Goal: Task Accomplishment & Management: Manage account settings

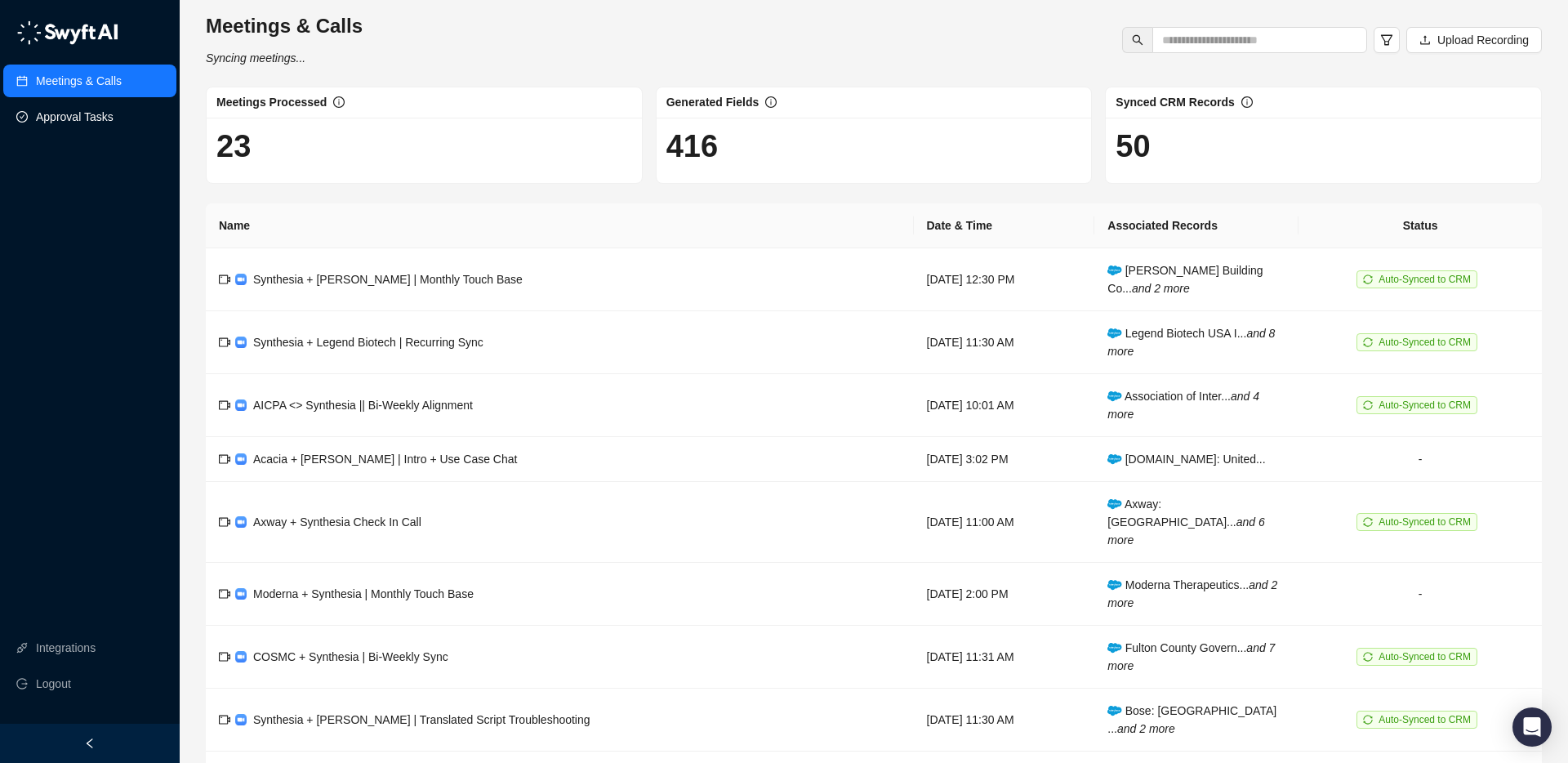
click at [78, 117] on link "Approval Tasks" at bounding box center [75, 117] width 77 height 33
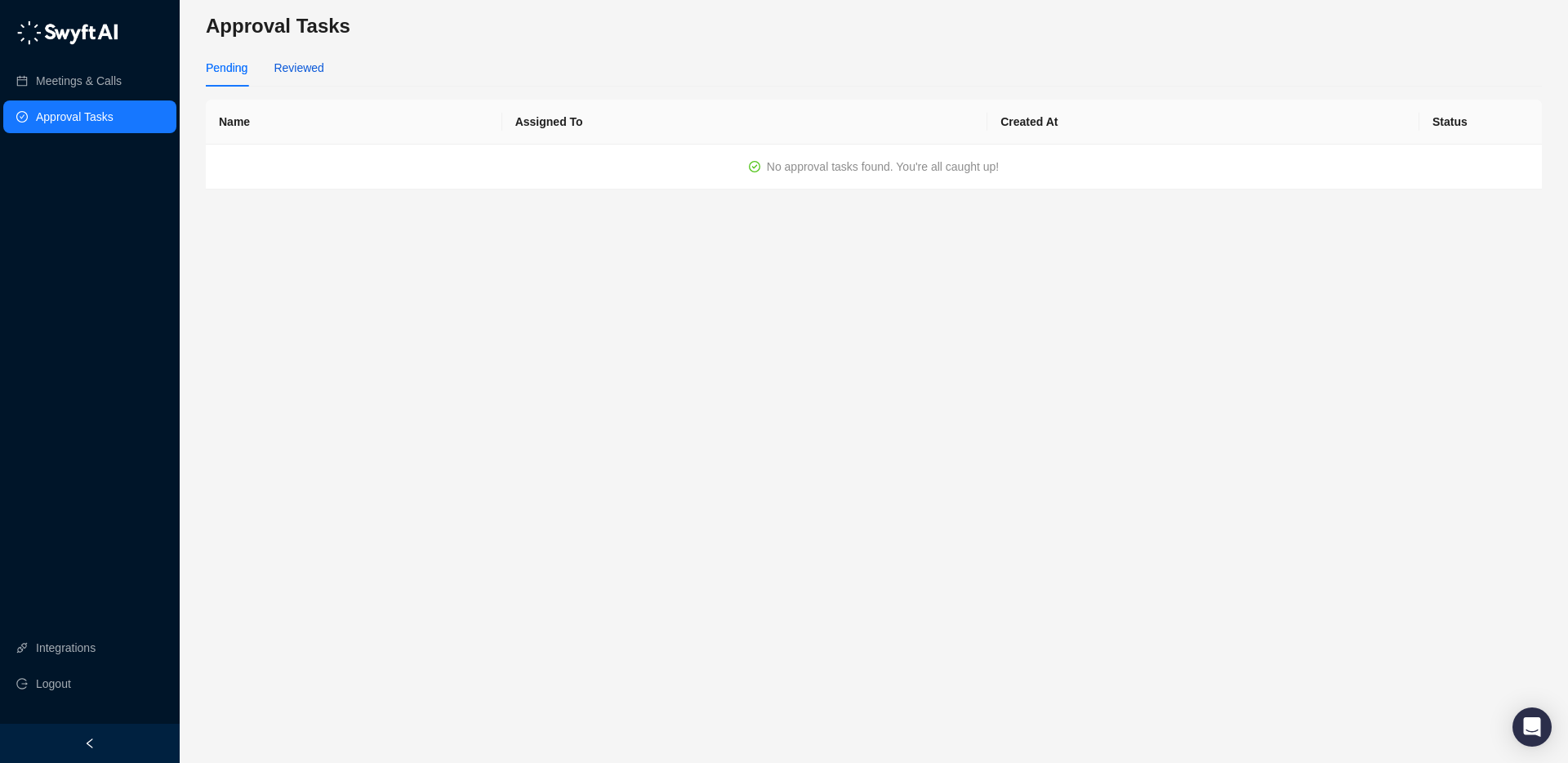
click at [298, 60] on div "Reviewed" at bounding box center [299, 68] width 50 height 18
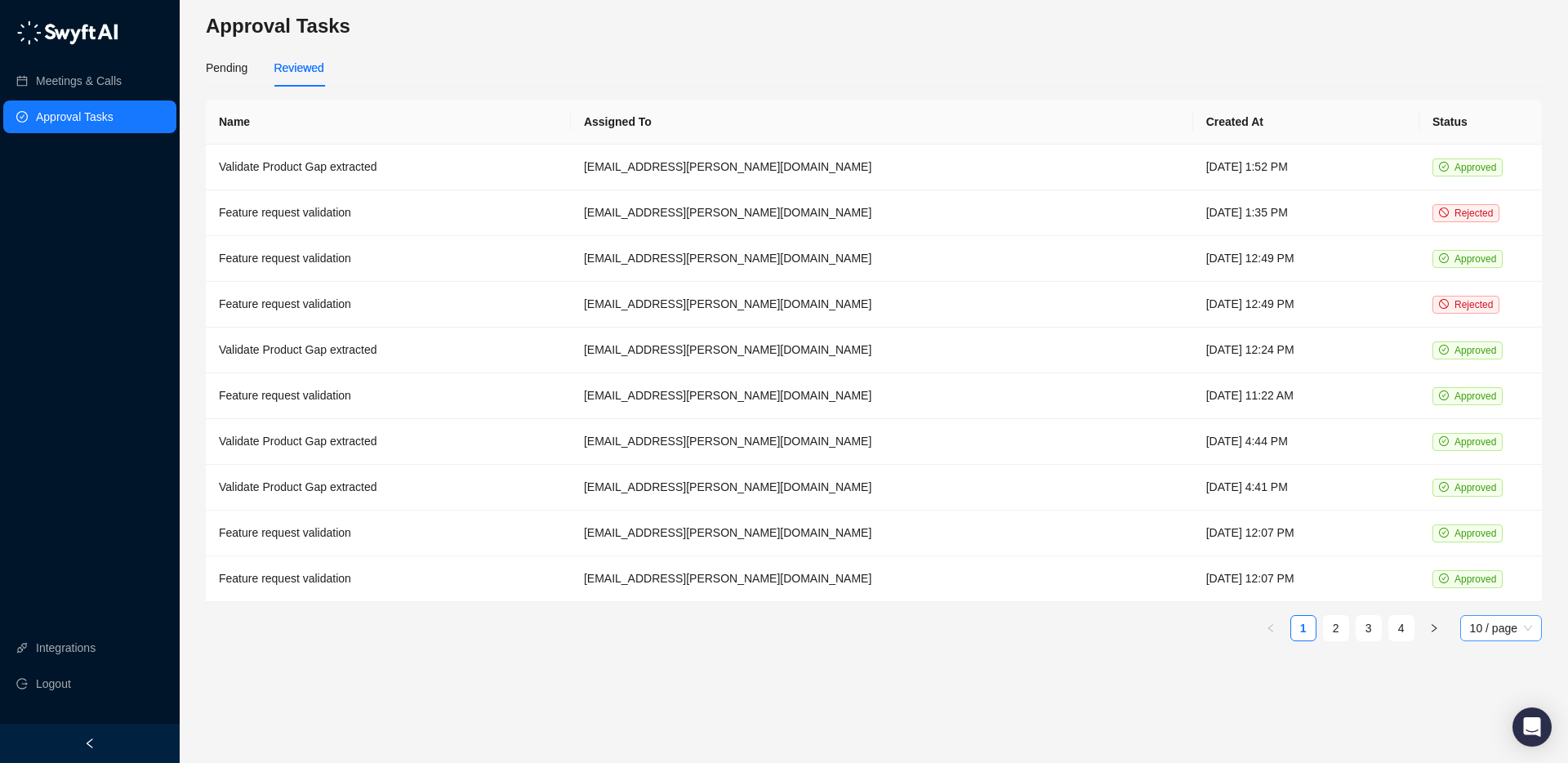
click at [1479, 616] on span "10 / page" at bounding box center [1501, 628] width 62 height 25
click at [1493, 737] on div "100 / page" at bounding box center [1502, 739] width 57 height 18
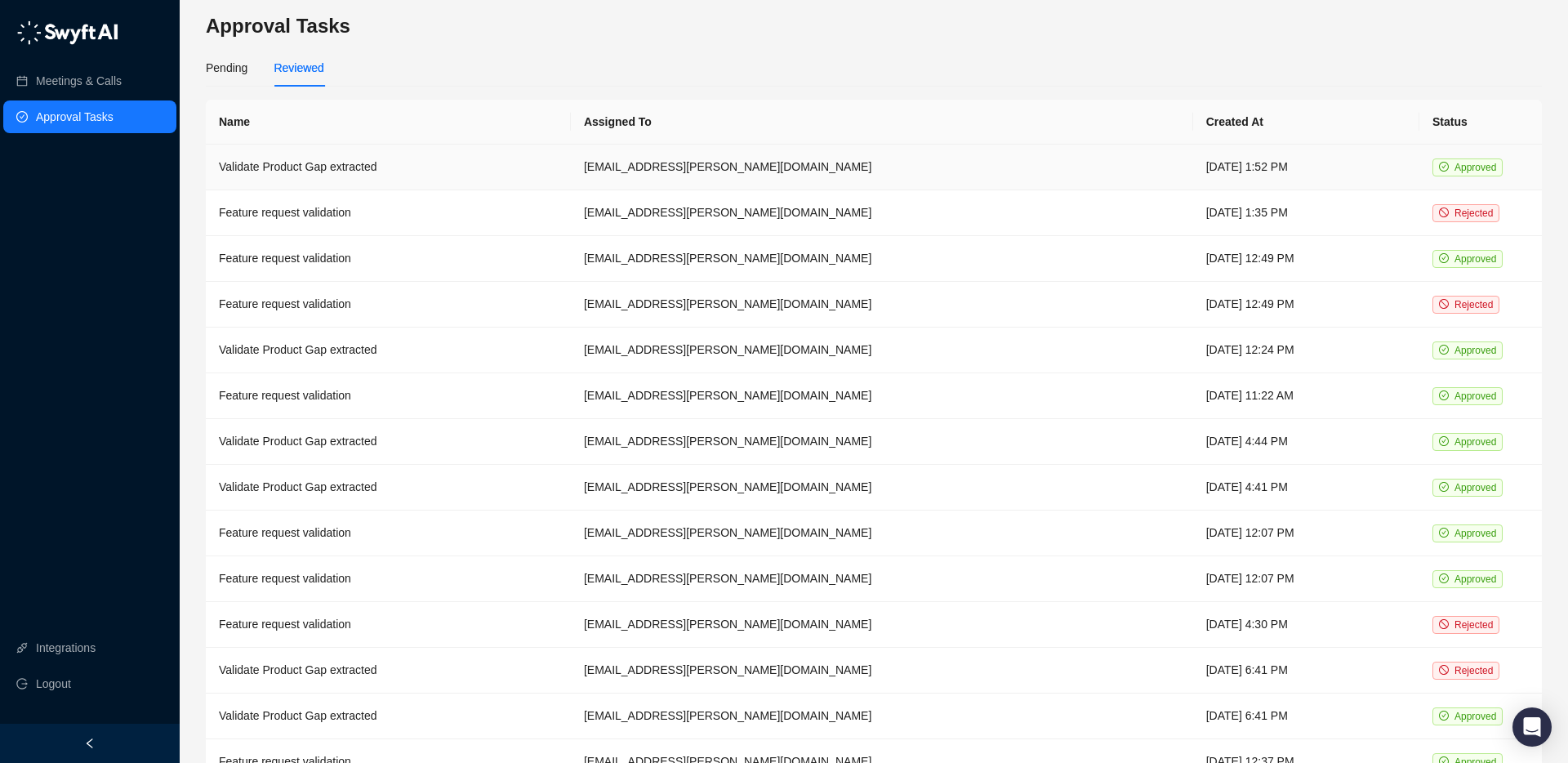
click at [440, 160] on td "Validate Product Gap extracted" at bounding box center [389, 167] width 365 height 45
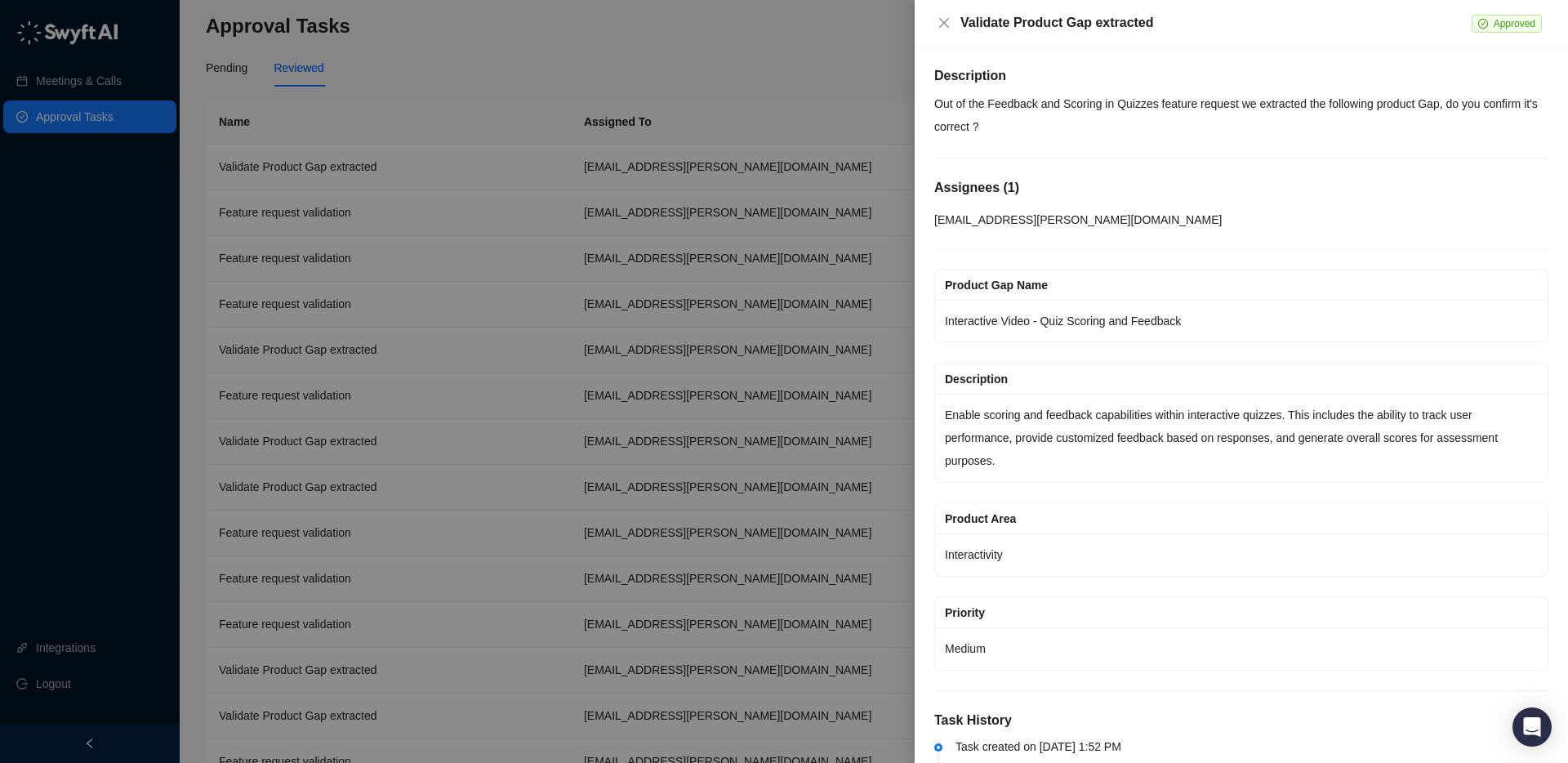
click at [457, 189] on div at bounding box center [784, 381] width 1568 height 763
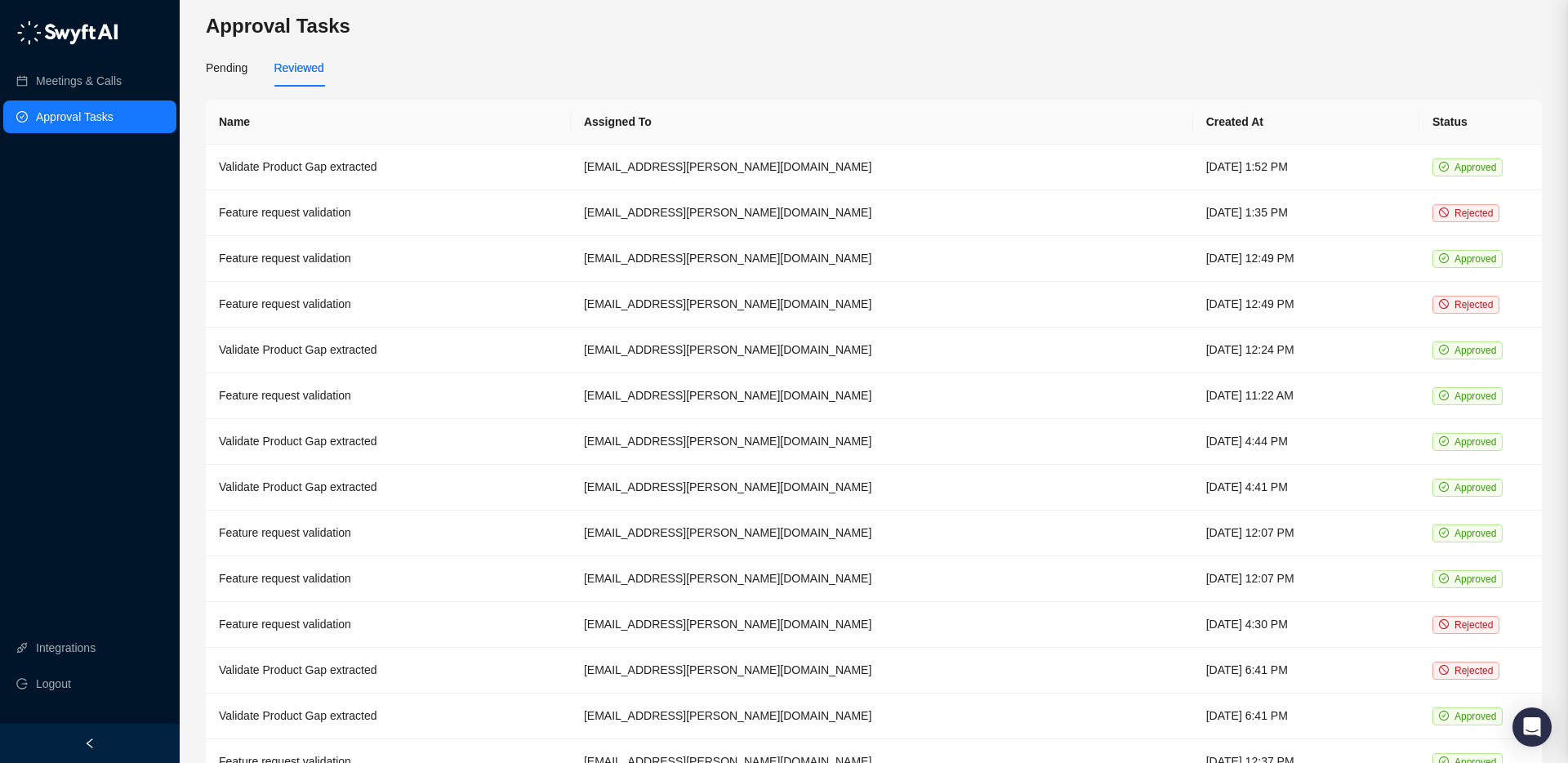
click at [447, 206] on div at bounding box center [784, 381] width 1568 height 763
click at [382, 210] on td "Feature request validation" at bounding box center [389, 213] width 365 height 45
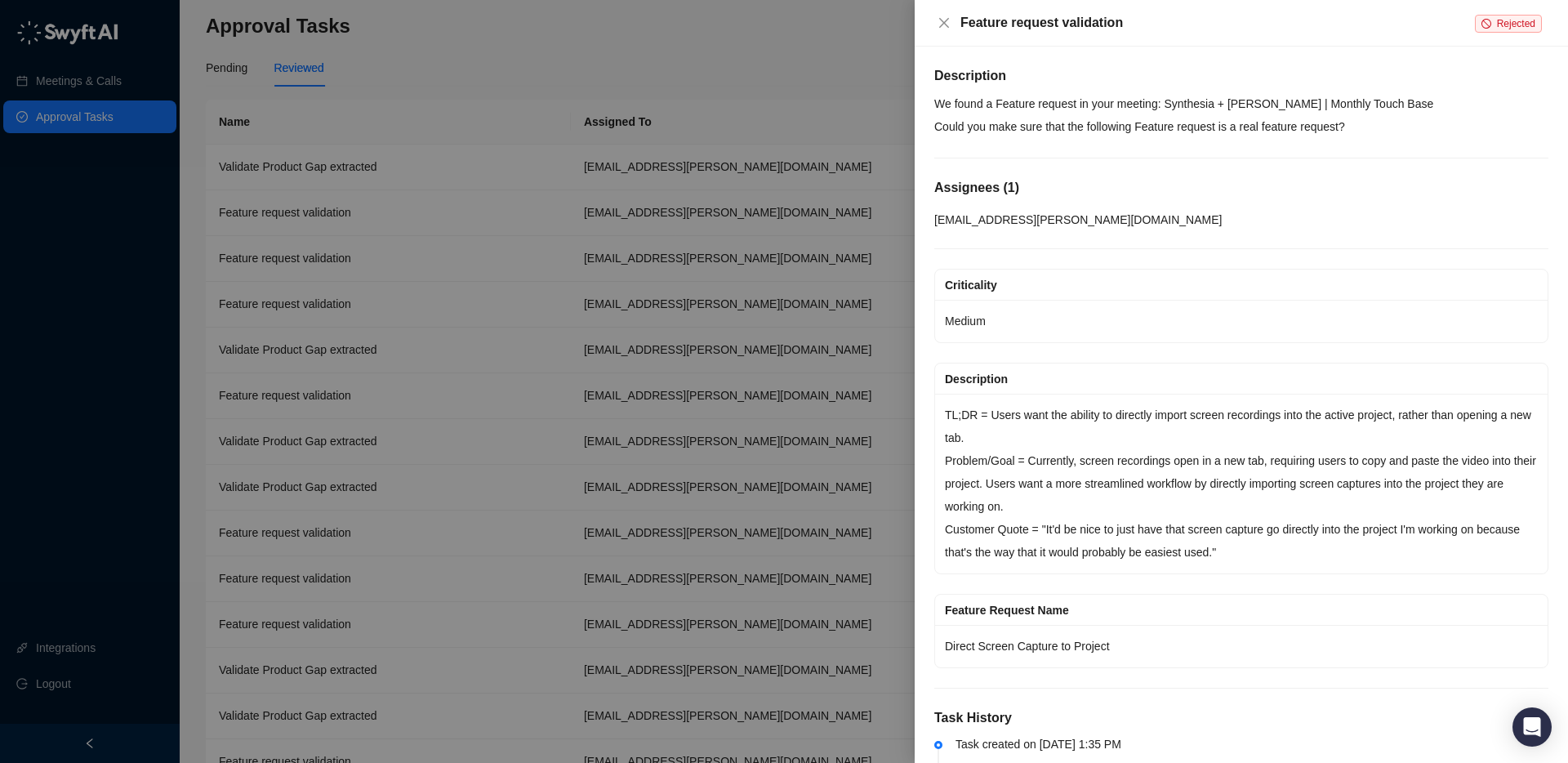
click at [419, 330] on div at bounding box center [784, 381] width 1568 height 763
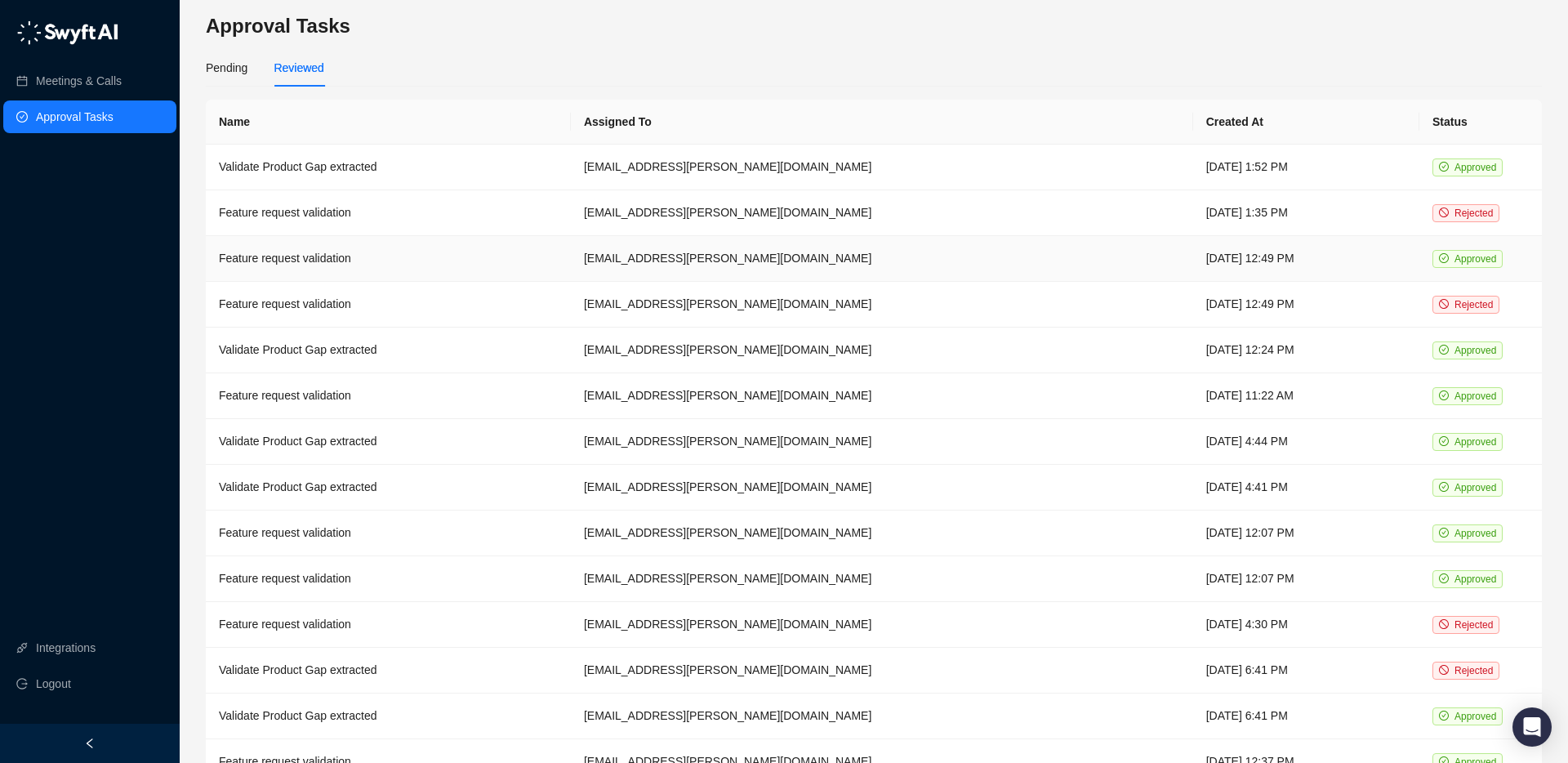
click at [351, 253] on td "Feature request validation" at bounding box center [389, 258] width 365 height 45
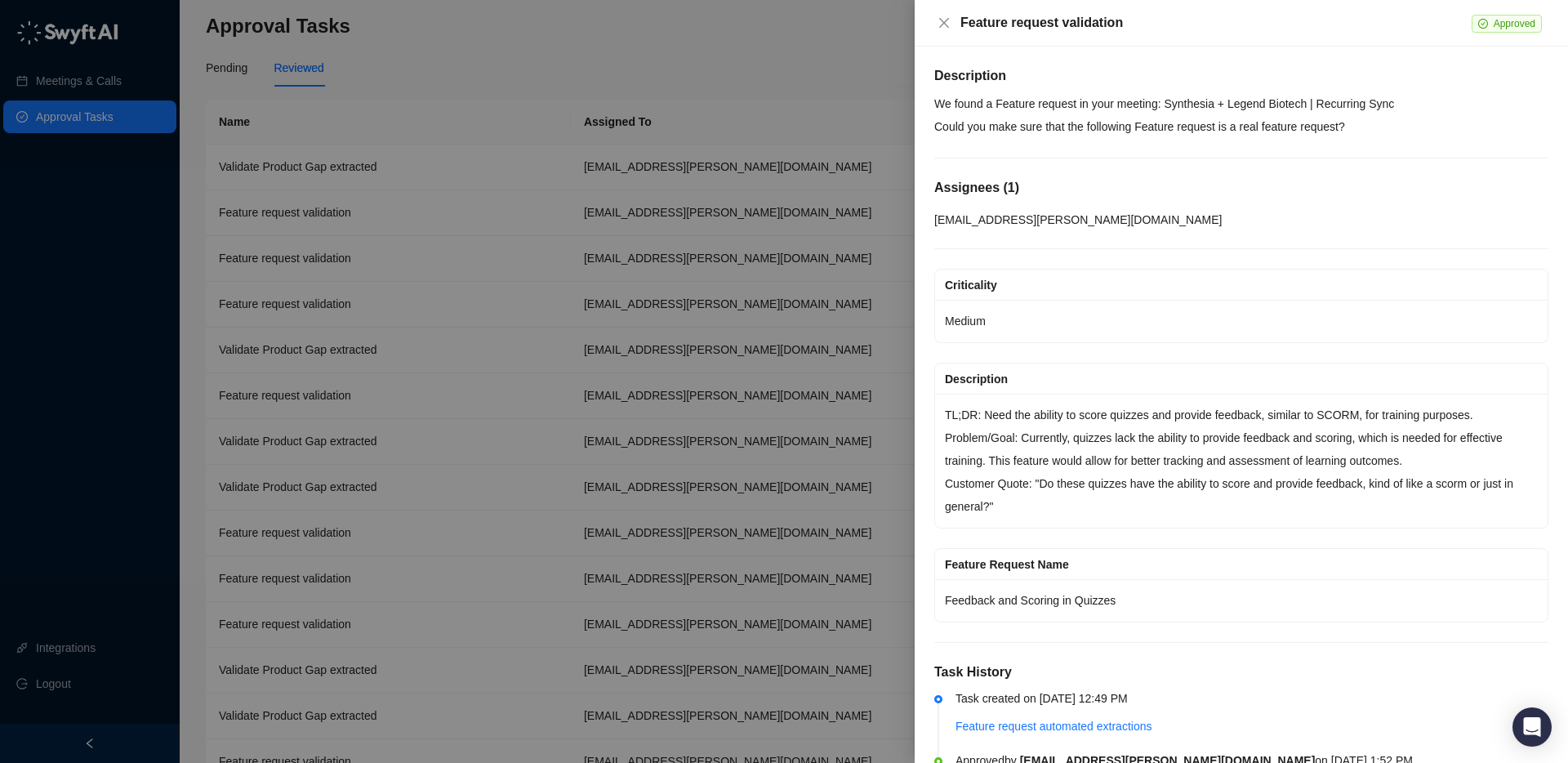
click at [396, 315] on div at bounding box center [784, 381] width 1568 height 763
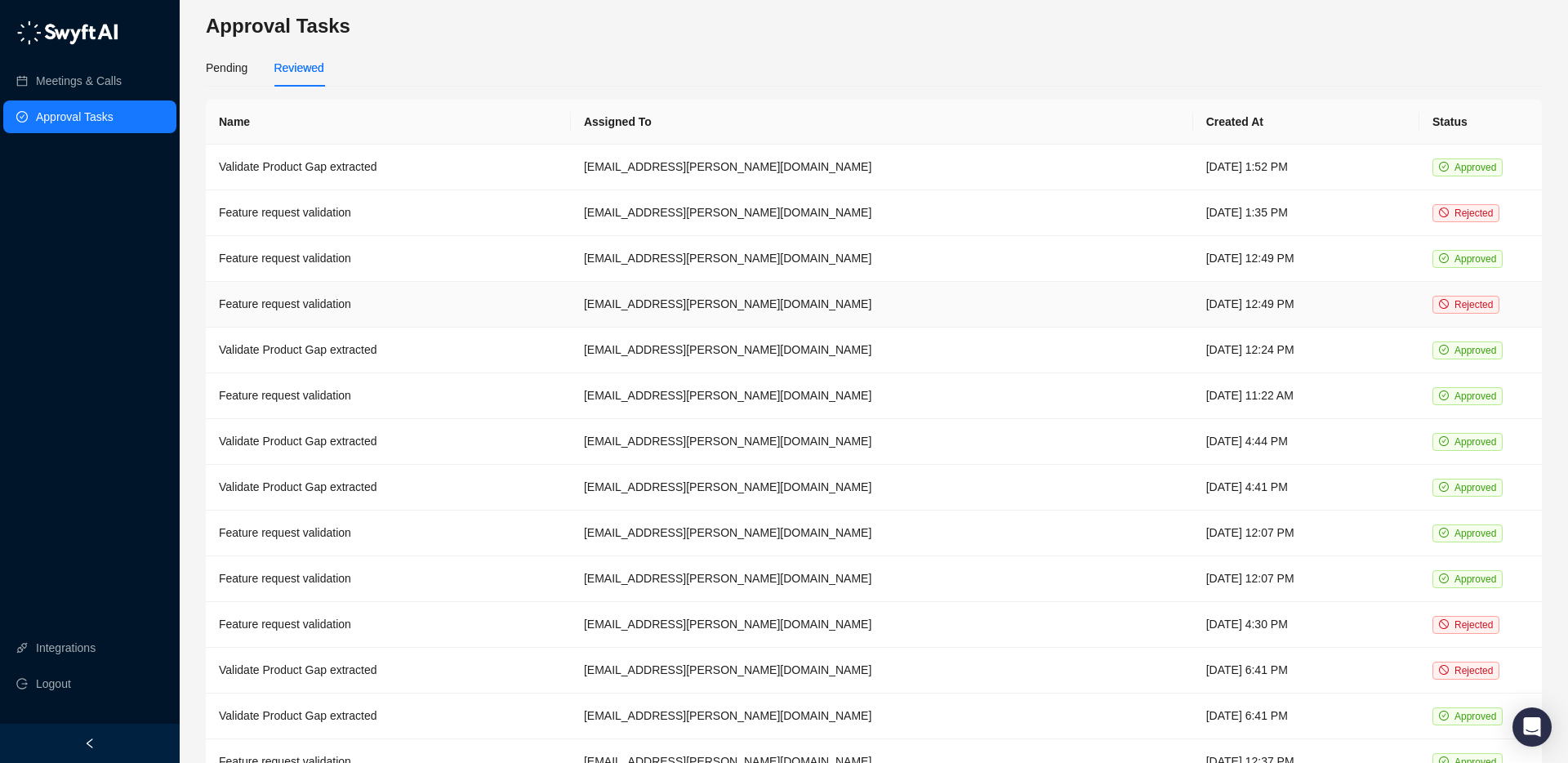
click at [376, 301] on td "Feature request validation" at bounding box center [389, 305] width 365 height 45
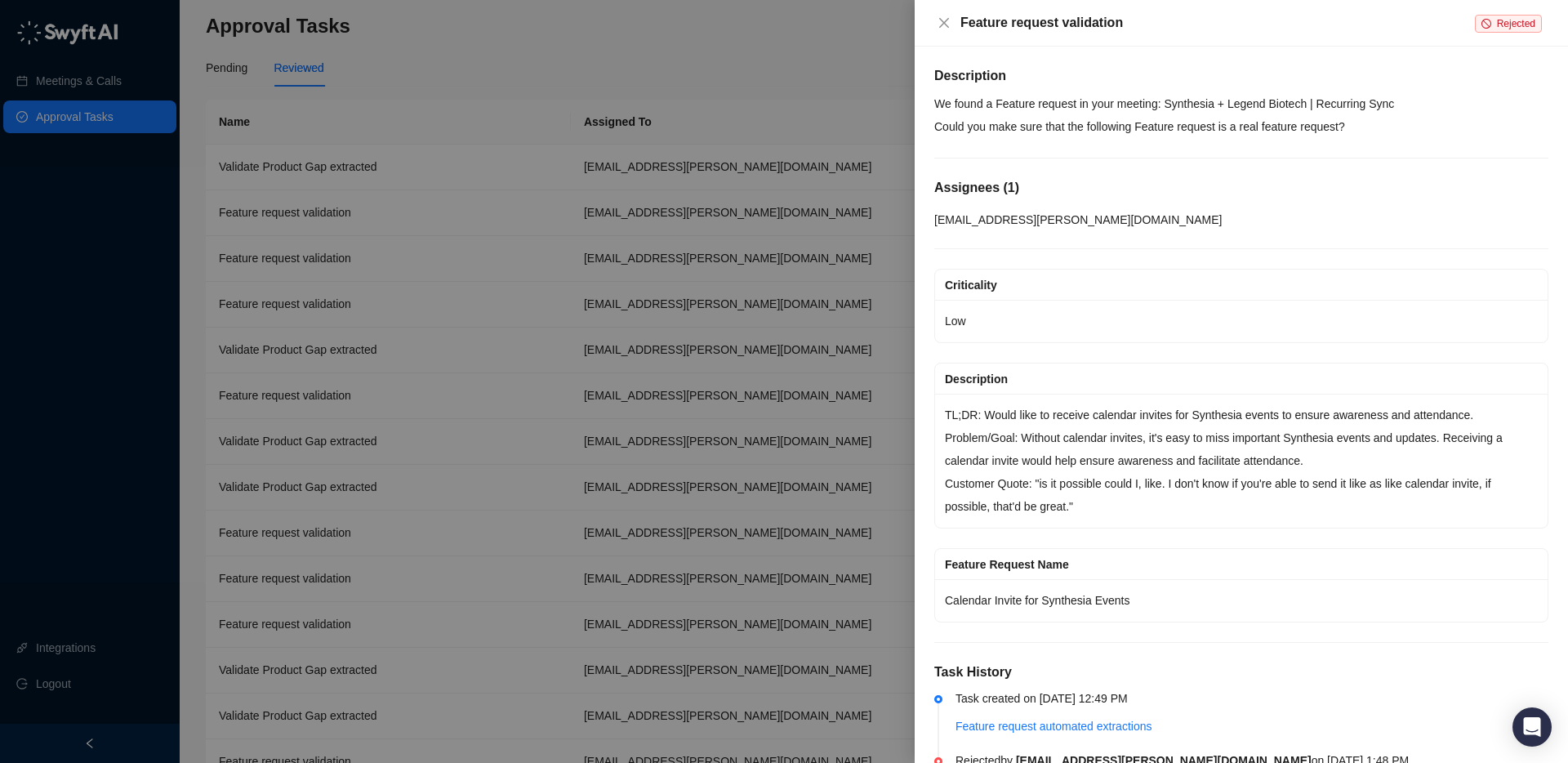
click at [385, 300] on div at bounding box center [784, 381] width 1568 height 763
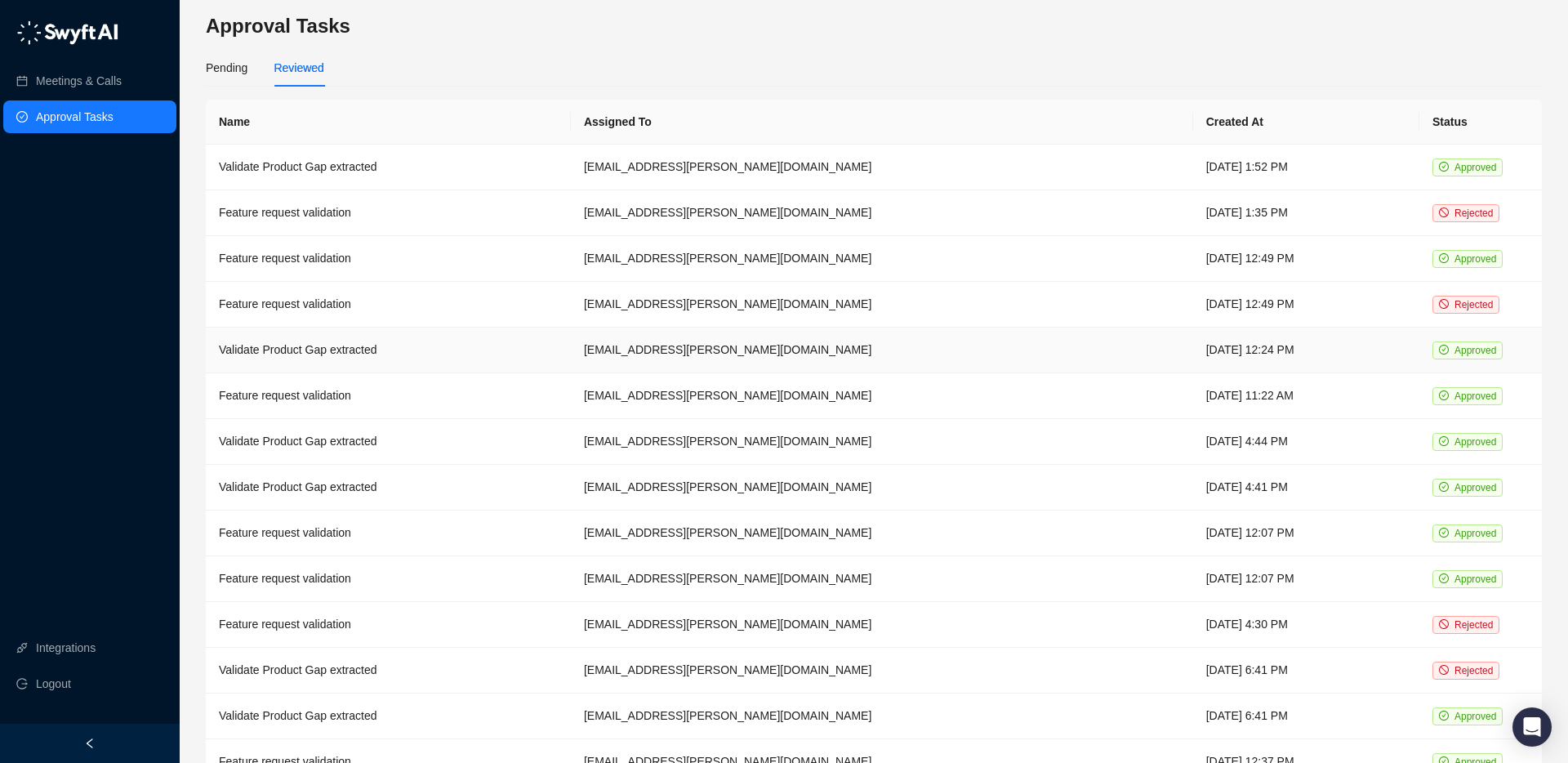
click at [399, 343] on td "Validate Product Gap extracted" at bounding box center [389, 350] width 365 height 45
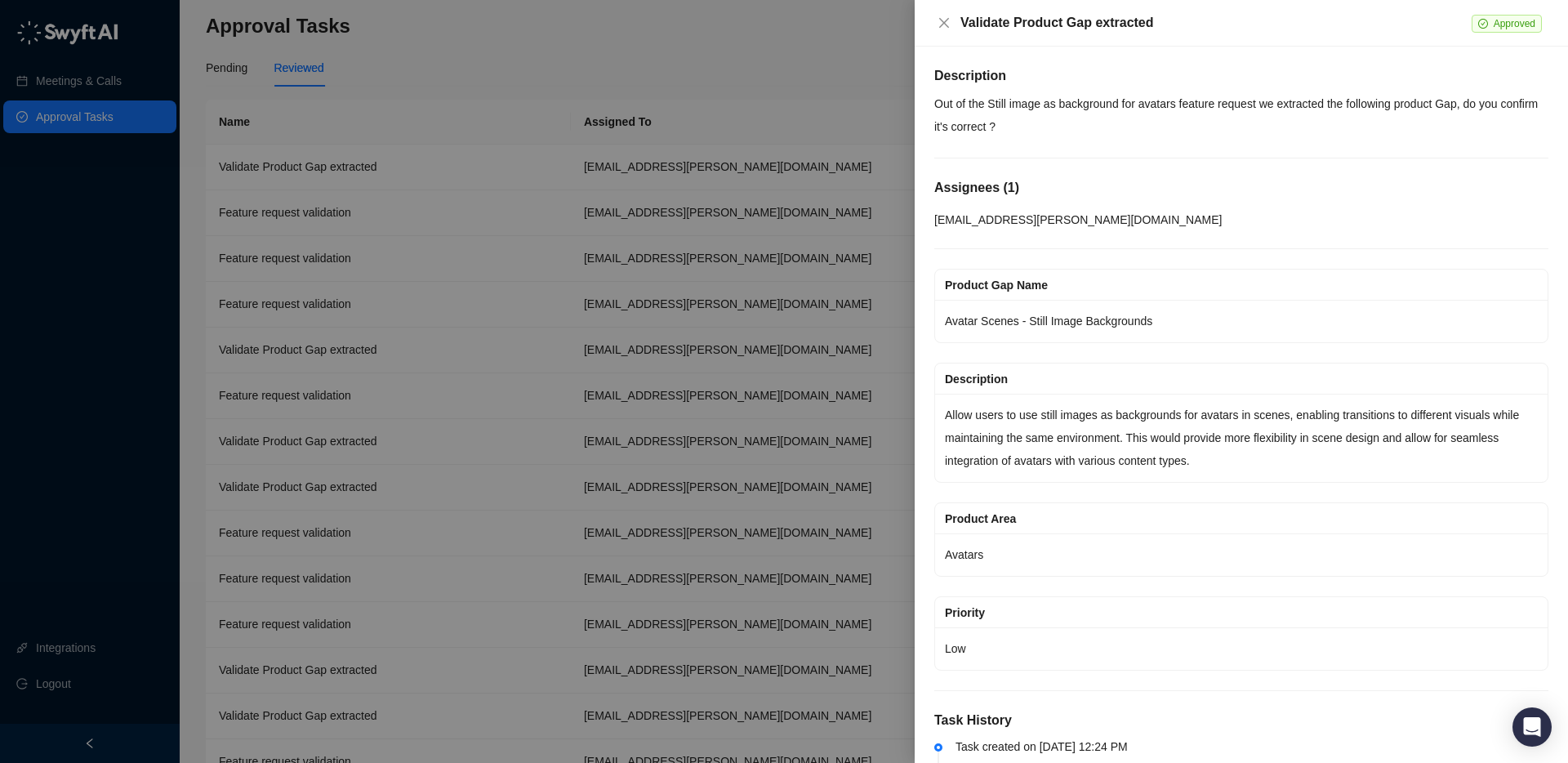
click at [401, 345] on div at bounding box center [784, 381] width 1568 height 763
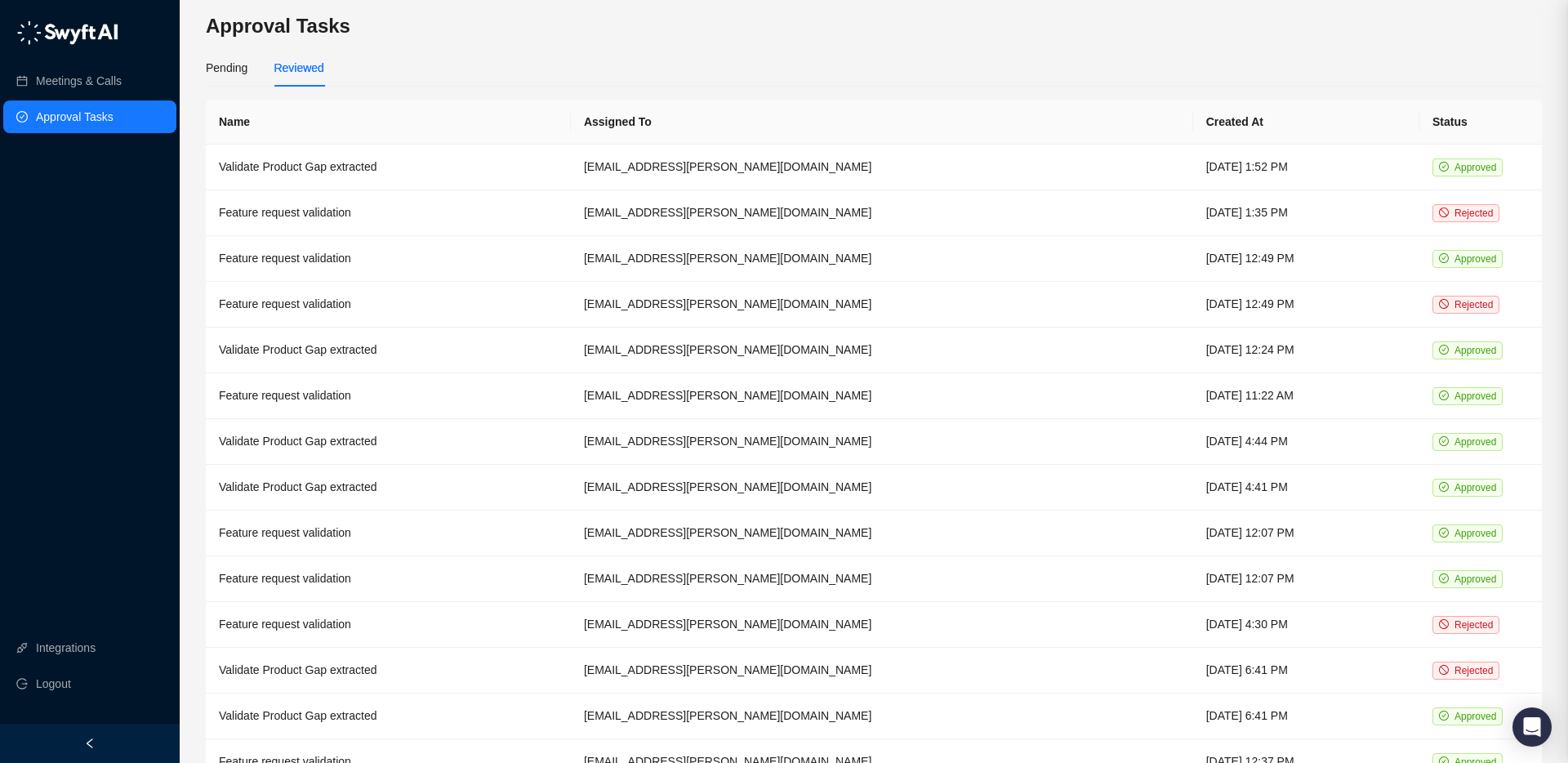
click at [410, 385] on td "Feature request validation" at bounding box center [389, 396] width 365 height 45
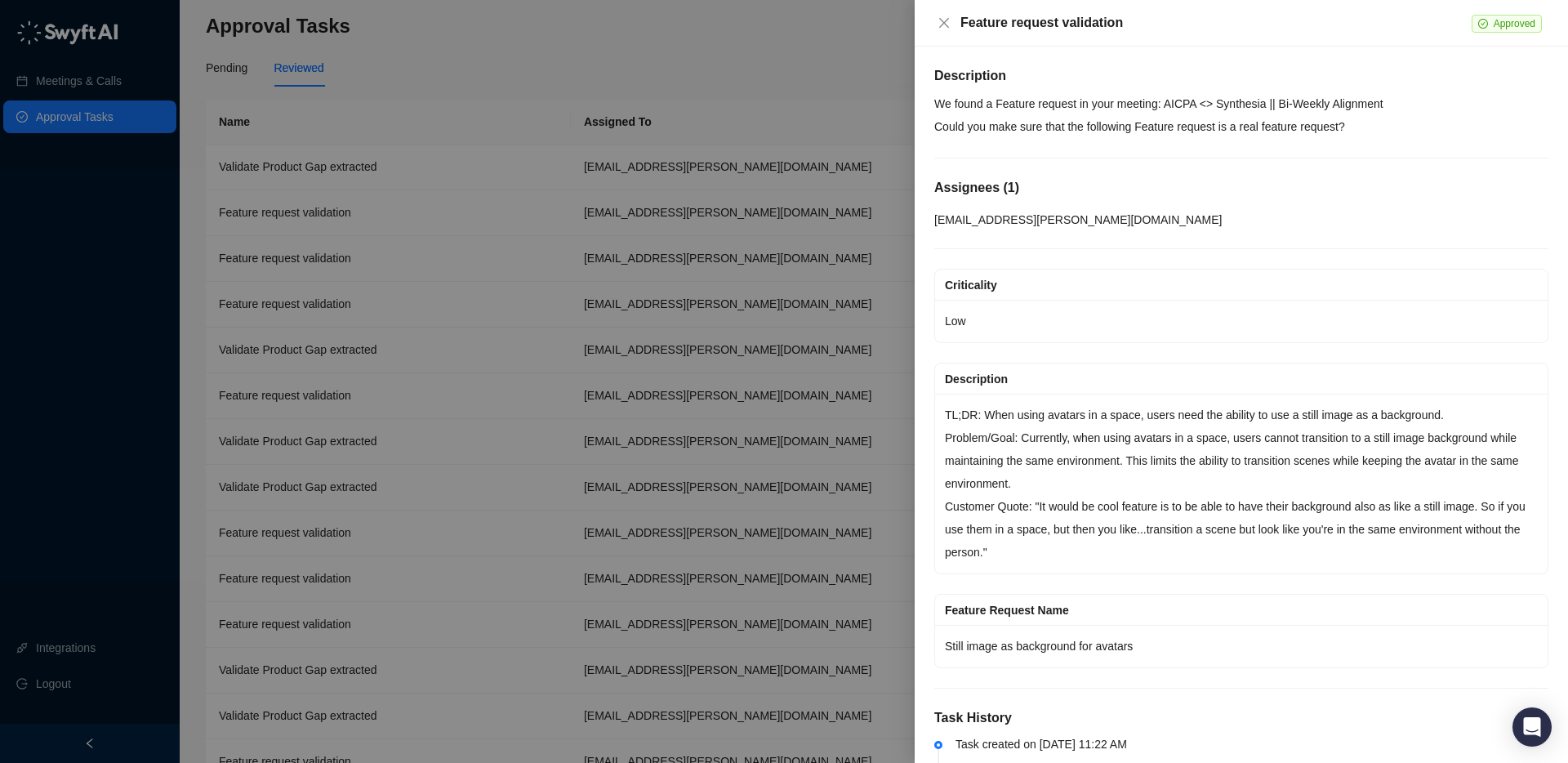
click at [409, 383] on div at bounding box center [784, 381] width 1568 height 763
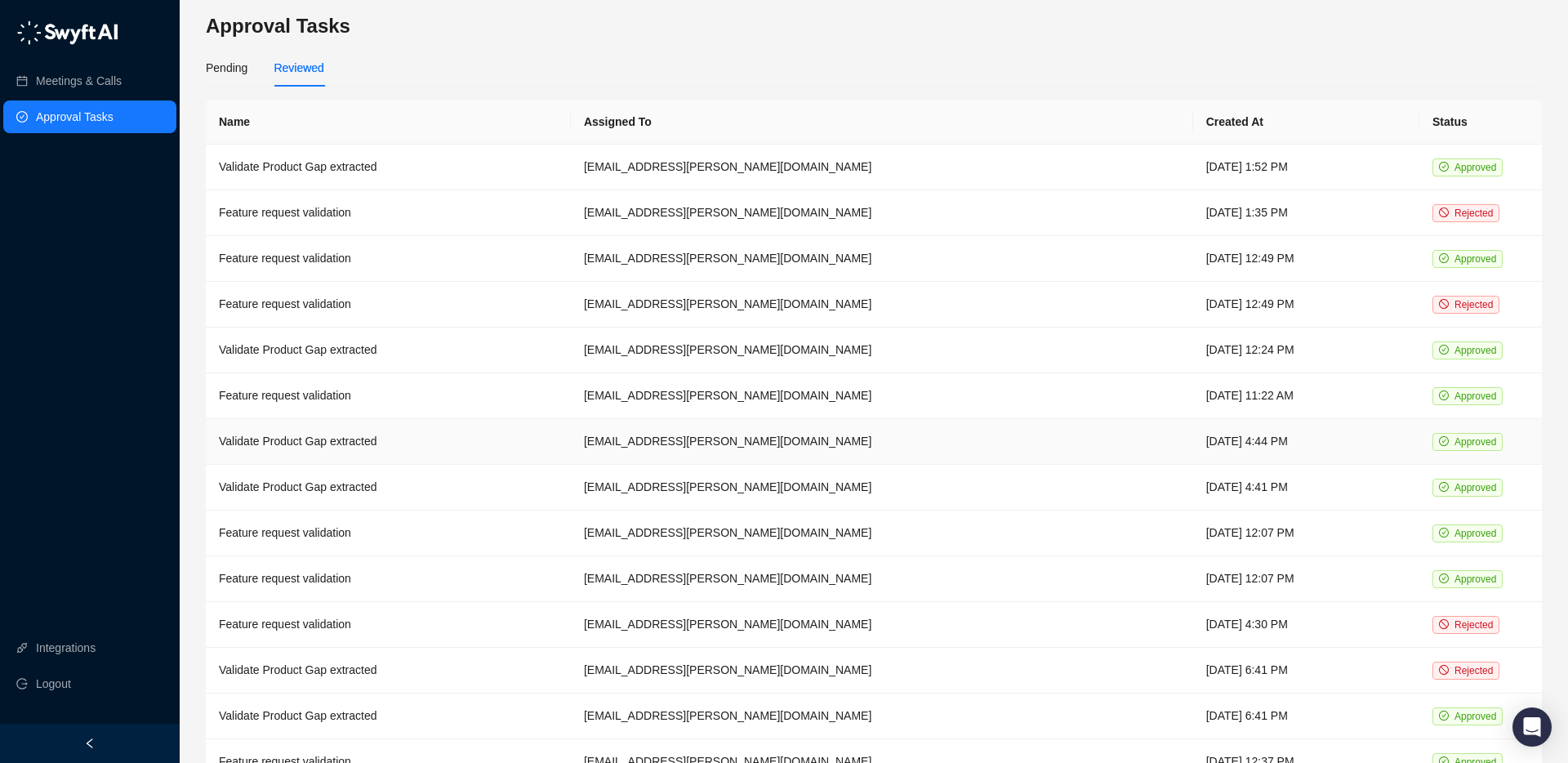
click at [432, 437] on td "Validate Product Gap extracted" at bounding box center [389, 441] width 365 height 45
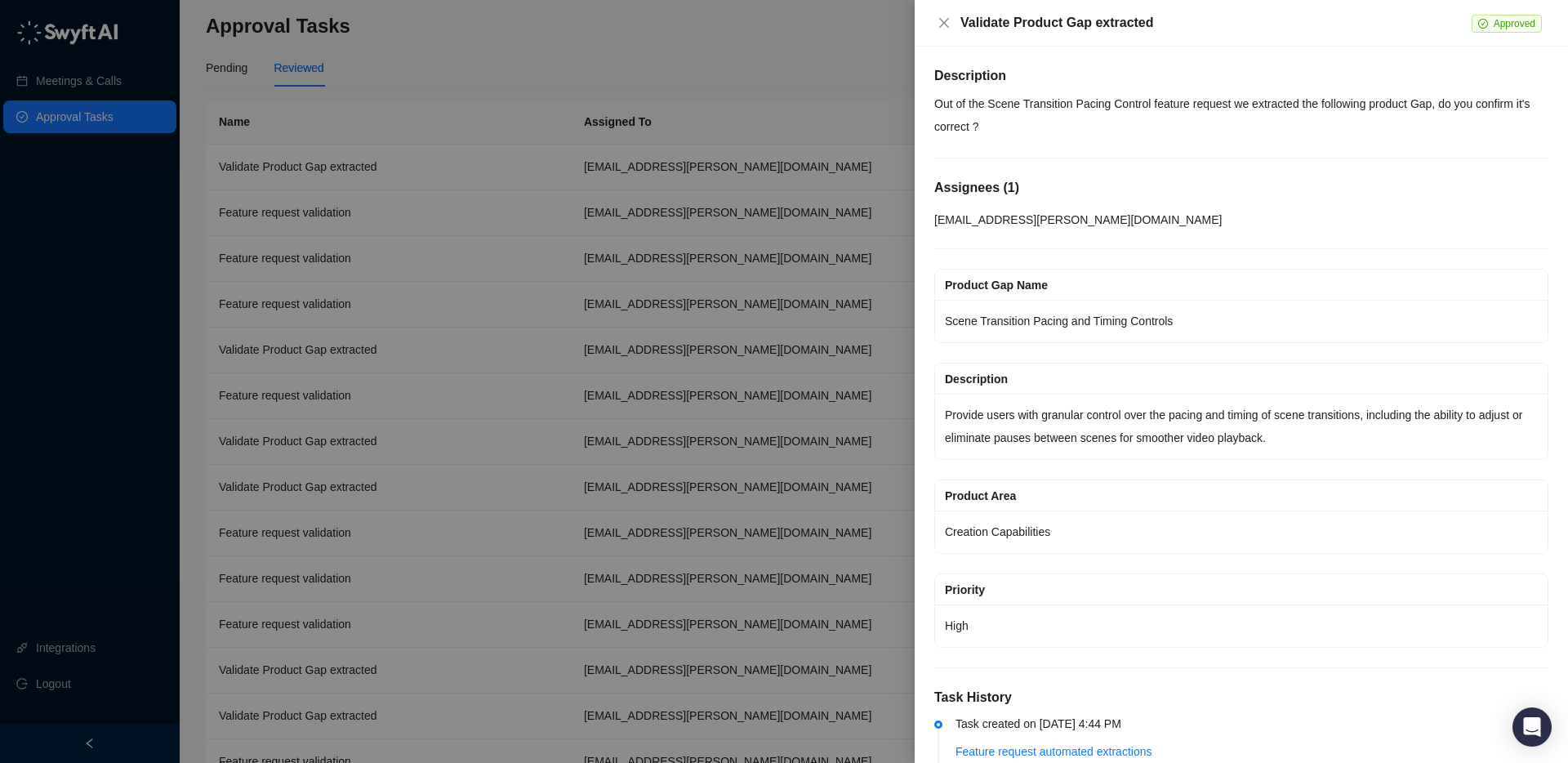
click at [434, 437] on div at bounding box center [784, 381] width 1568 height 763
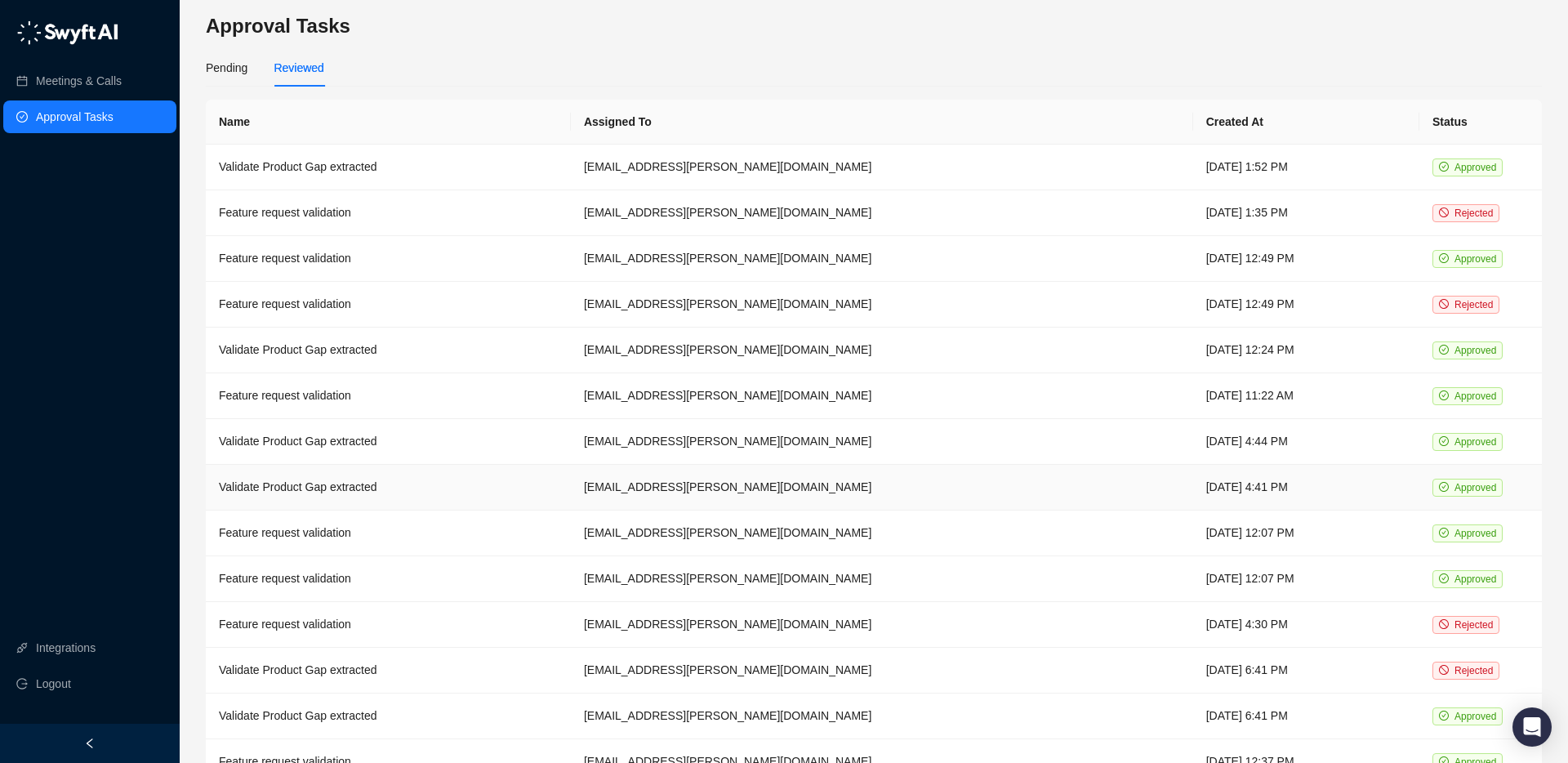
click at [419, 485] on td "Validate Product Gap extracted" at bounding box center [389, 487] width 365 height 45
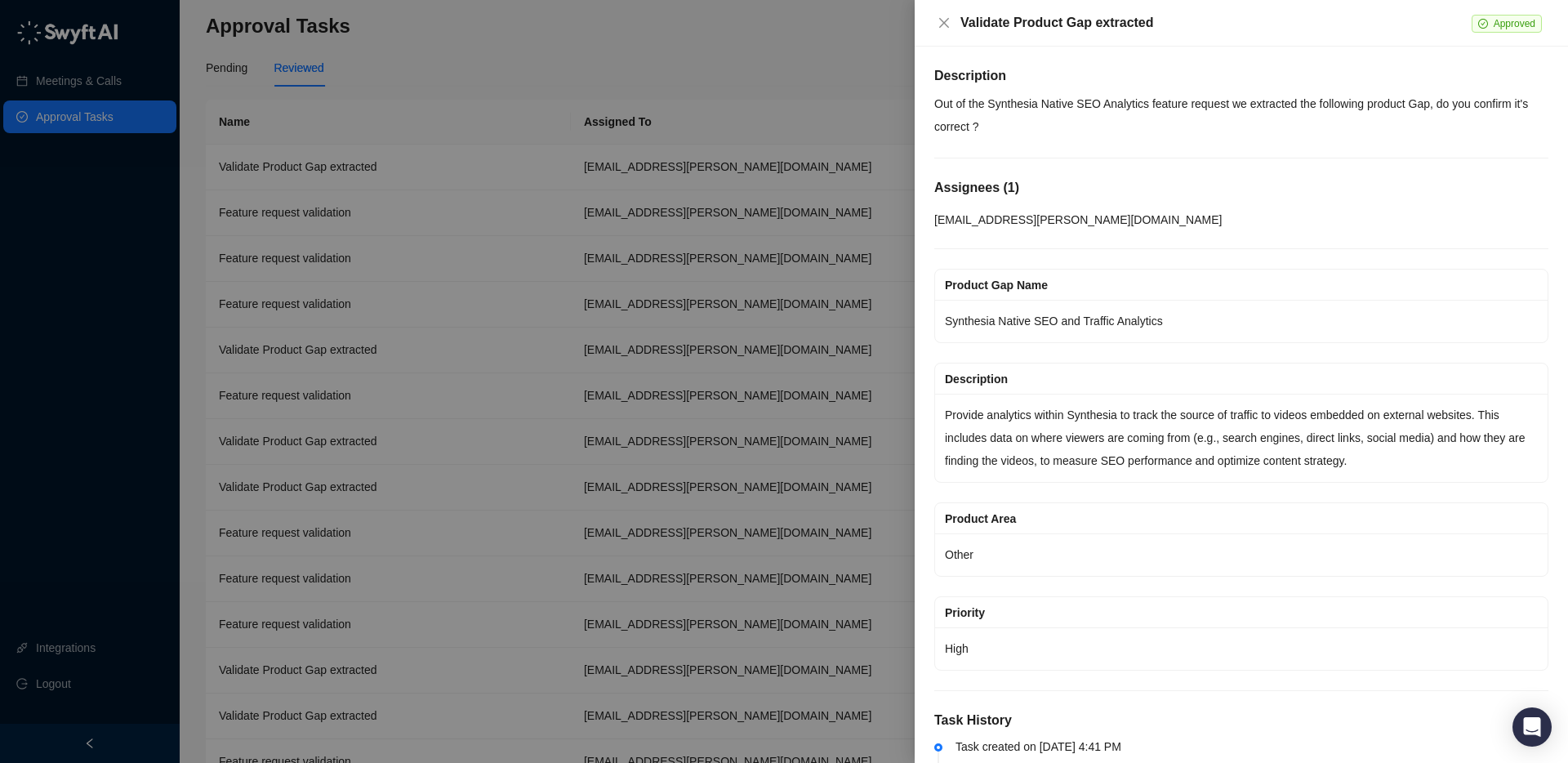
click at [419, 486] on div at bounding box center [784, 381] width 1568 height 763
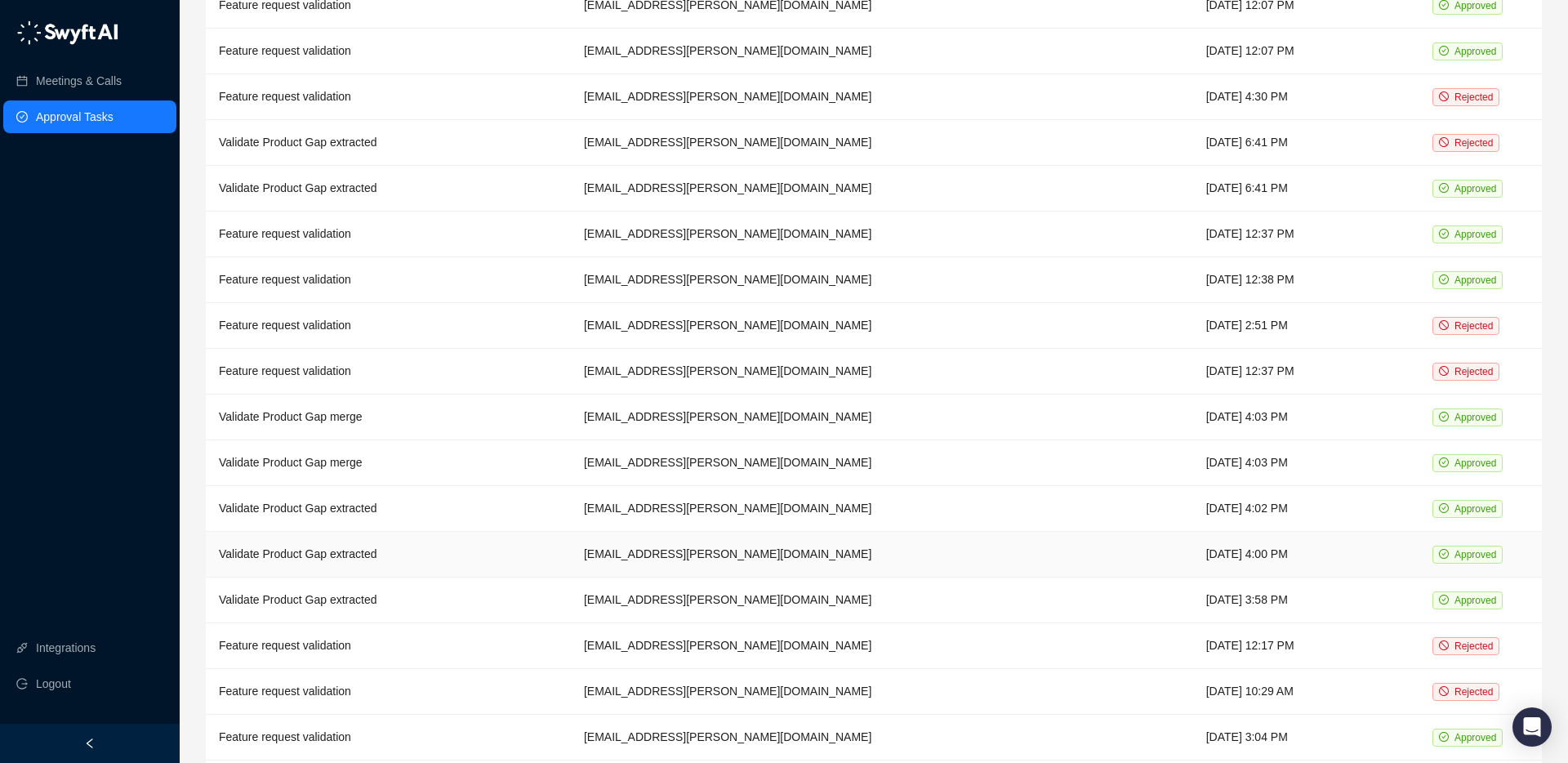
scroll to position [538, 0]
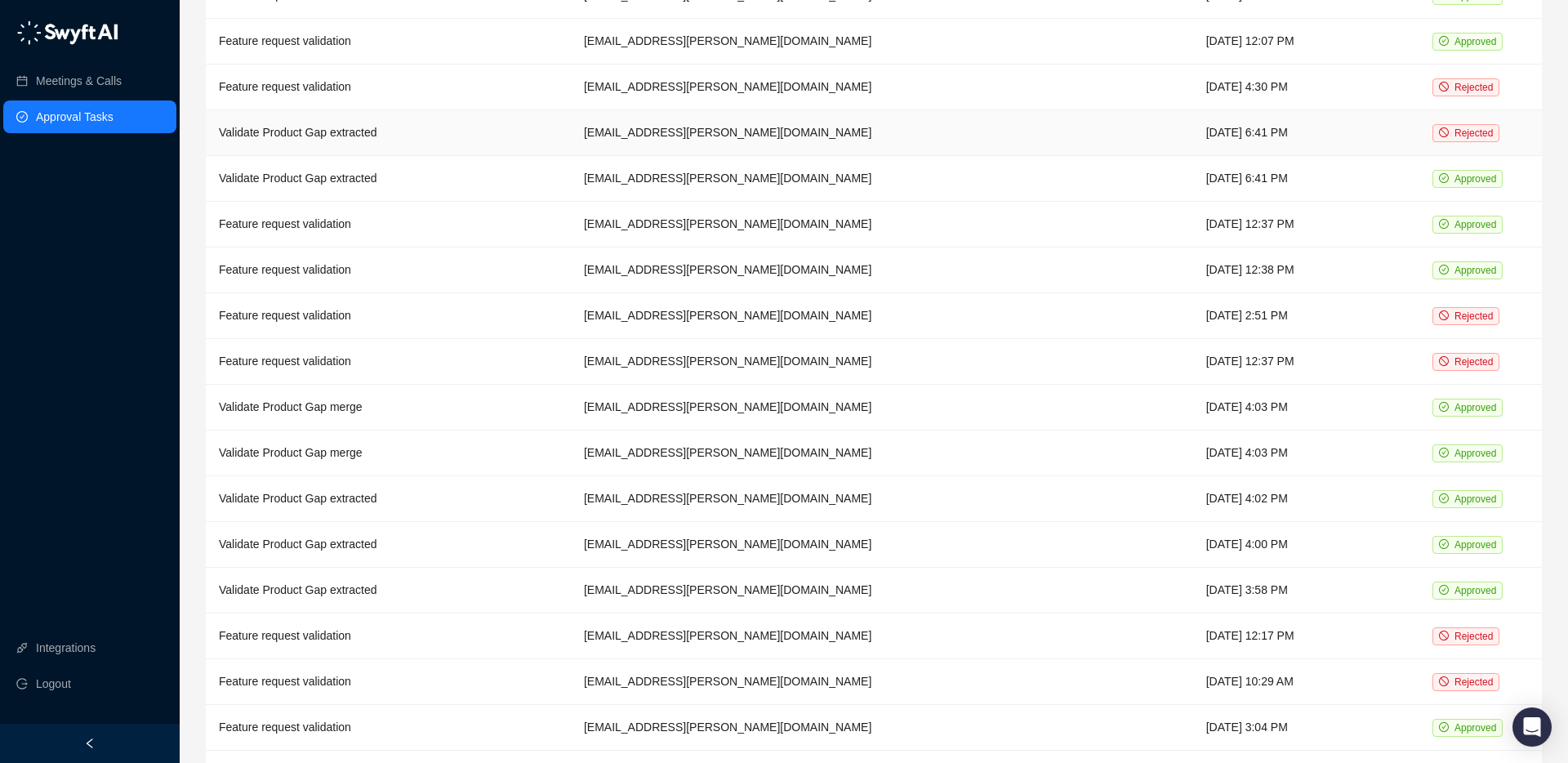
click at [413, 116] on td "Validate Product Gap extracted" at bounding box center [389, 133] width 365 height 45
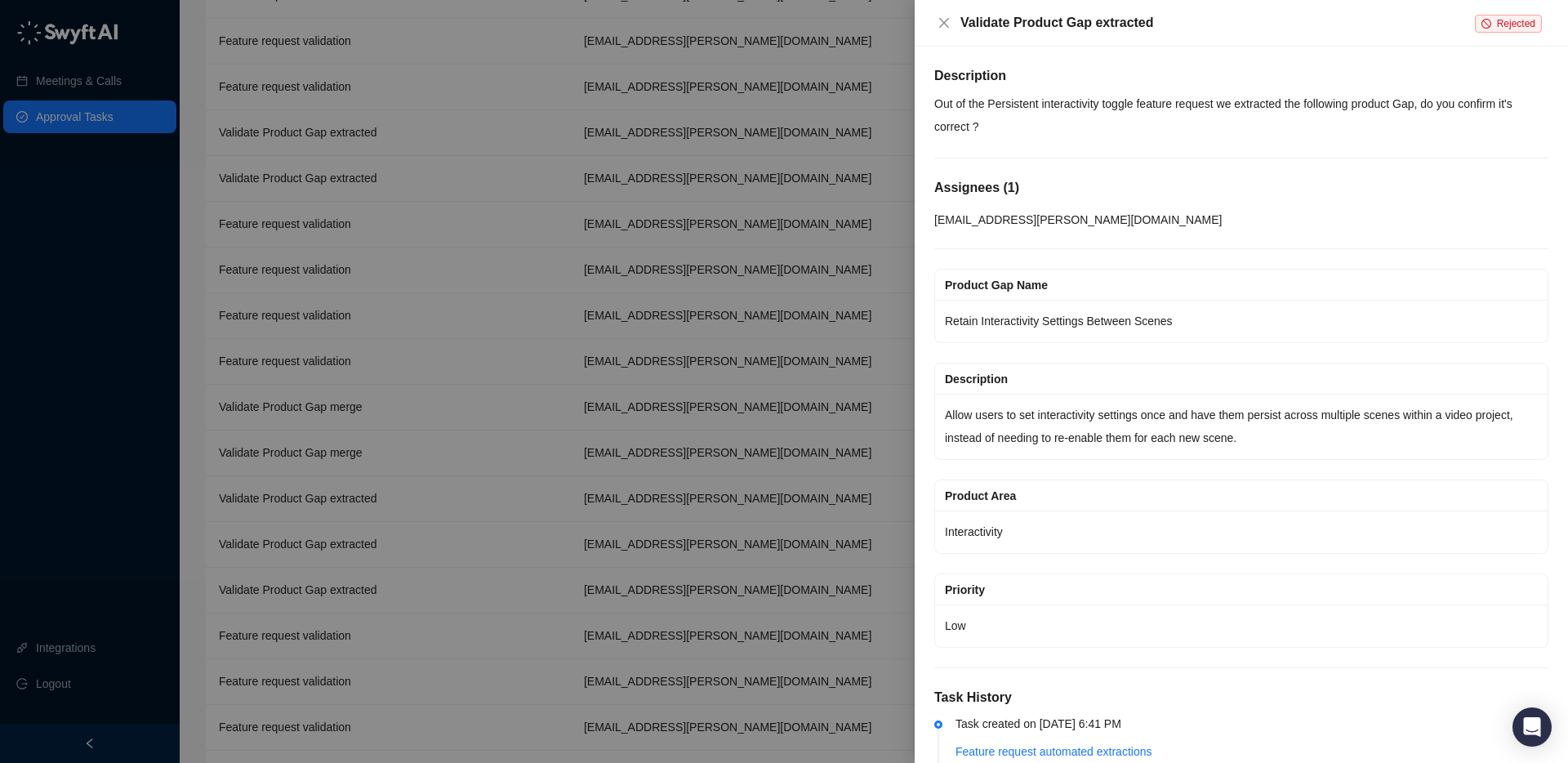
click at [413, 129] on div at bounding box center [784, 381] width 1568 height 763
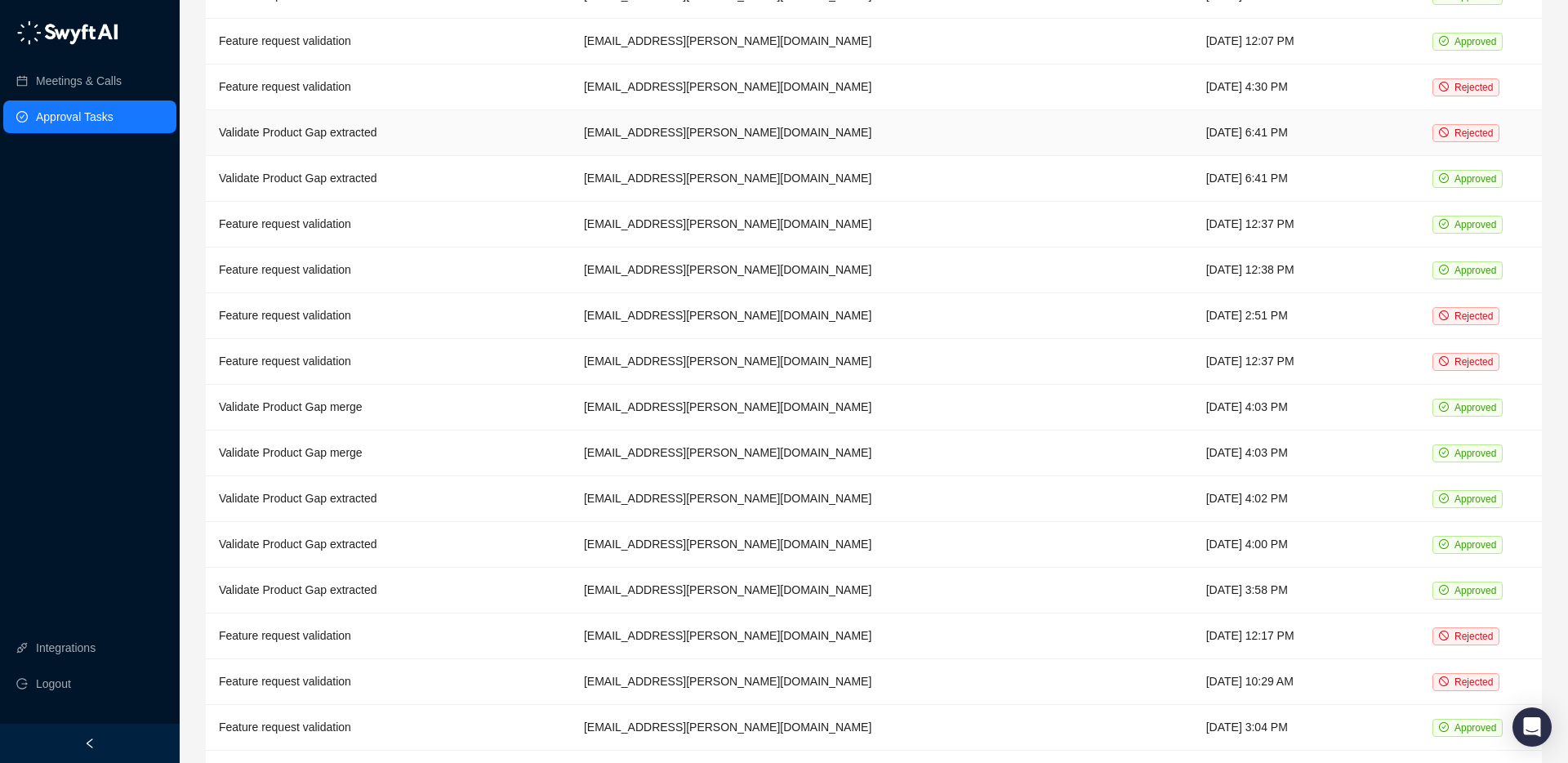
scroll to position [554, 0]
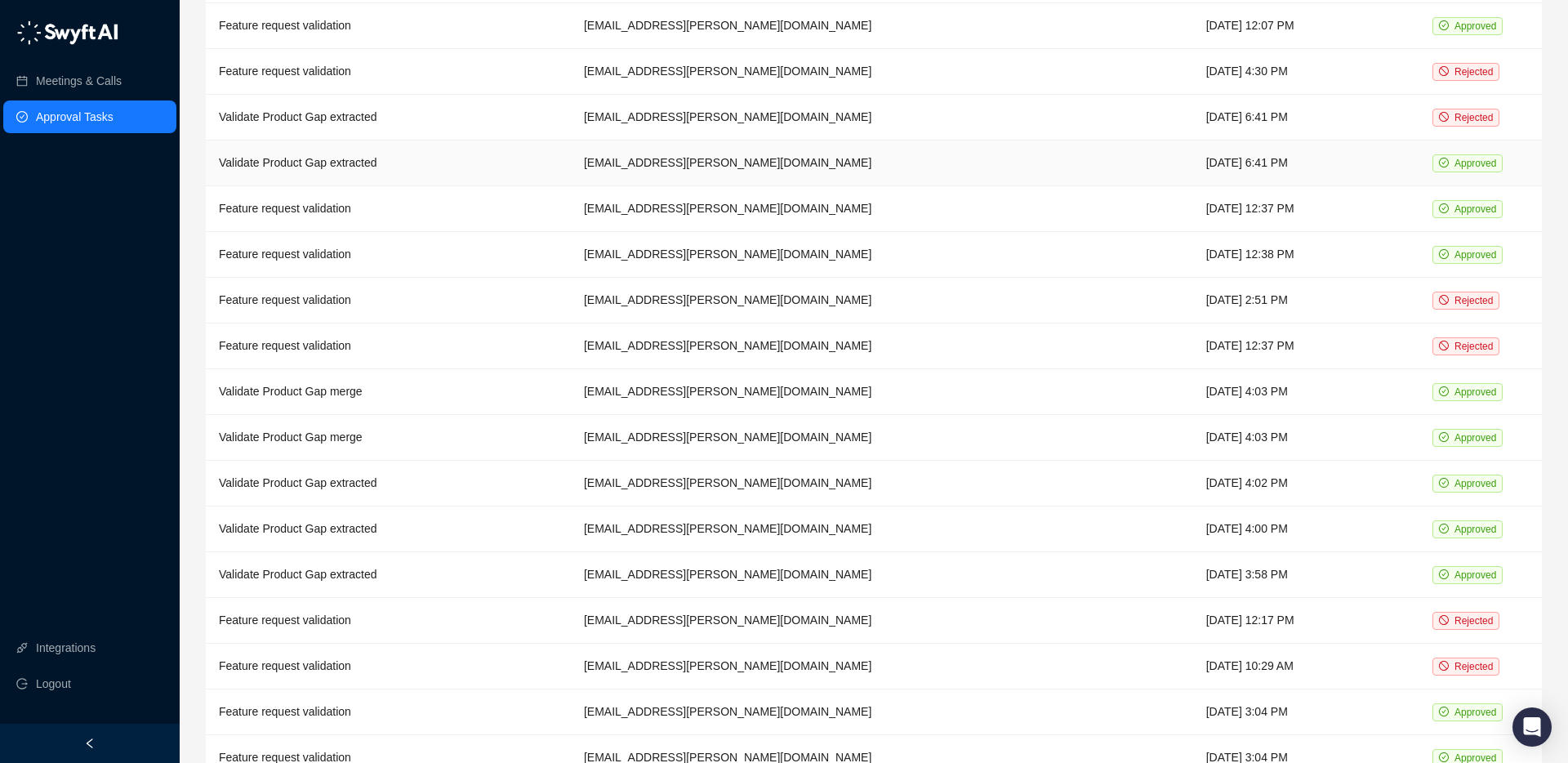
click at [401, 151] on td "Validate Product Gap extracted" at bounding box center [389, 163] width 365 height 45
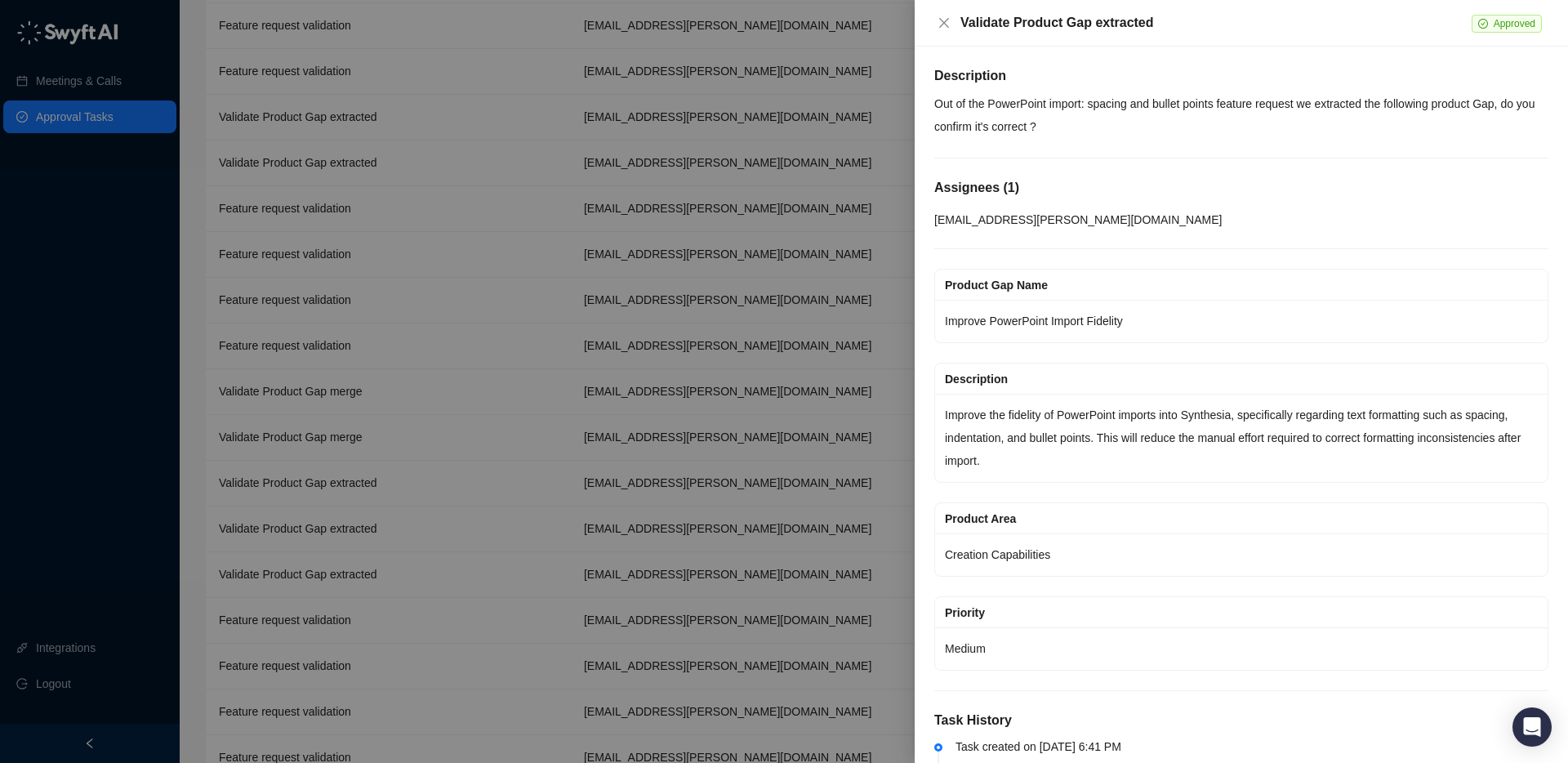
click at [434, 156] on div at bounding box center [784, 381] width 1568 height 763
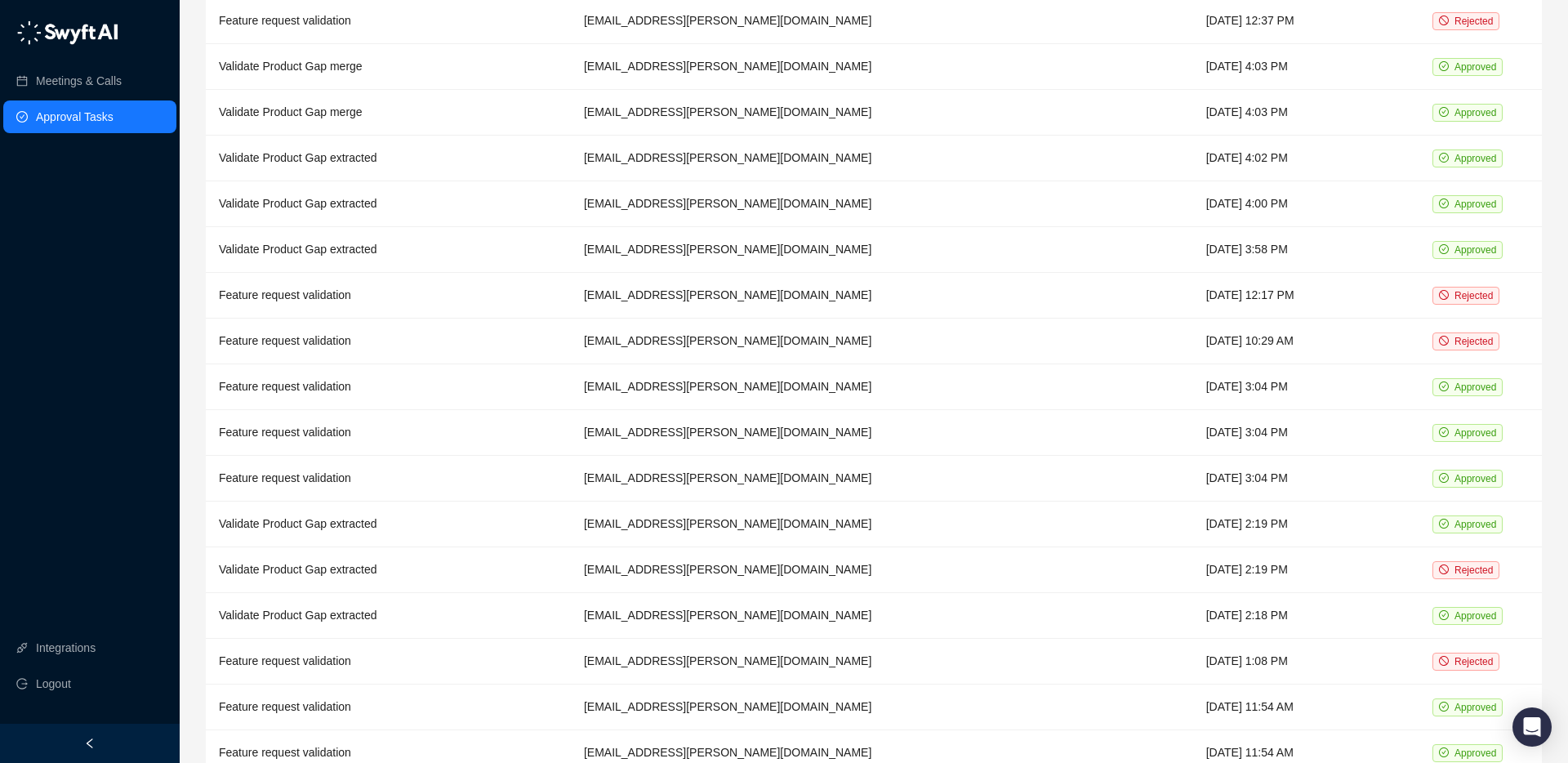
scroll to position [881, 0]
click at [404, 45] on td "Validate Product Gap merge" at bounding box center [389, 65] width 365 height 45
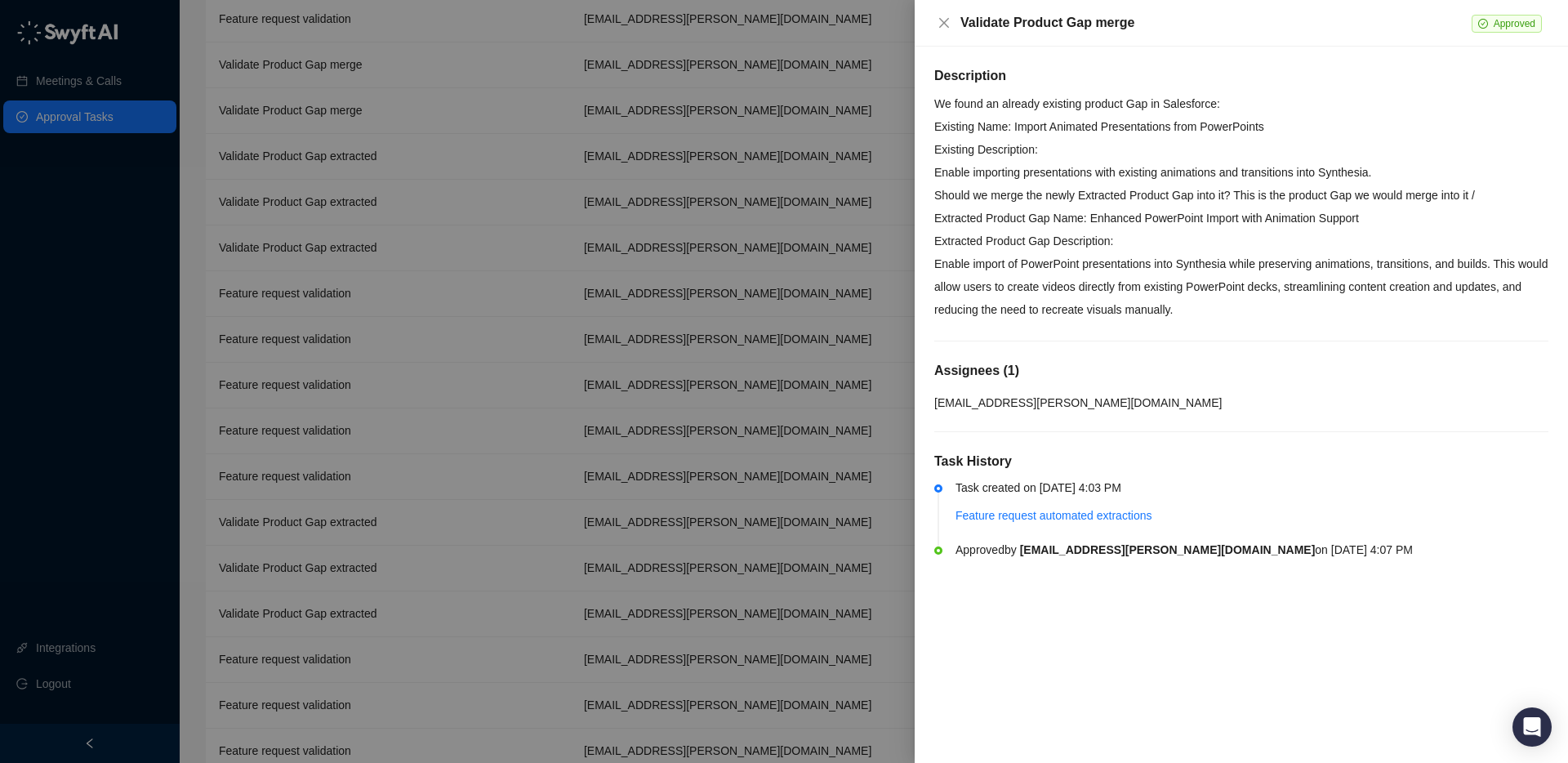
click at [399, 74] on div at bounding box center [784, 381] width 1568 height 763
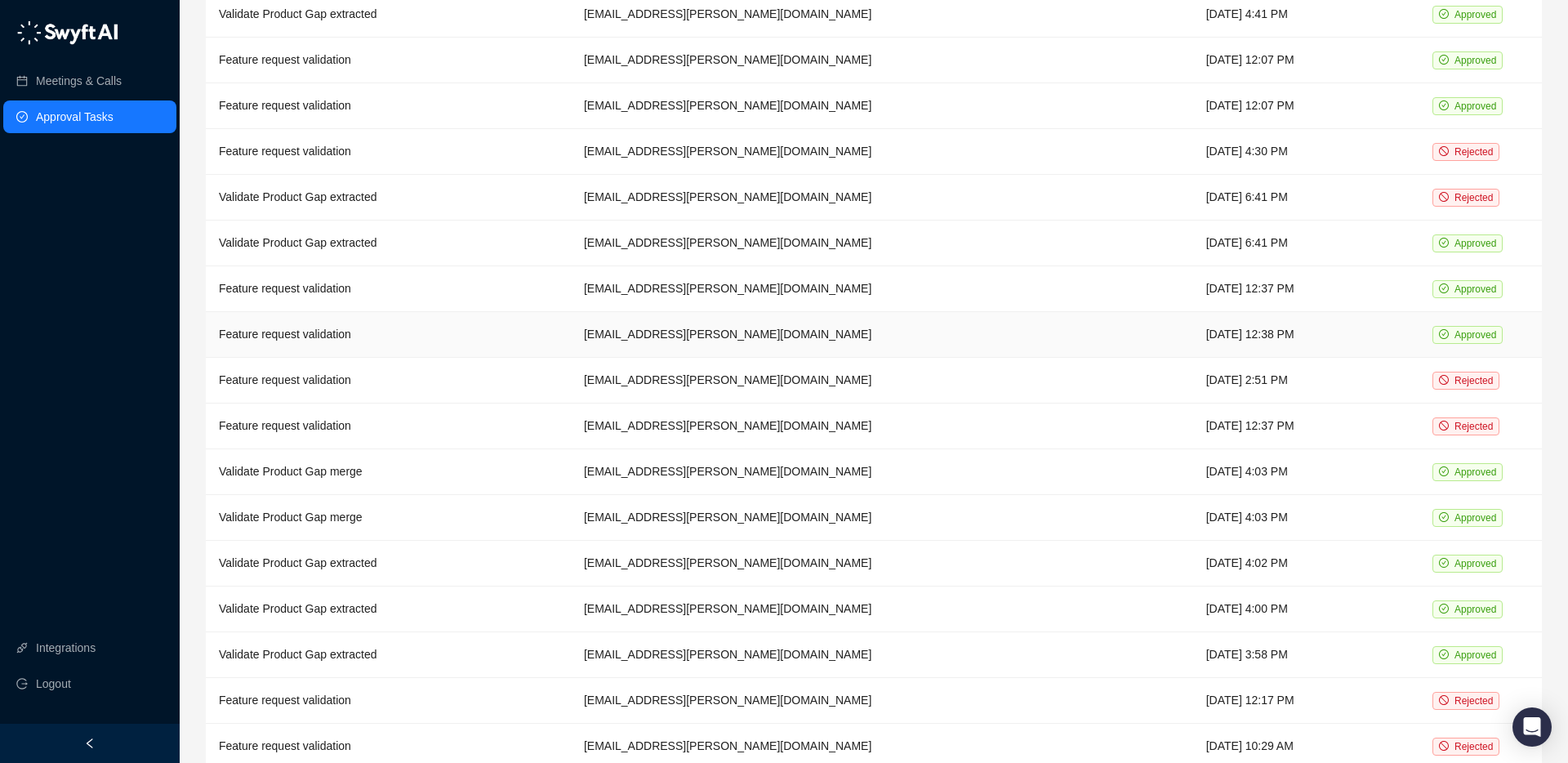
scroll to position [542, 0]
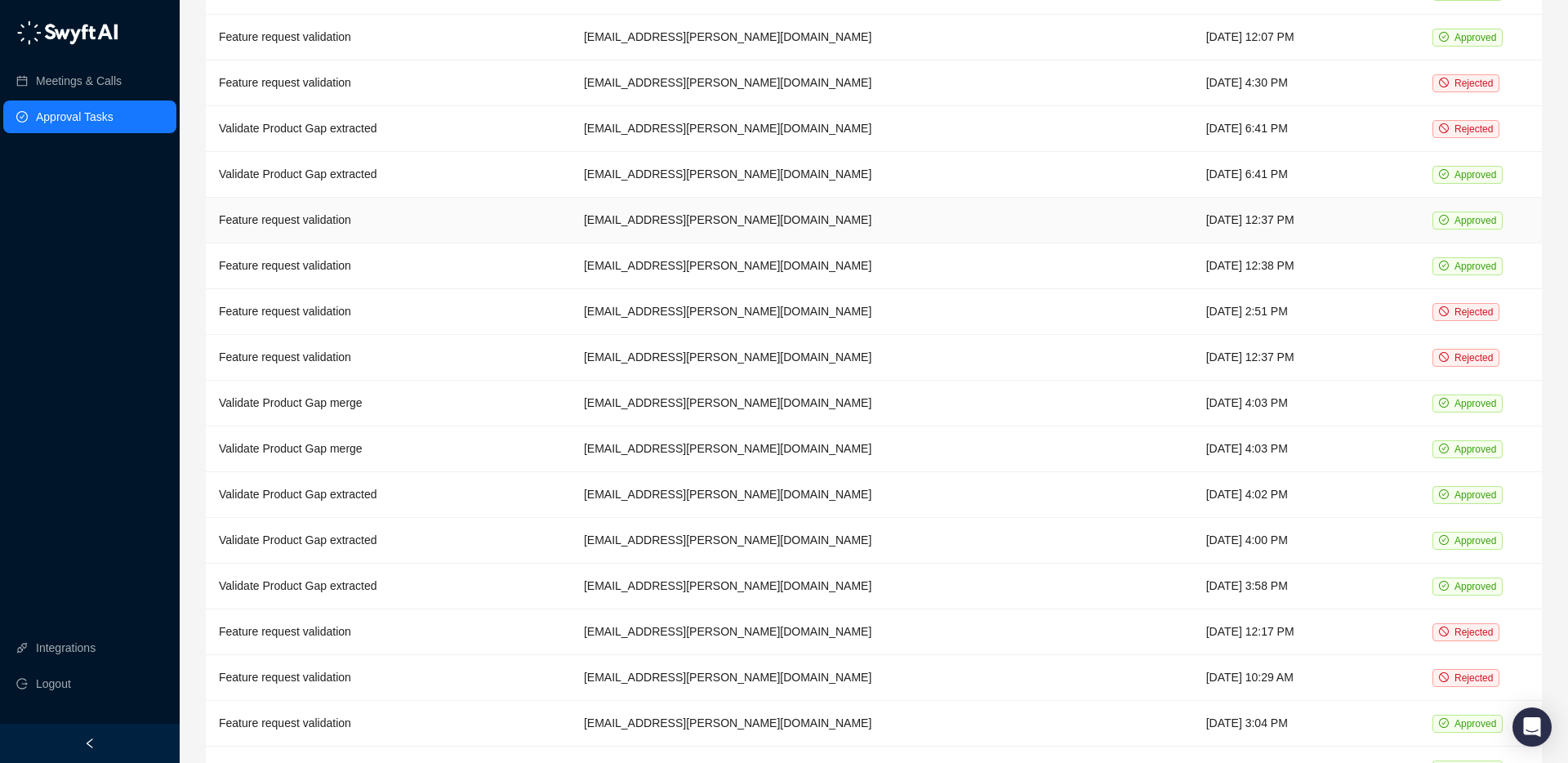
click at [394, 221] on td "Feature request validation" at bounding box center [389, 220] width 365 height 45
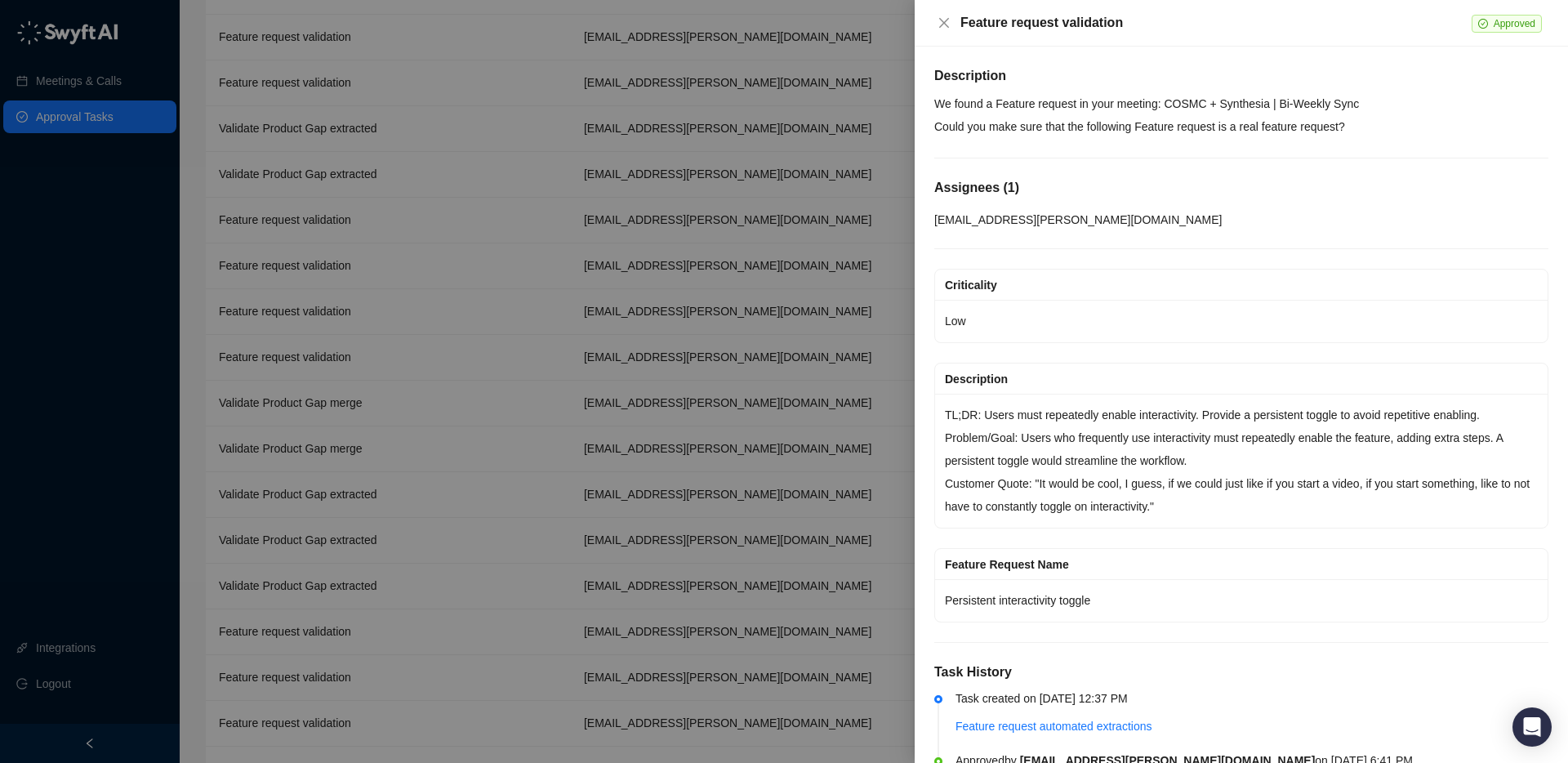
click at [396, 223] on div at bounding box center [784, 381] width 1568 height 763
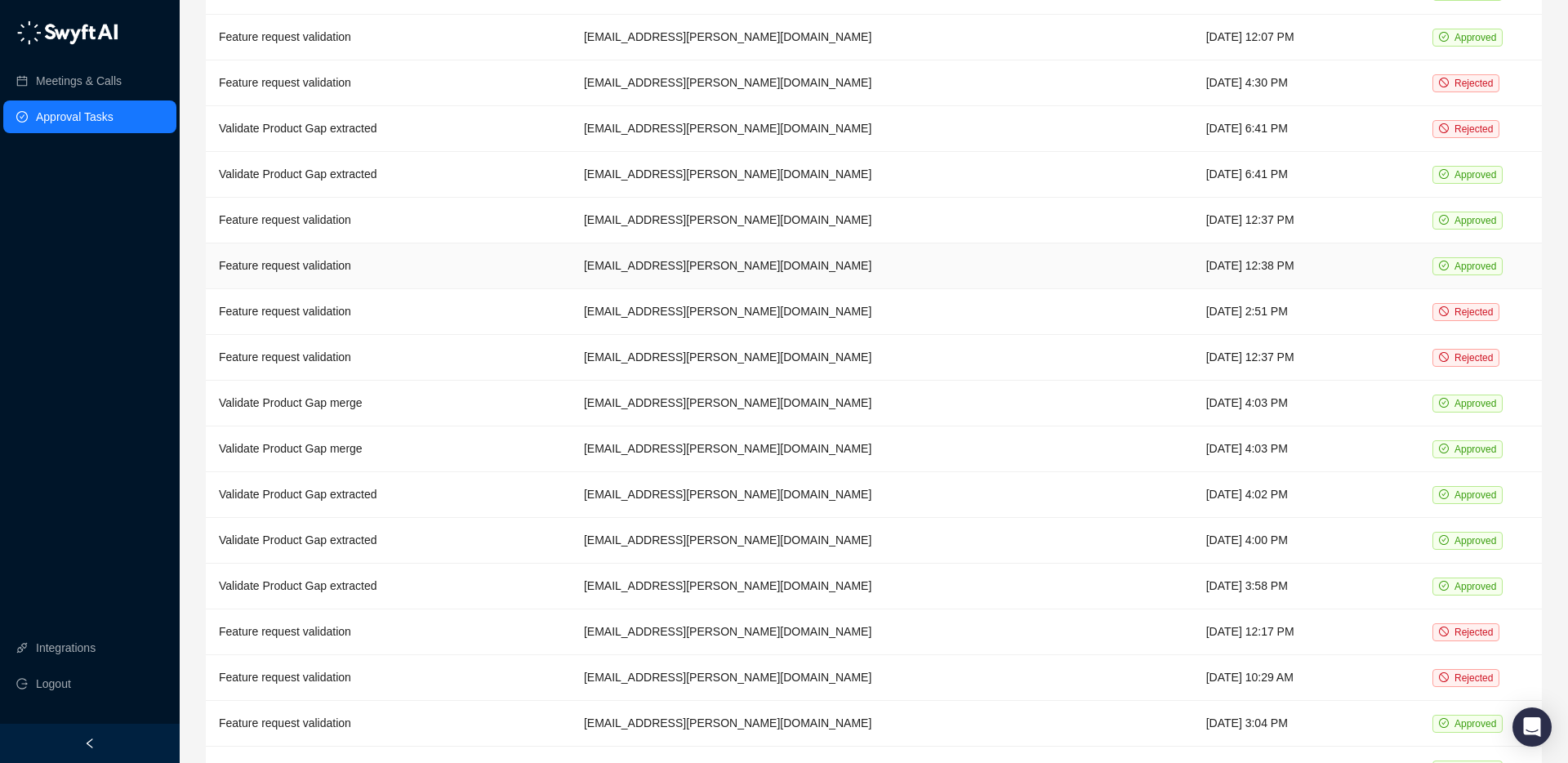
click at [400, 253] on td "Feature request validation" at bounding box center [389, 266] width 365 height 45
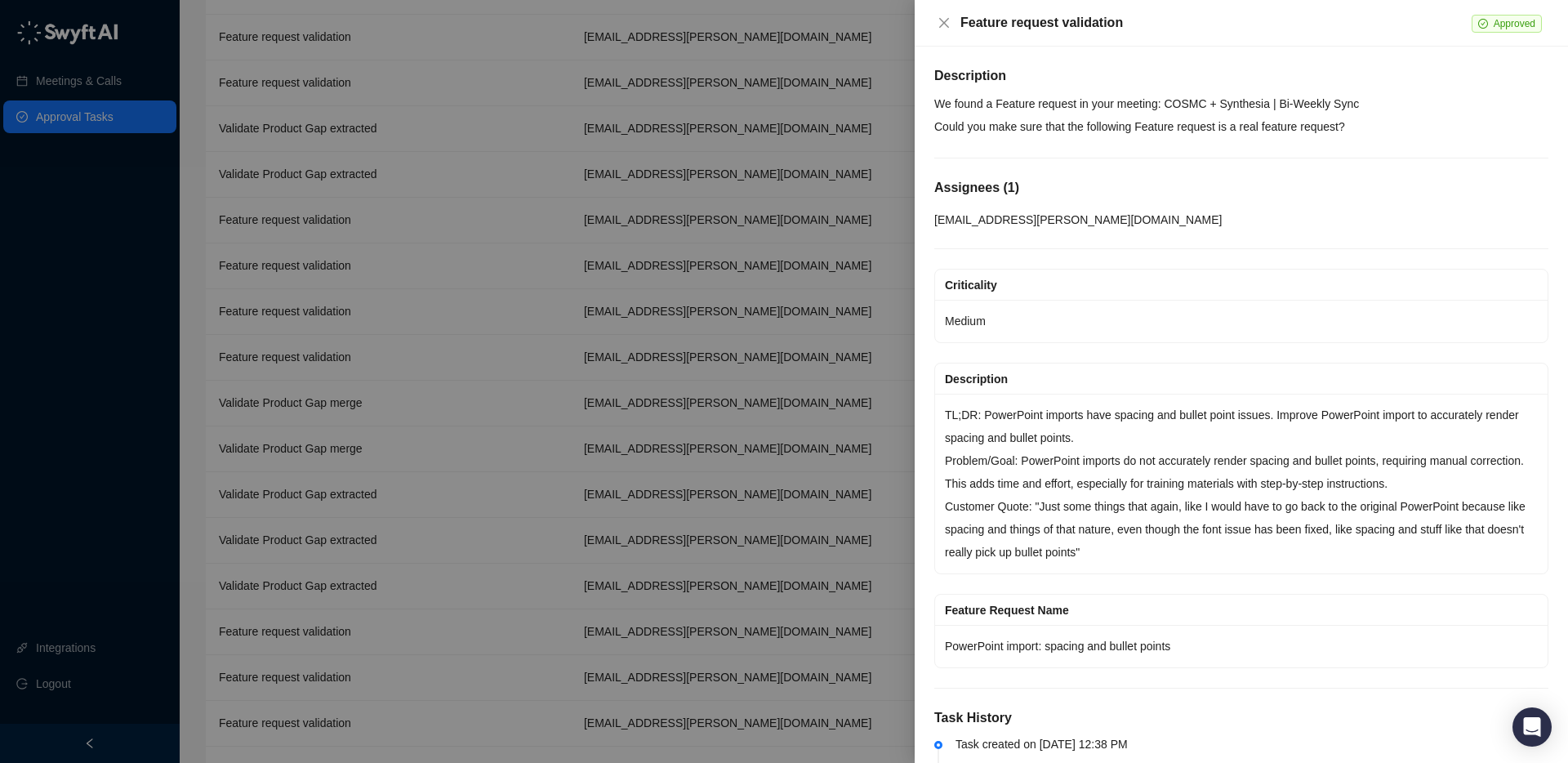
click at [411, 269] on div at bounding box center [784, 381] width 1568 height 763
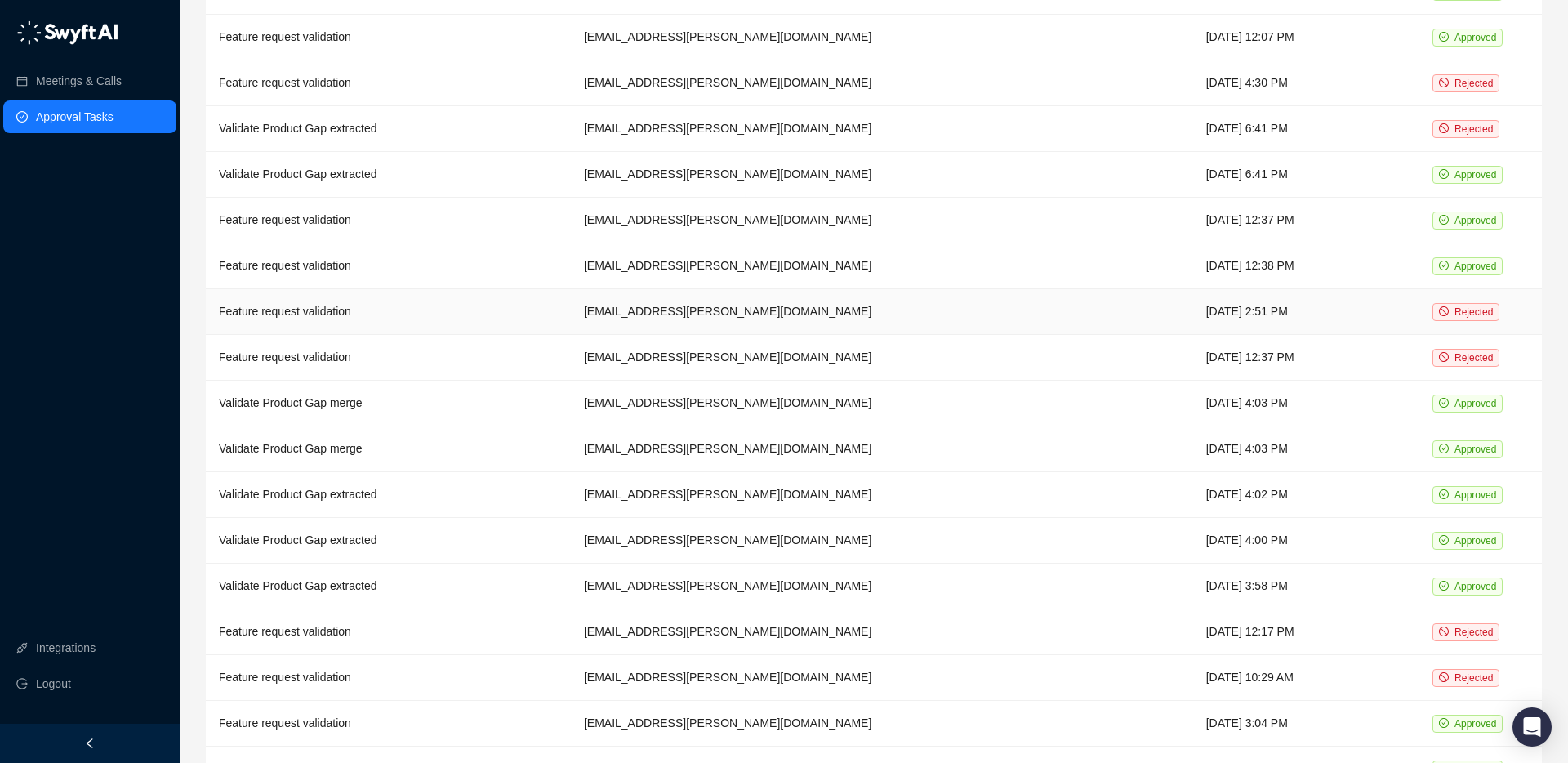
click at [401, 308] on td "Feature request validation" at bounding box center [389, 312] width 365 height 45
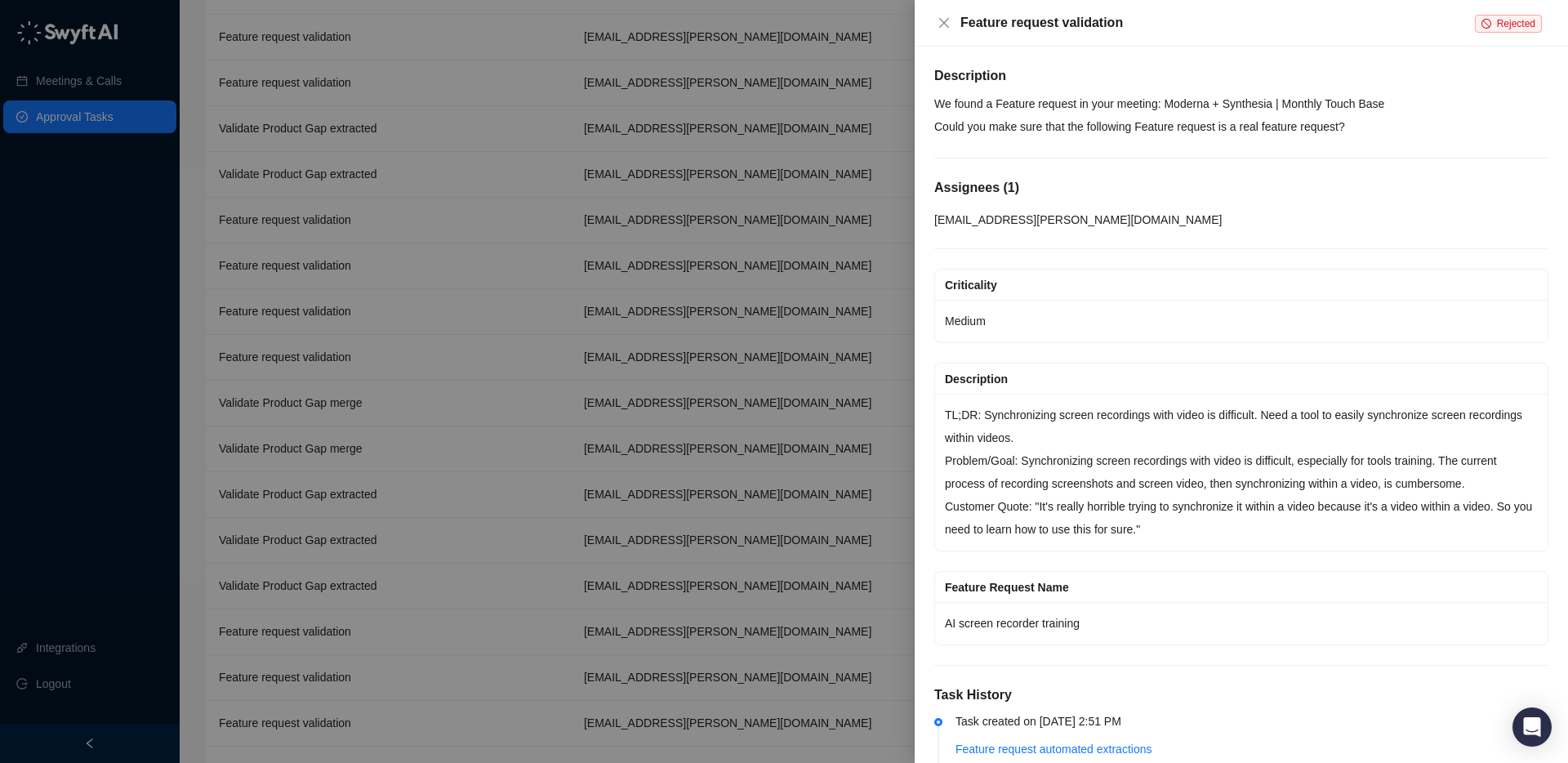
click at [406, 303] on div at bounding box center [784, 381] width 1568 height 763
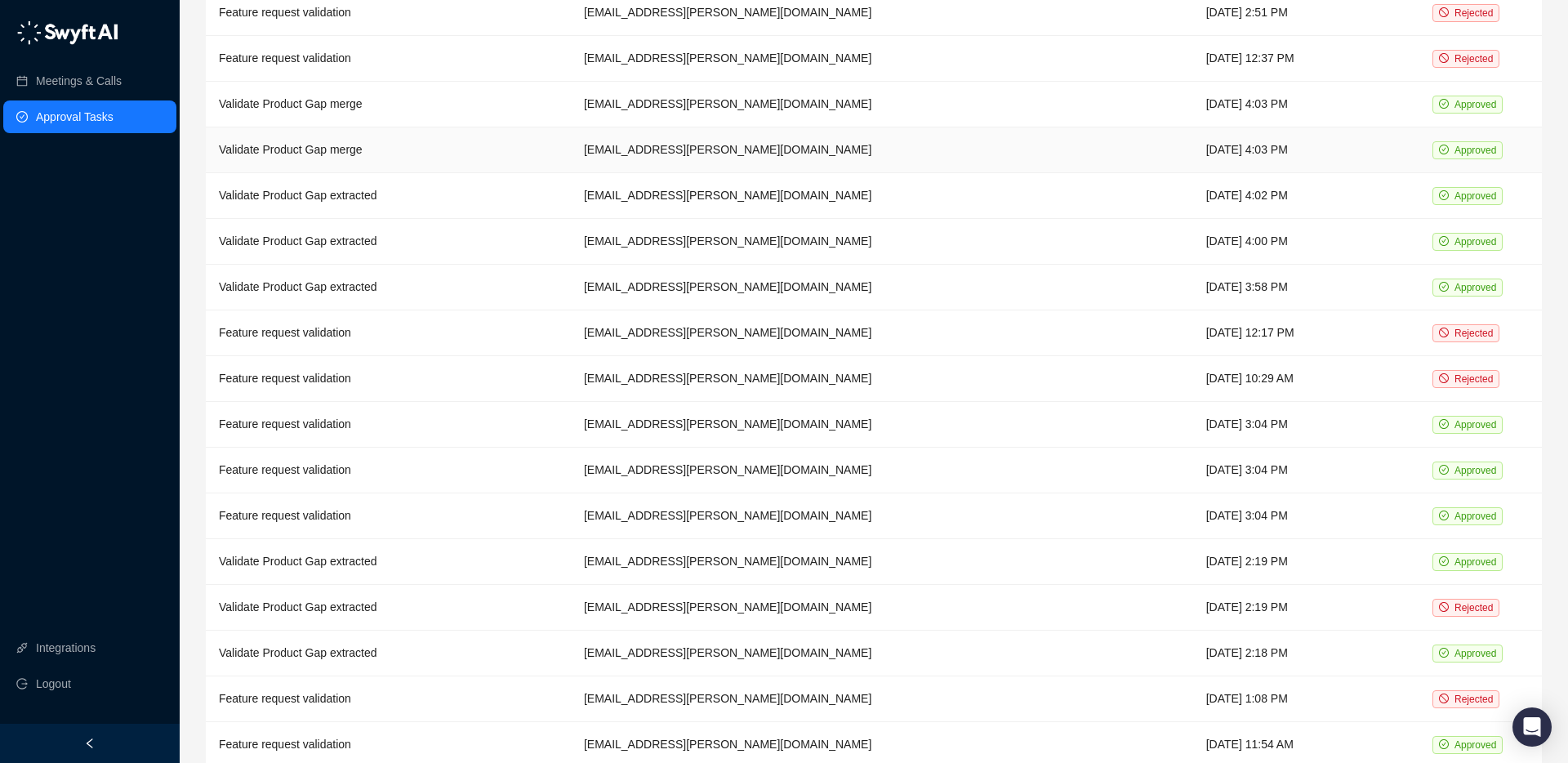
scroll to position [863, 0]
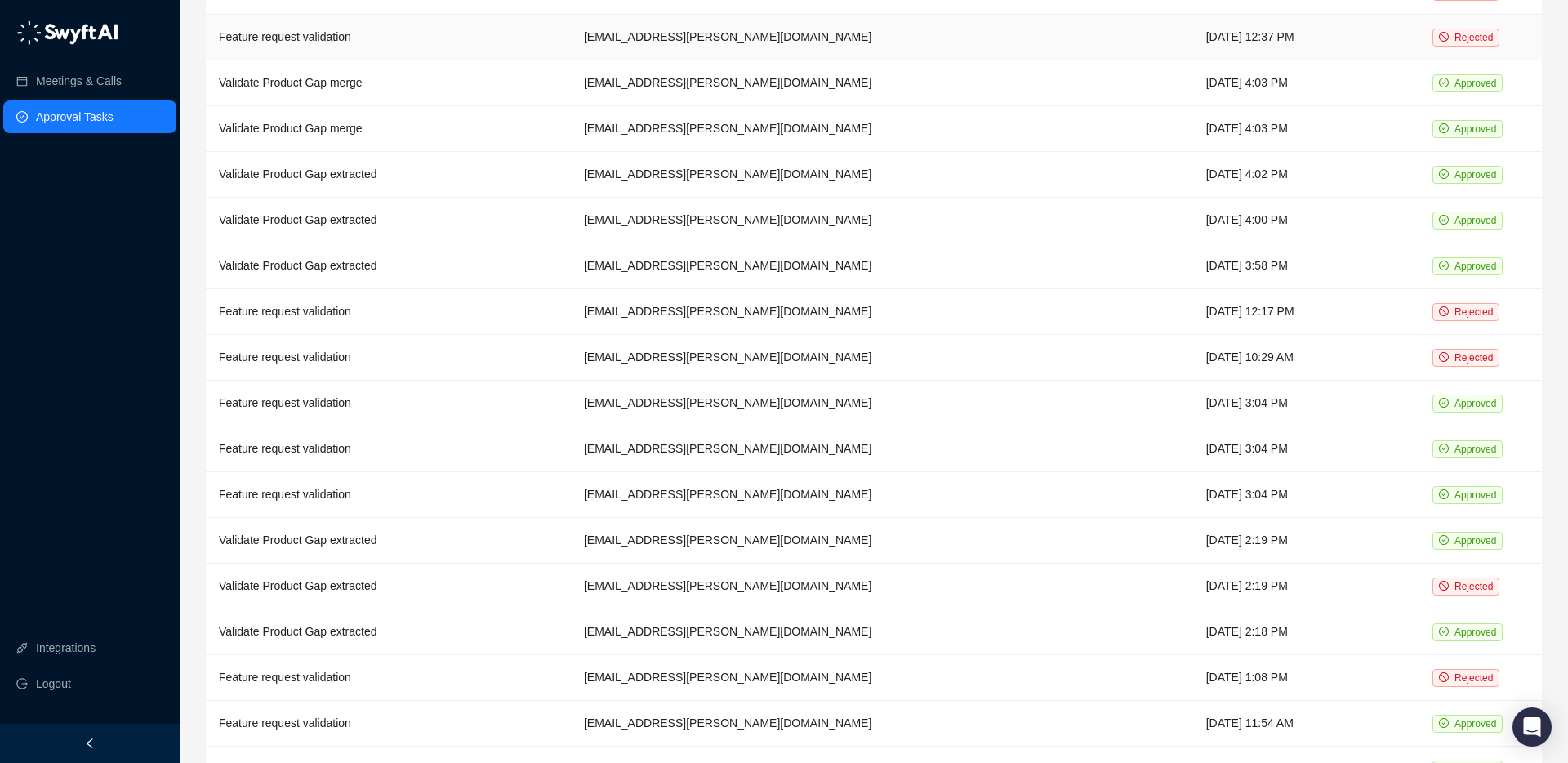
click at [364, 39] on td "Feature request validation" at bounding box center [389, 37] width 365 height 45
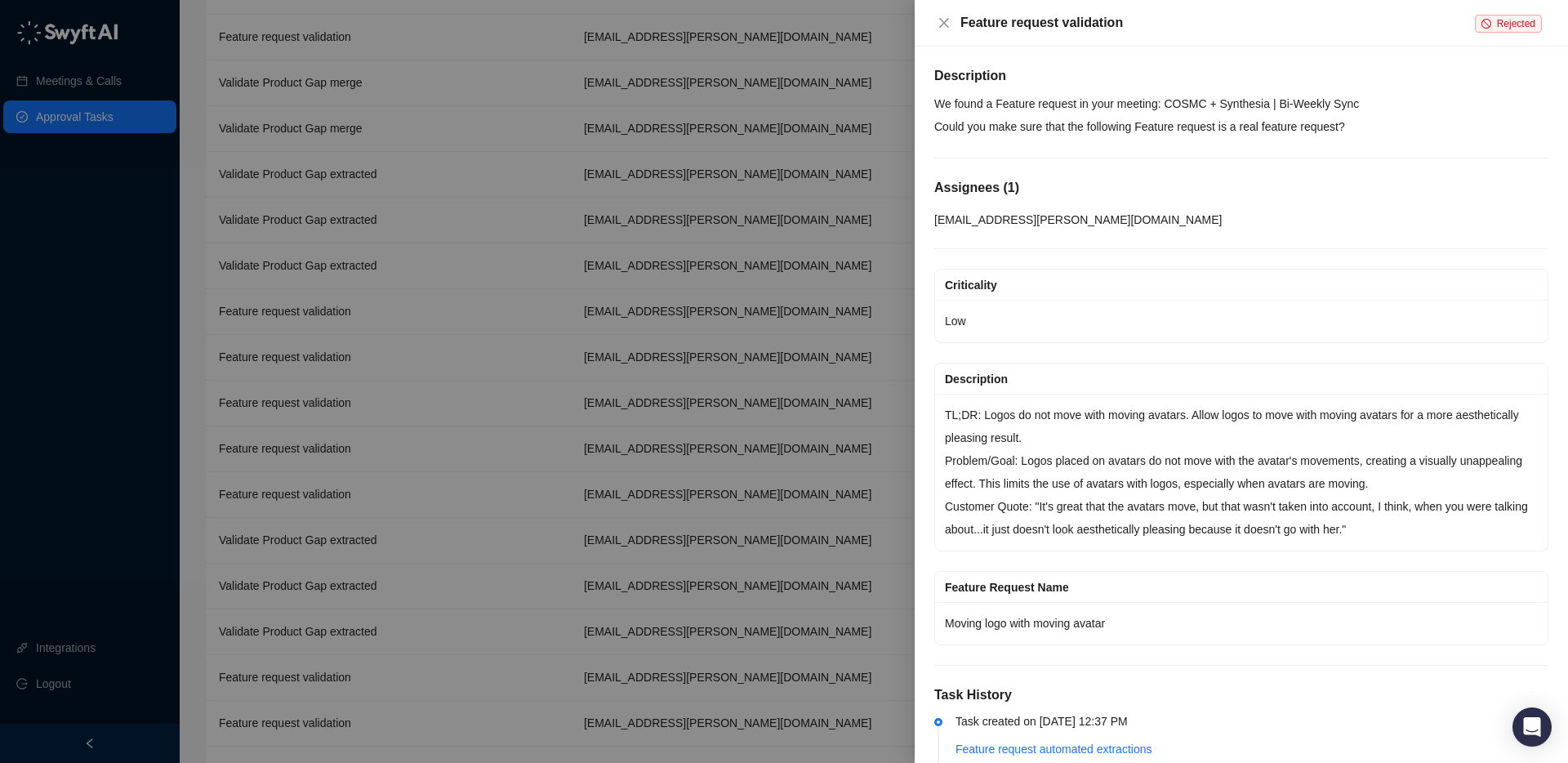
click at [472, 196] on div at bounding box center [784, 381] width 1568 height 763
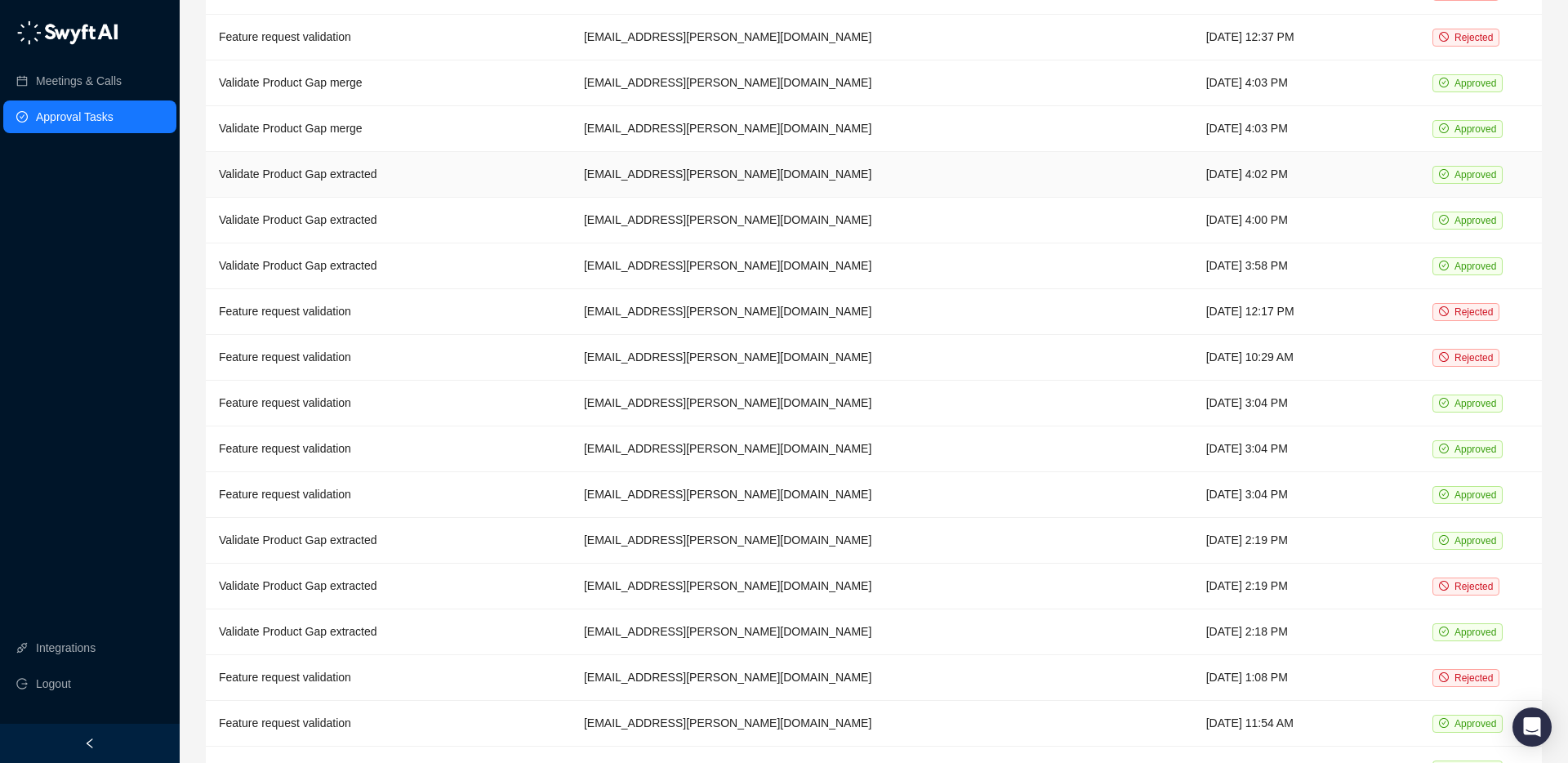
click at [443, 153] on td "Validate Product Gap extracted" at bounding box center [389, 174] width 365 height 45
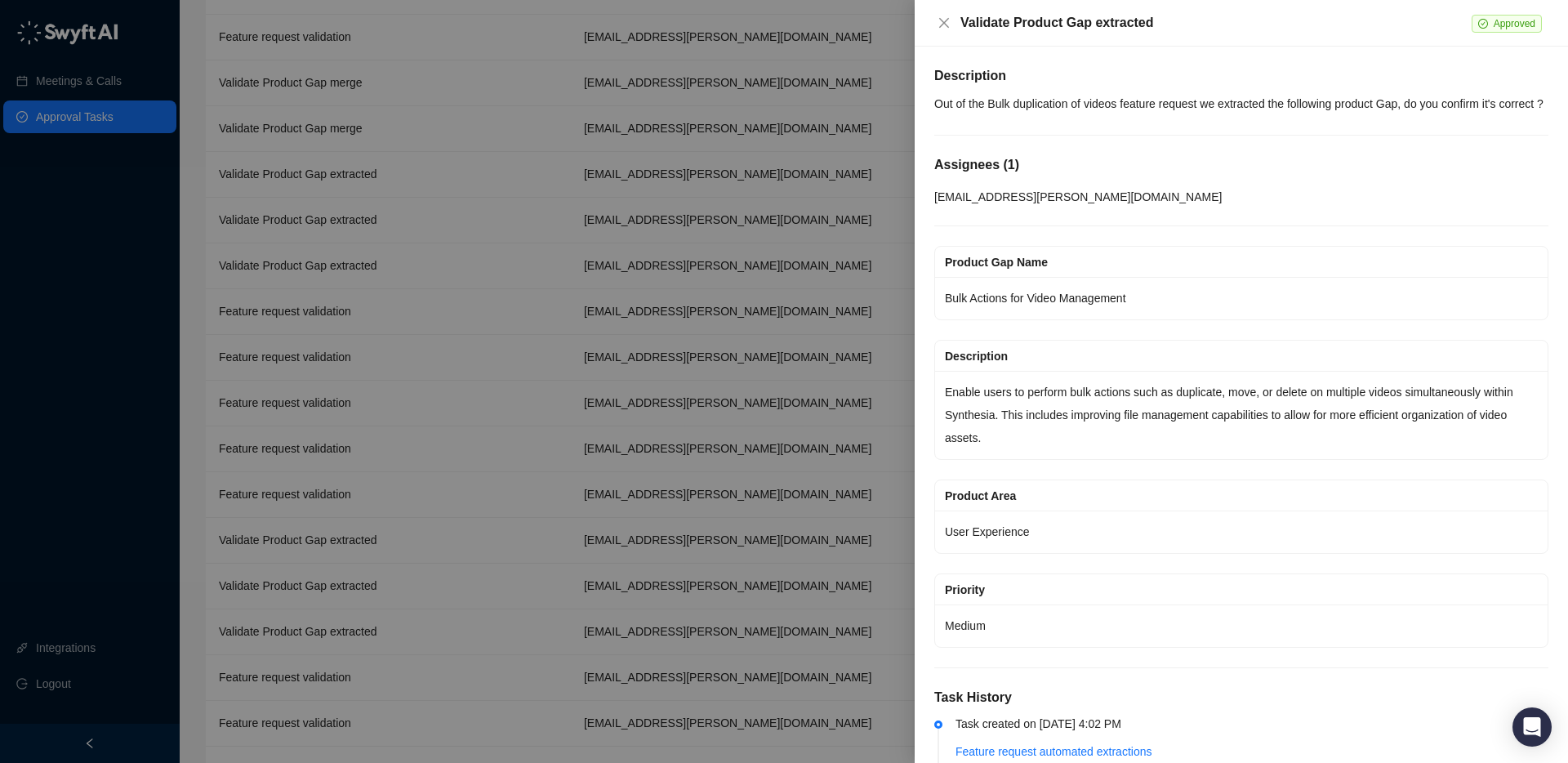
click at [457, 162] on div at bounding box center [784, 381] width 1568 height 763
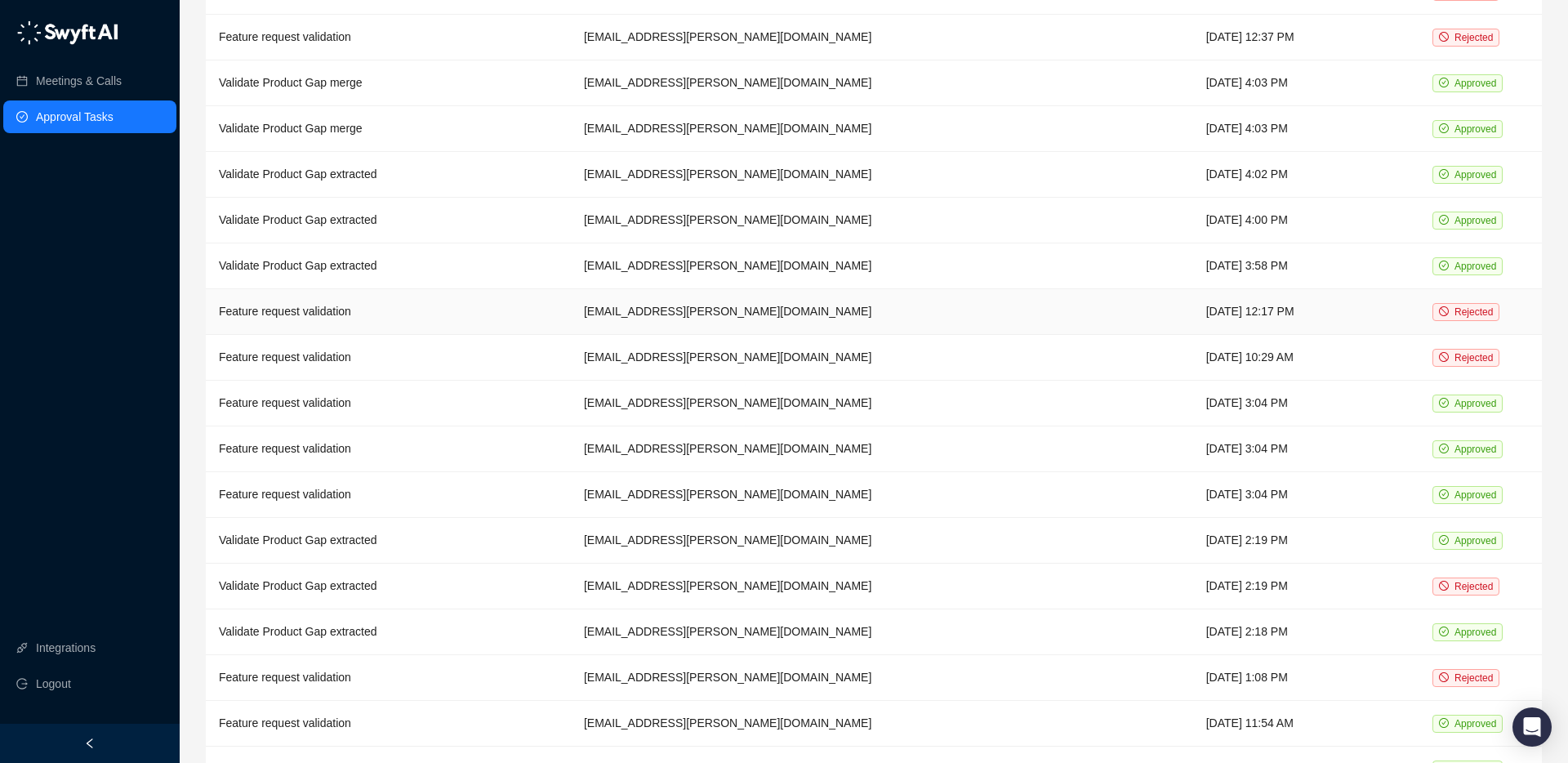
click at [416, 292] on td "Feature request validation" at bounding box center [389, 312] width 365 height 45
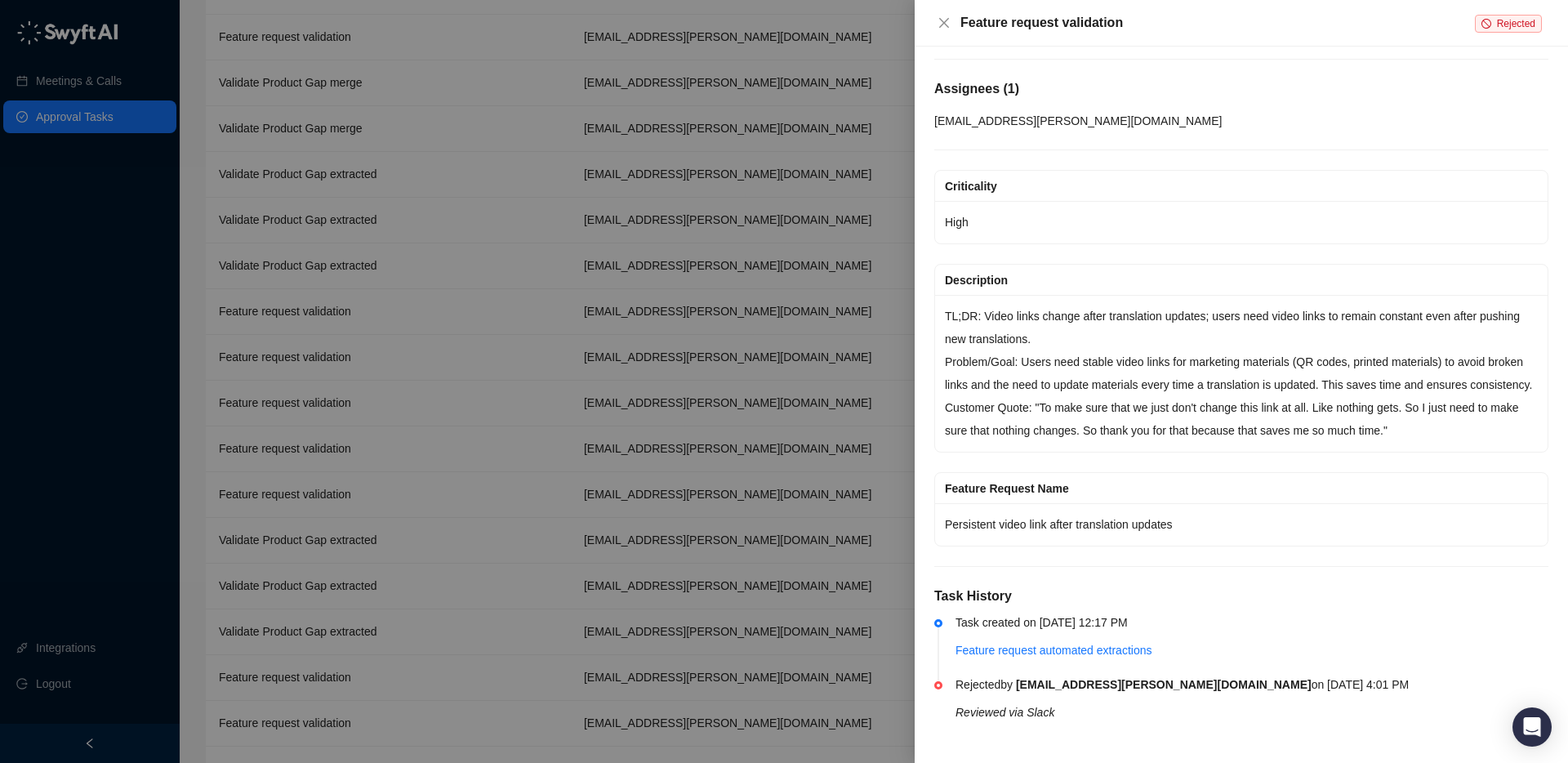
scroll to position [122, 0]
click at [417, 291] on div at bounding box center [784, 381] width 1568 height 763
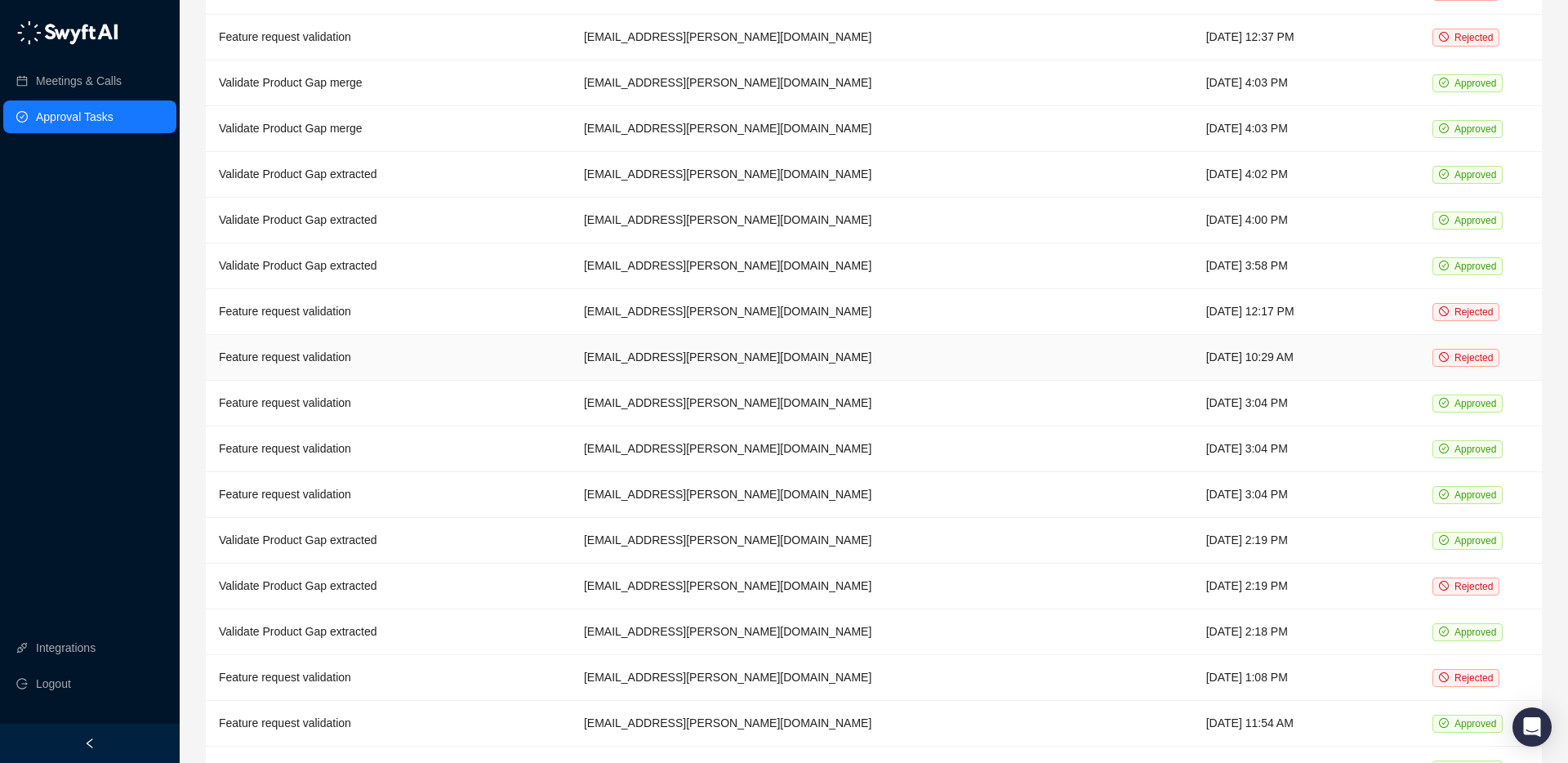
click at [423, 346] on td "Feature request validation" at bounding box center [389, 357] width 365 height 45
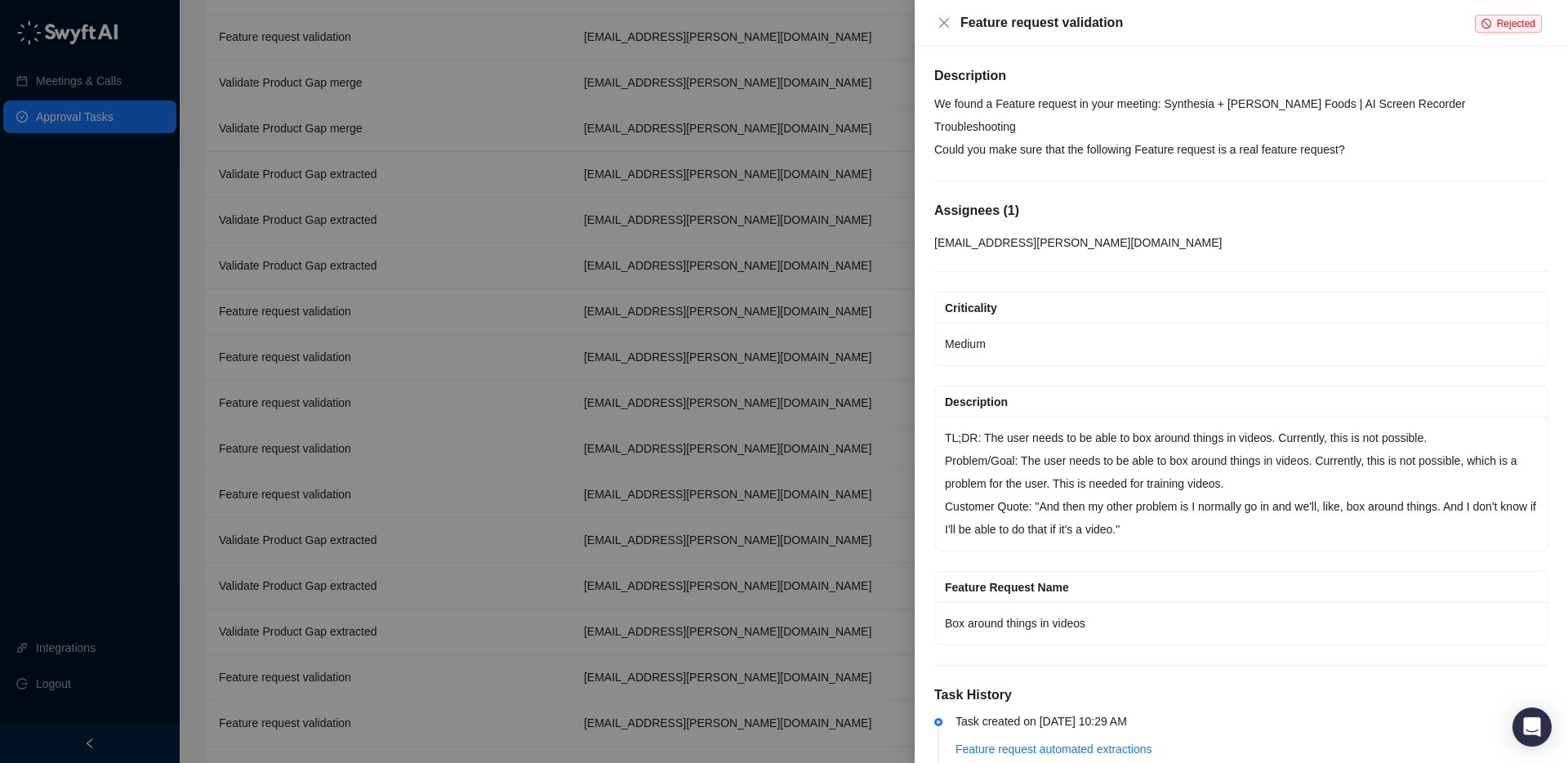
click at [425, 347] on div at bounding box center [784, 381] width 1568 height 763
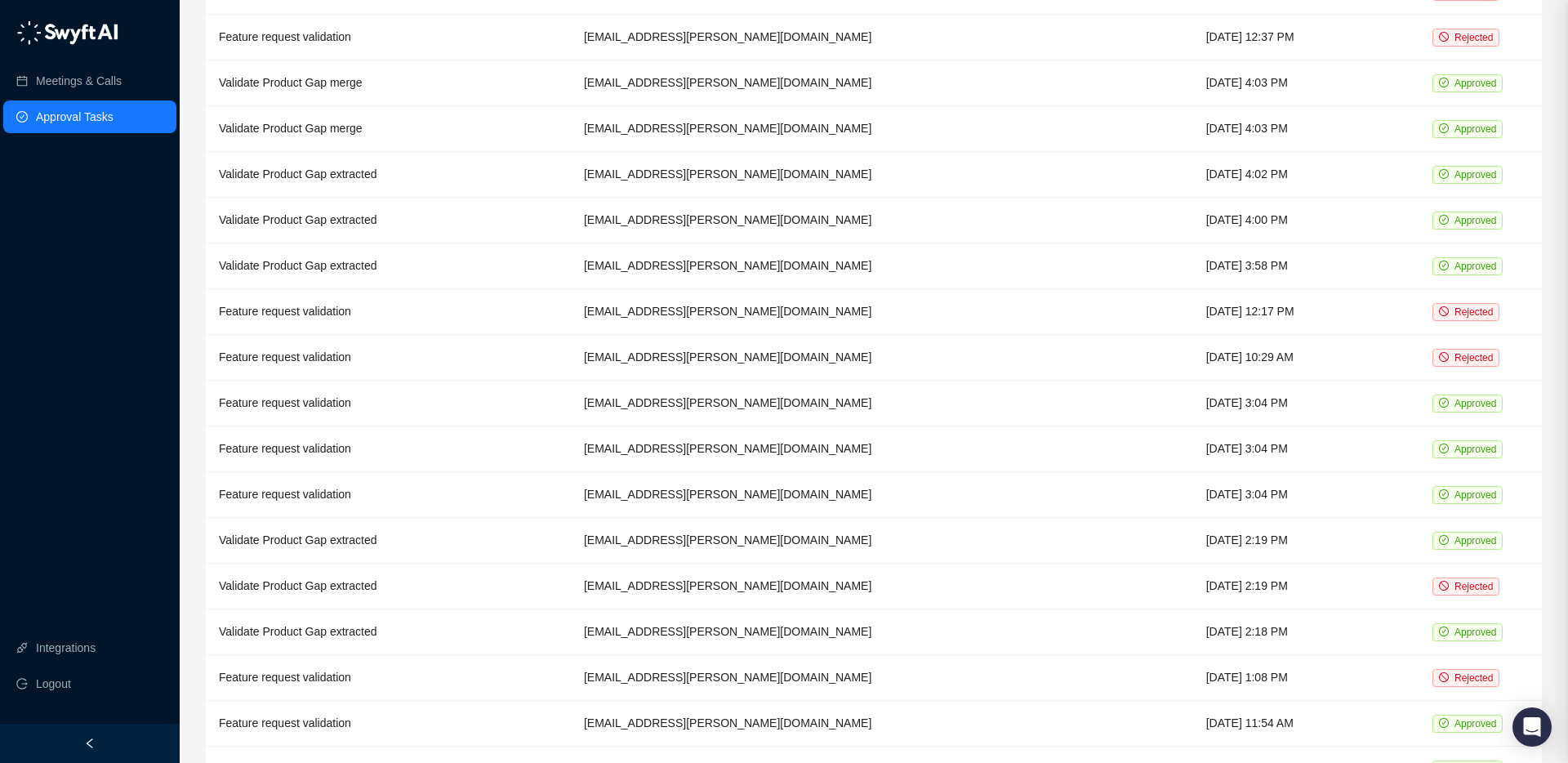
click at [413, 401] on td "Feature request validation" at bounding box center [389, 403] width 365 height 45
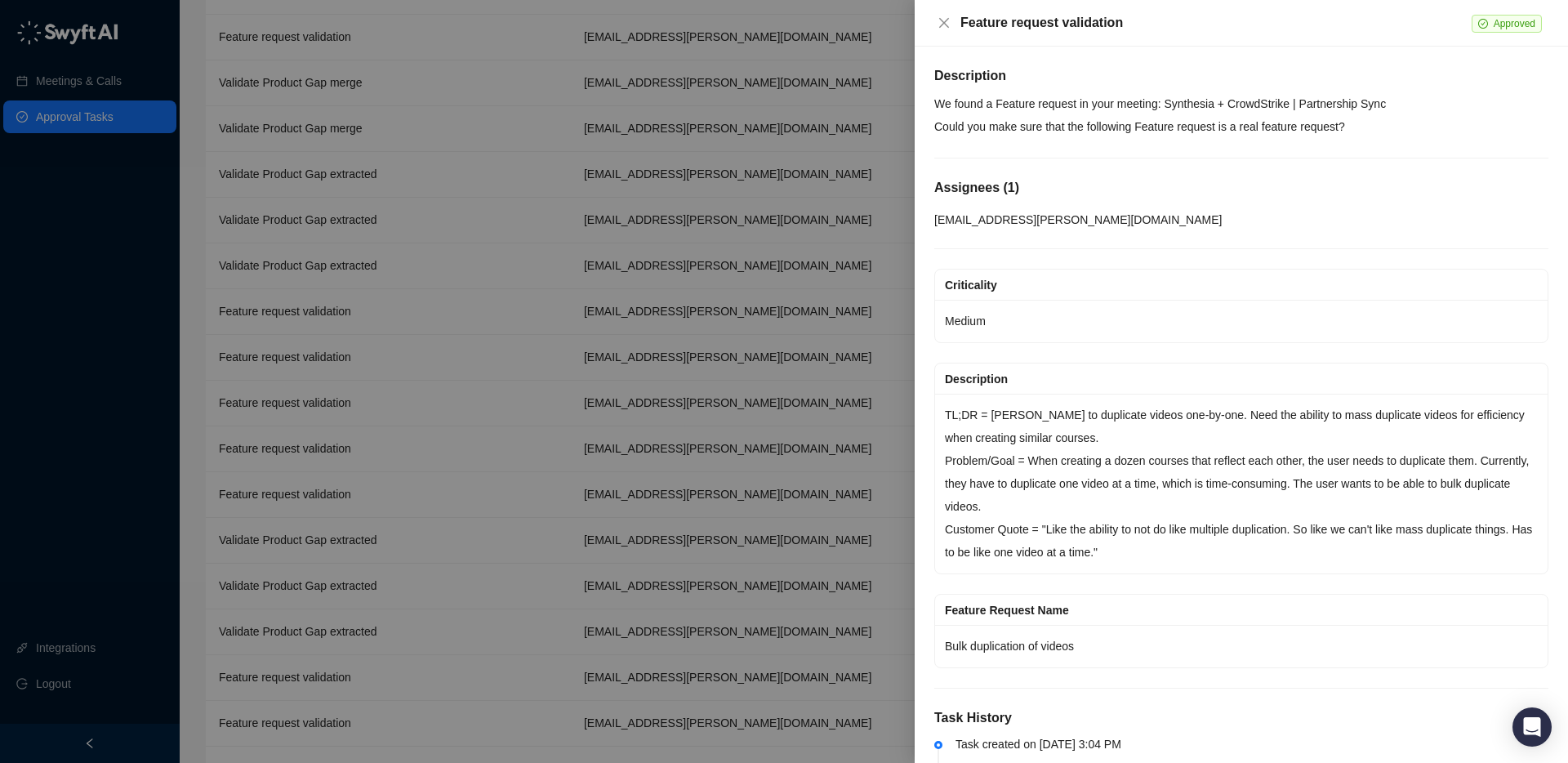
click at [413, 401] on div at bounding box center [784, 381] width 1568 height 763
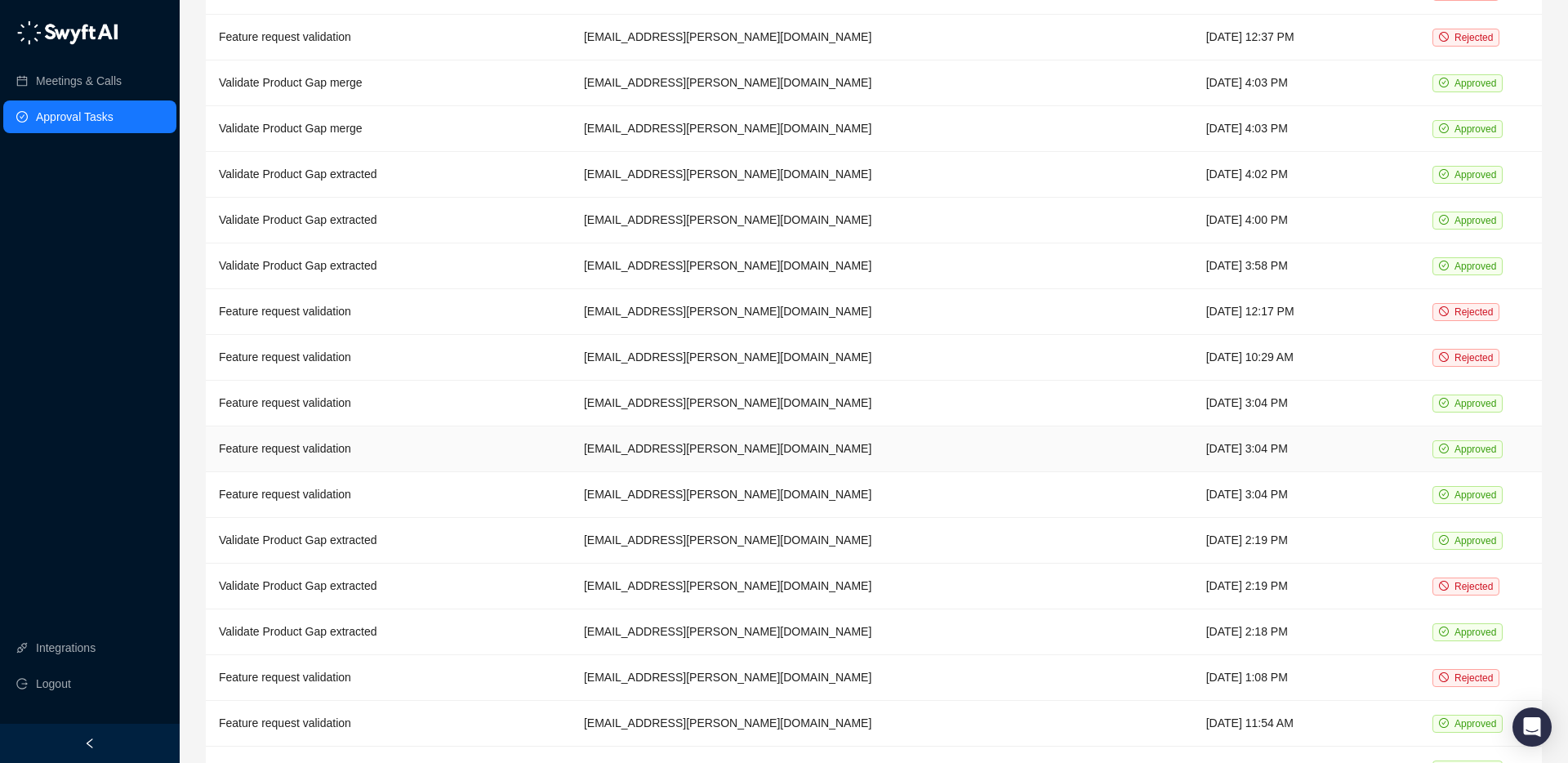
click at [414, 429] on td "Feature request validation" at bounding box center [389, 449] width 365 height 45
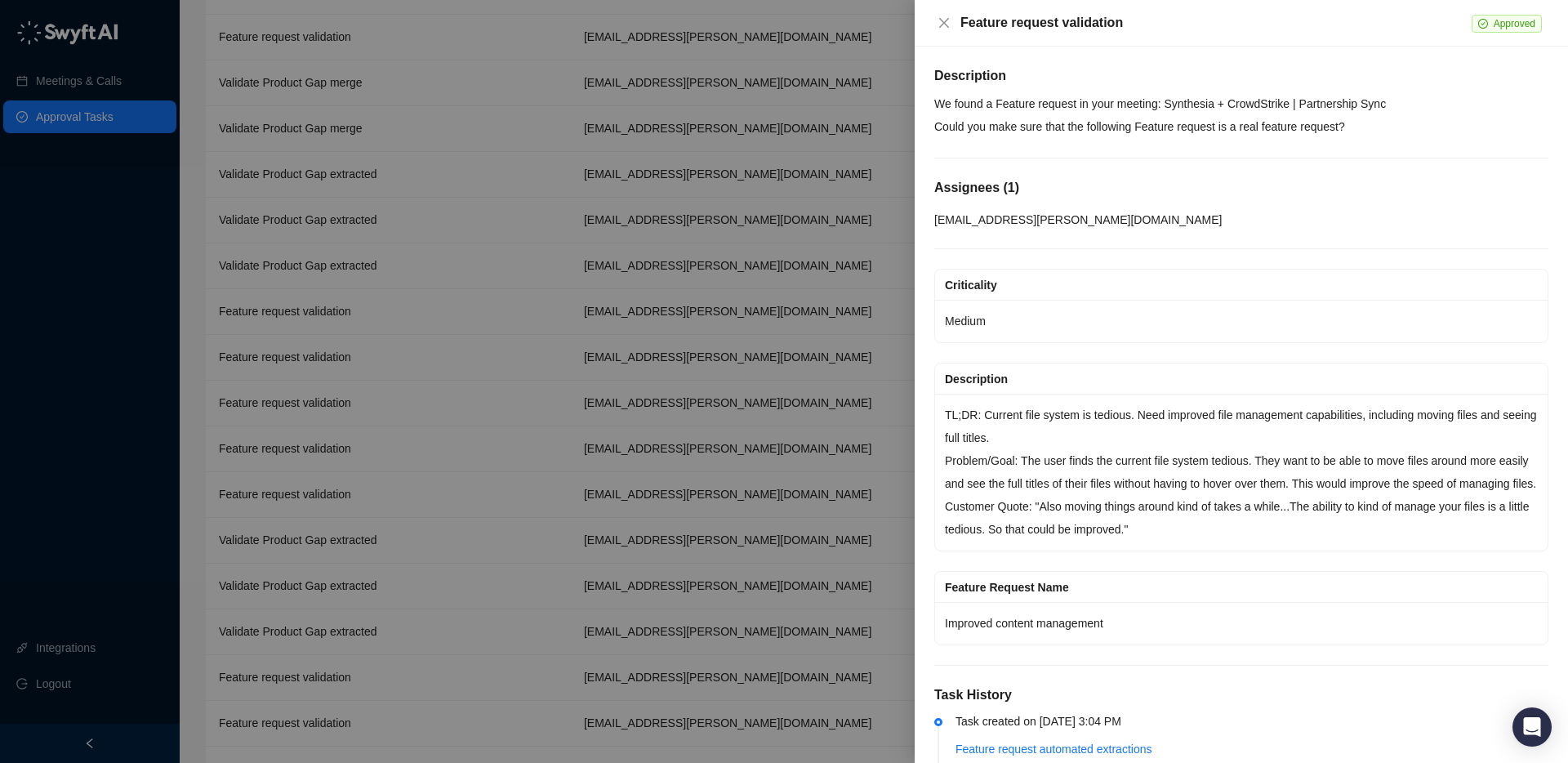
drag, startPoint x: 487, startPoint y: 432, endPoint x: 364, endPoint y: 439, distance: 123.2
click at [487, 432] on div at bounding box center [784, 381] width 1568 height 763
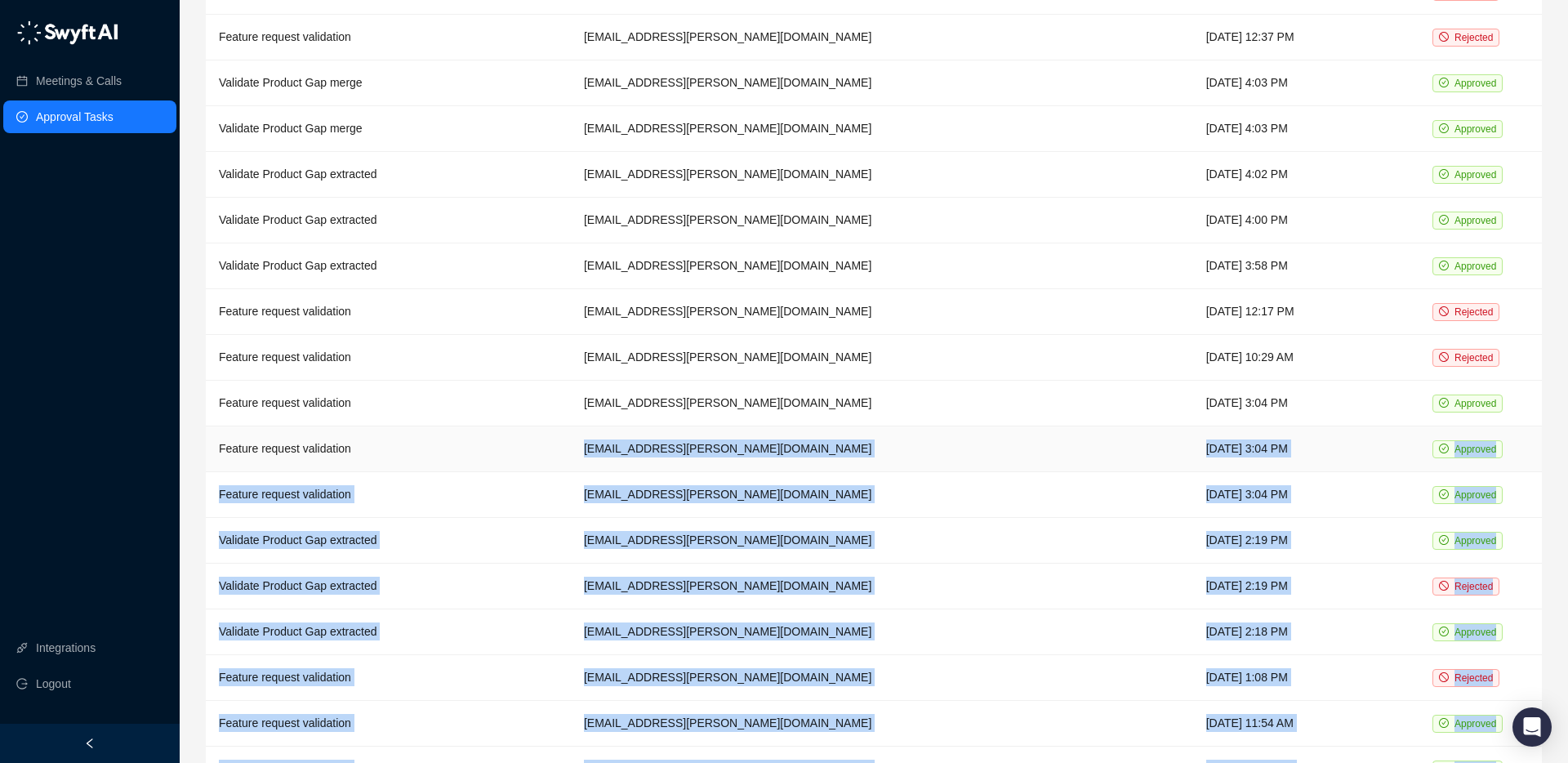
click at [352, 439] on td "Feature request validation" at bounding box center [389, 449] width 365 height 45
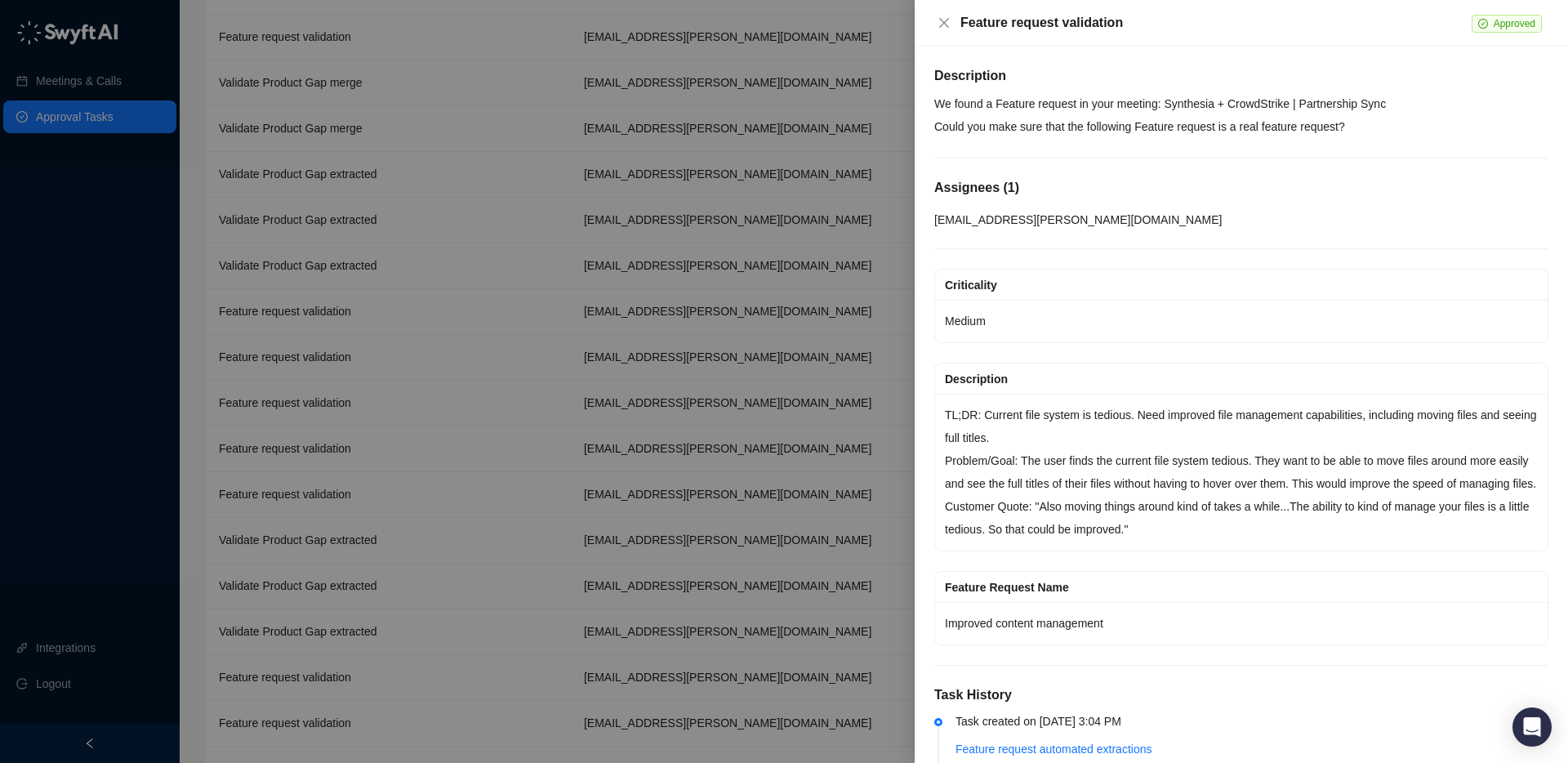
click at [401, 445] on div at bounding box center [784, 381] width 1568 height 763
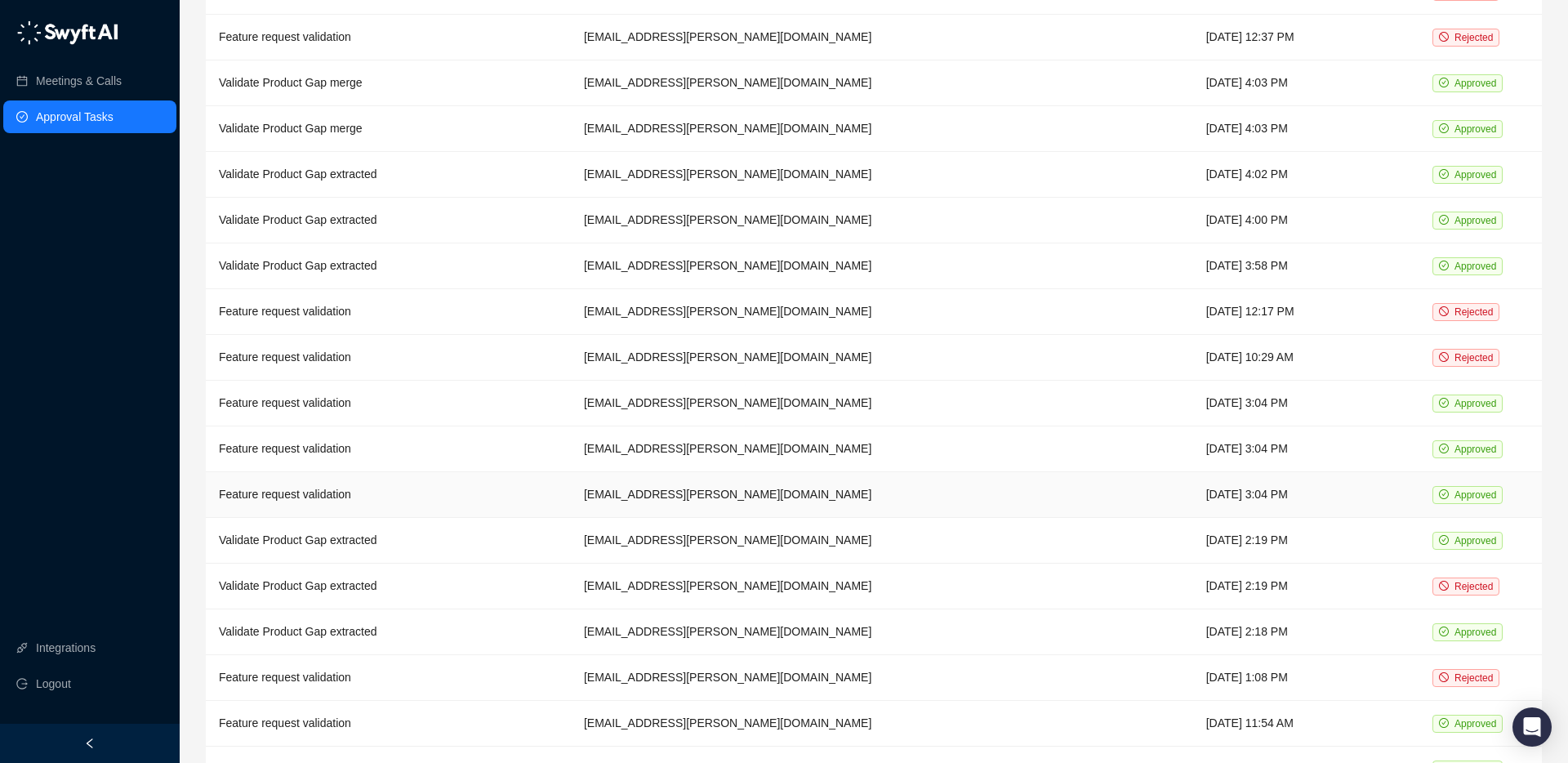
click at [355, 479] on td "Feature request validation" at bounding box center [389, 494] width 365 height 45
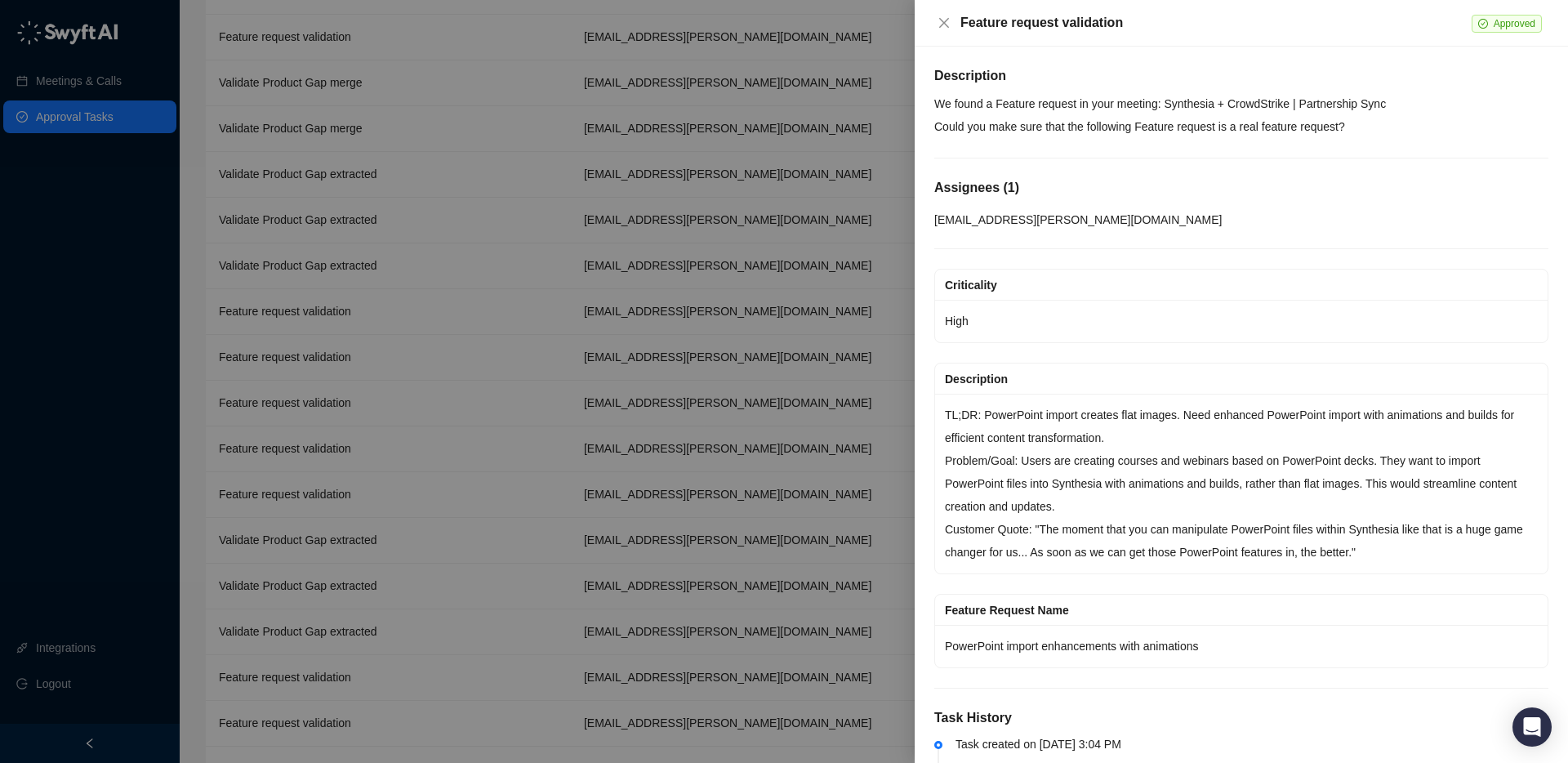
click at [365, 479] on div at bounding box center [784, 381] width 1568 height 763
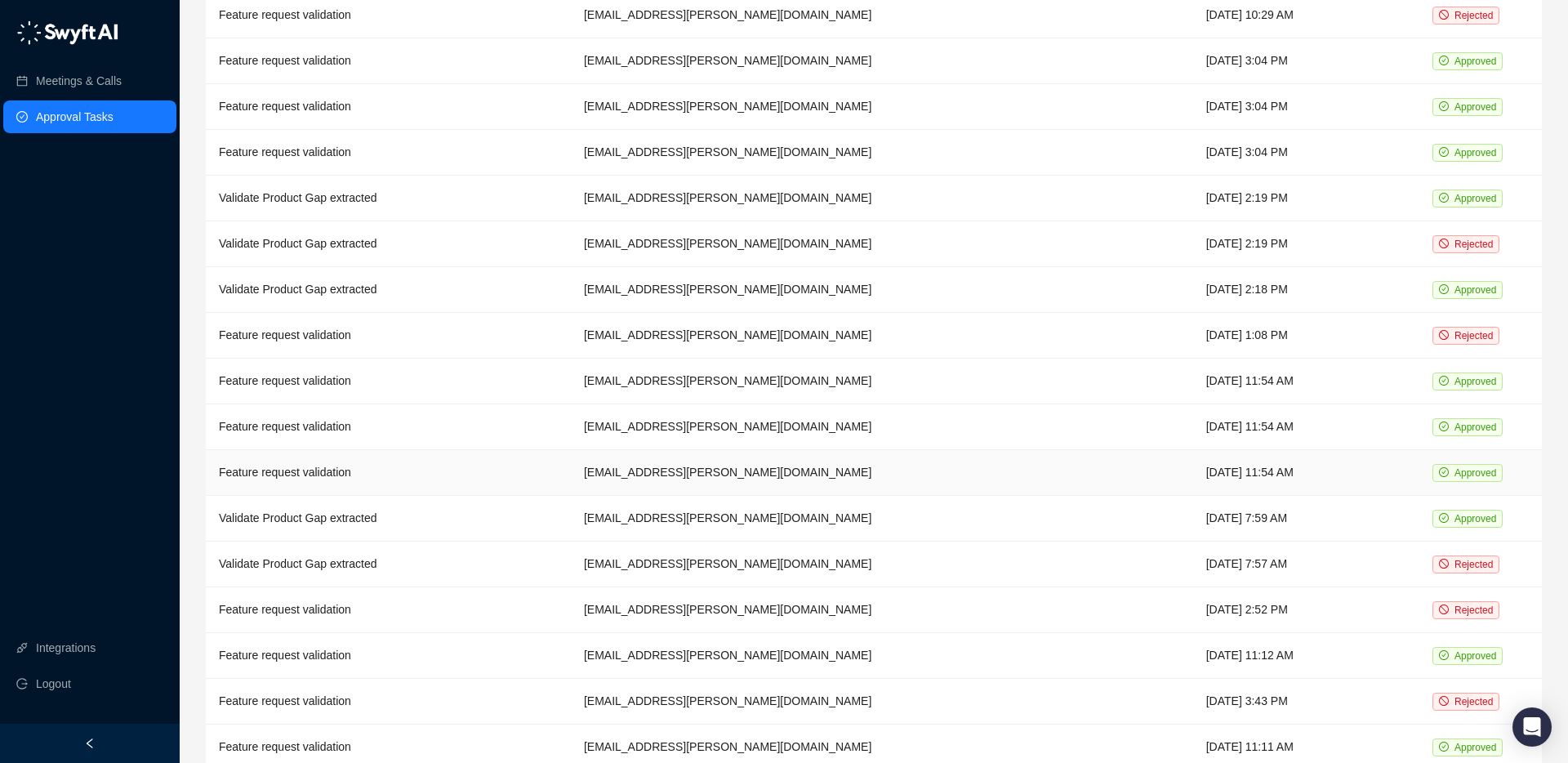
scroll to position [1261, 0]
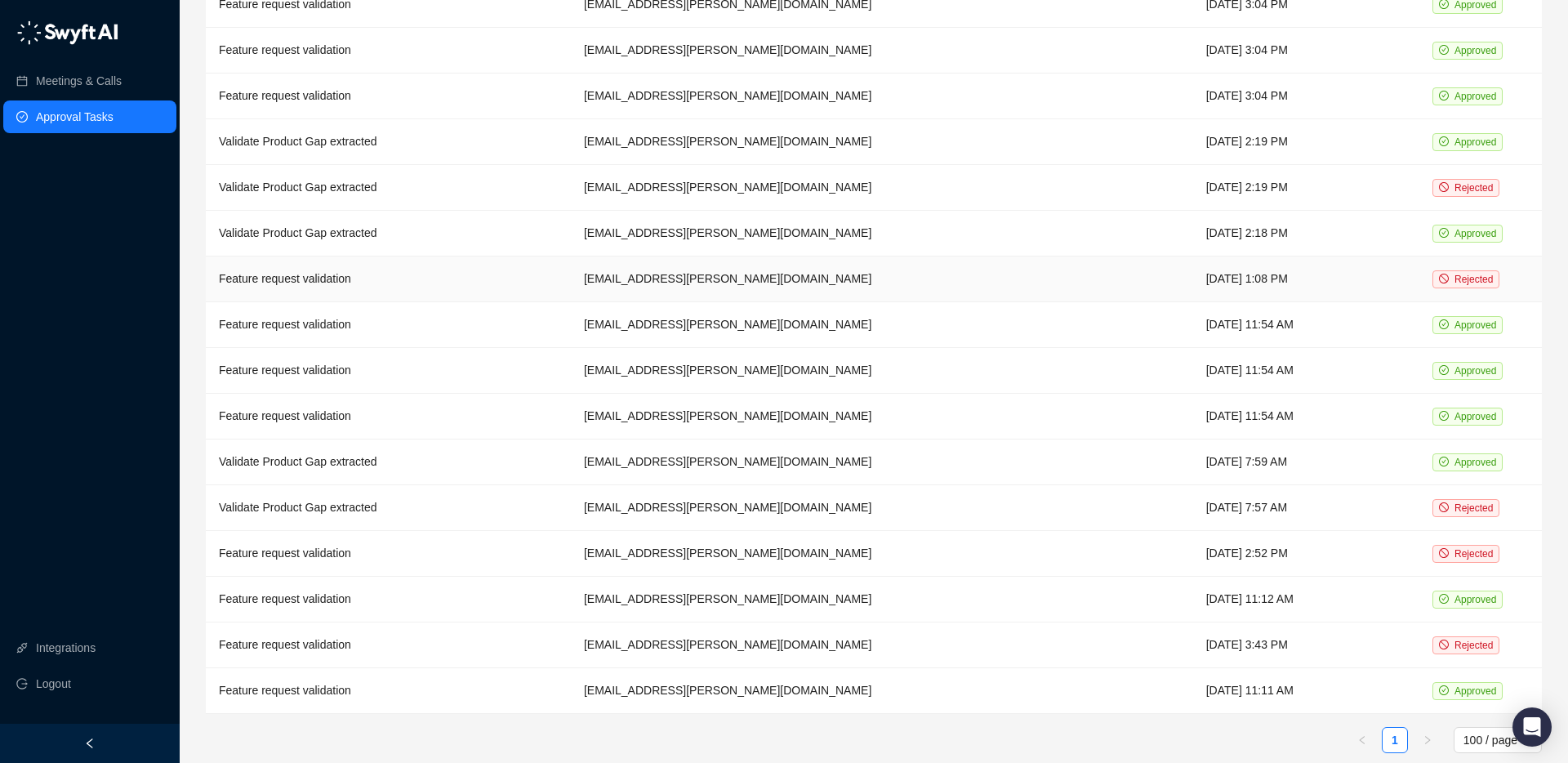
click at [407, 269] on td "Feature request validation" at bounding box center [389, 279] width 365 height 45
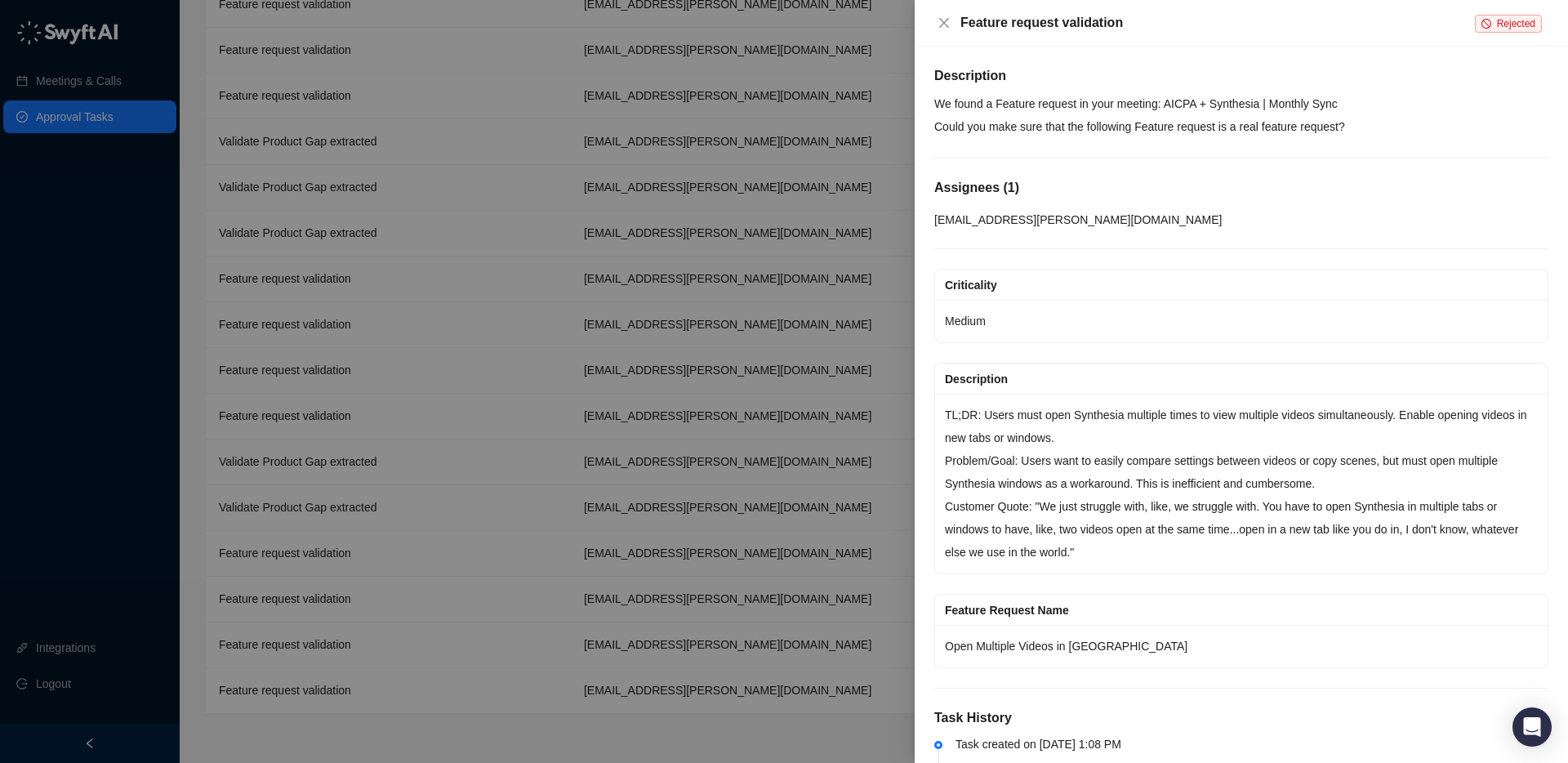
click at [404, 268] on div at bounding box center [784, 381] width 1568 height 763
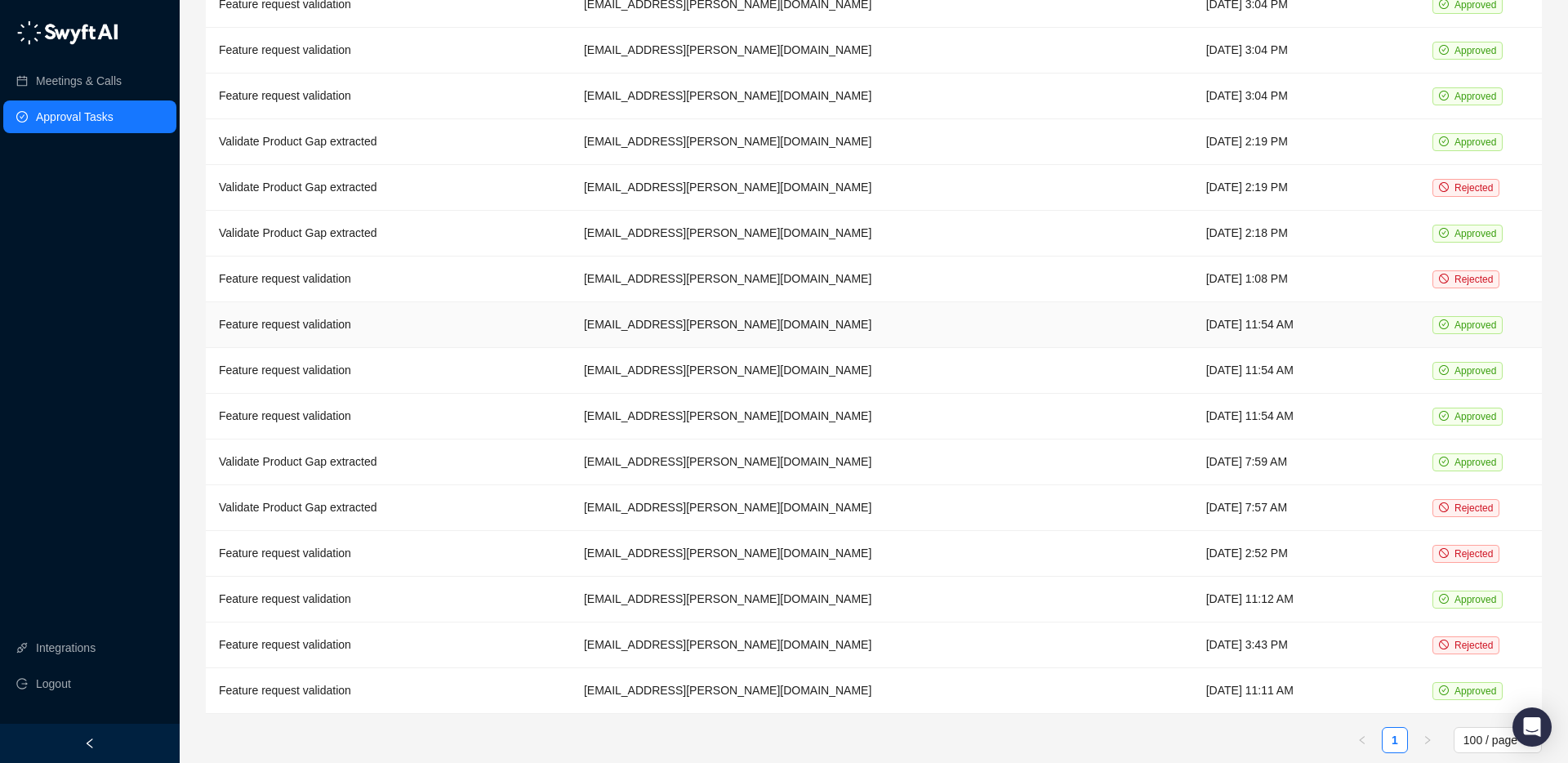
click at [397, 302] on td "Feature request validation" at bounding box center [389, 324] width 365 height 45
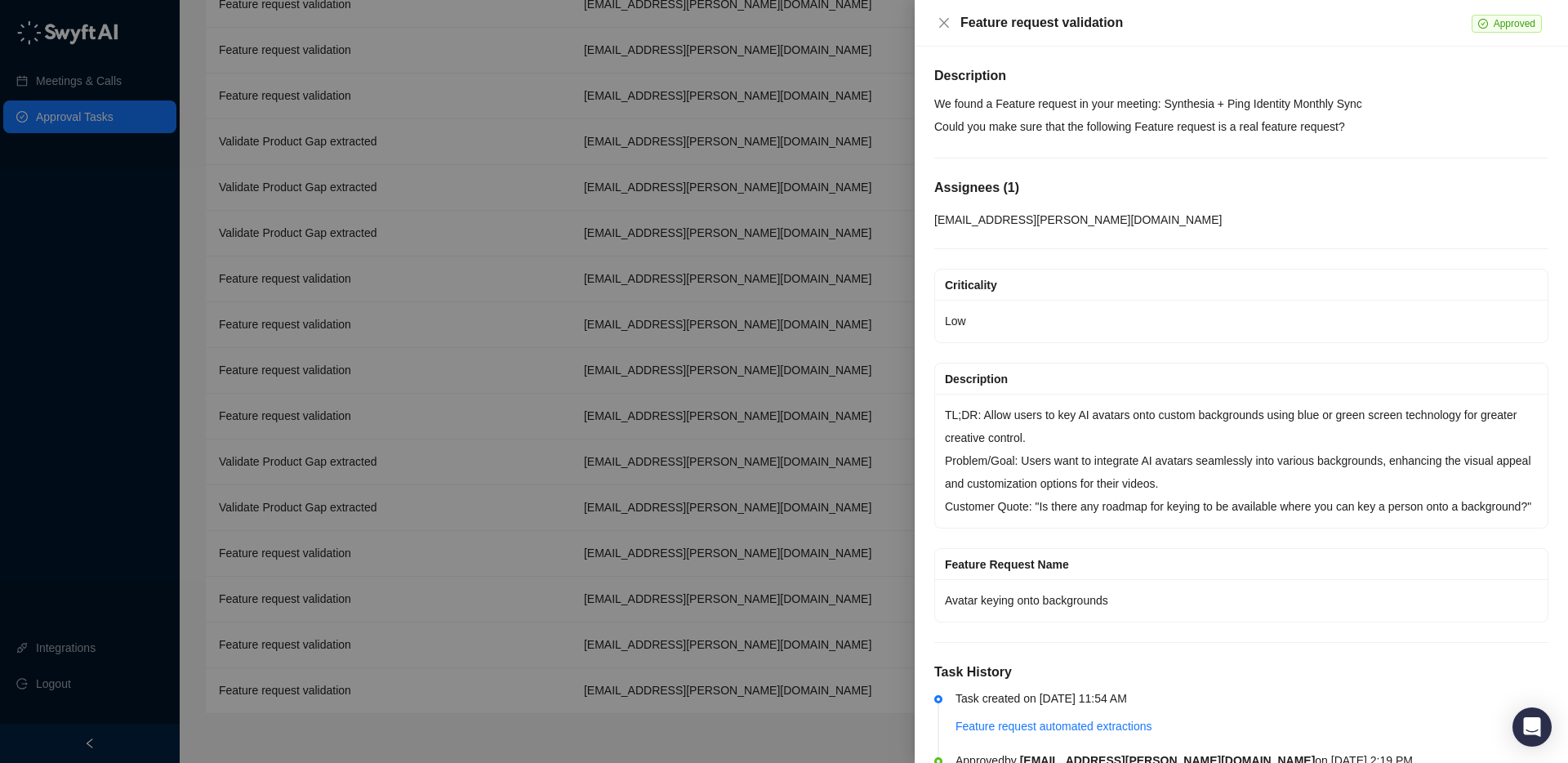
click at [380, 350] on div at bounding box center [784, 381] width 1568 height 763
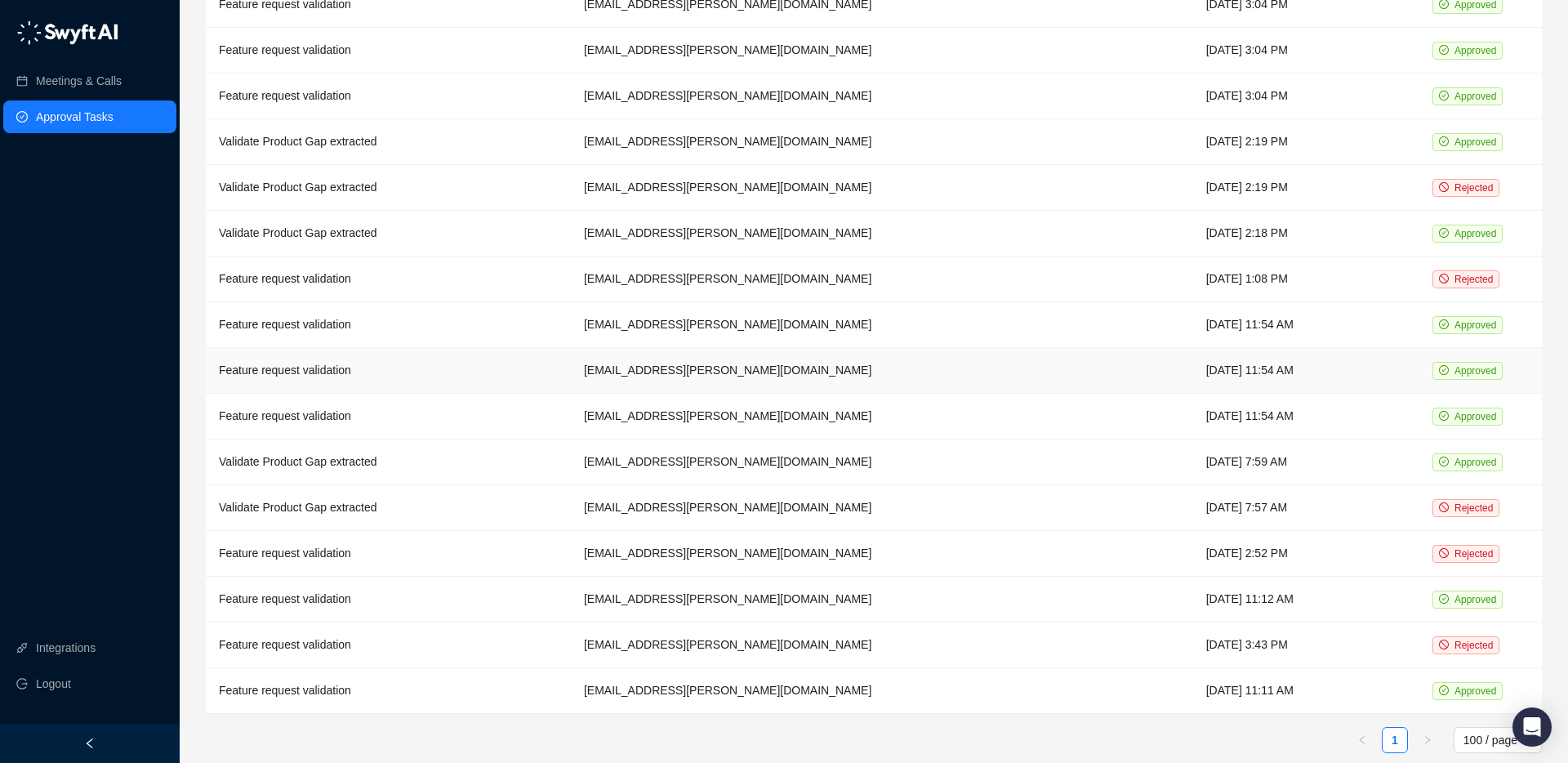
click at [383, 360] on td "Feature request validation" at bounding box center [389, 371] width 365 height 45
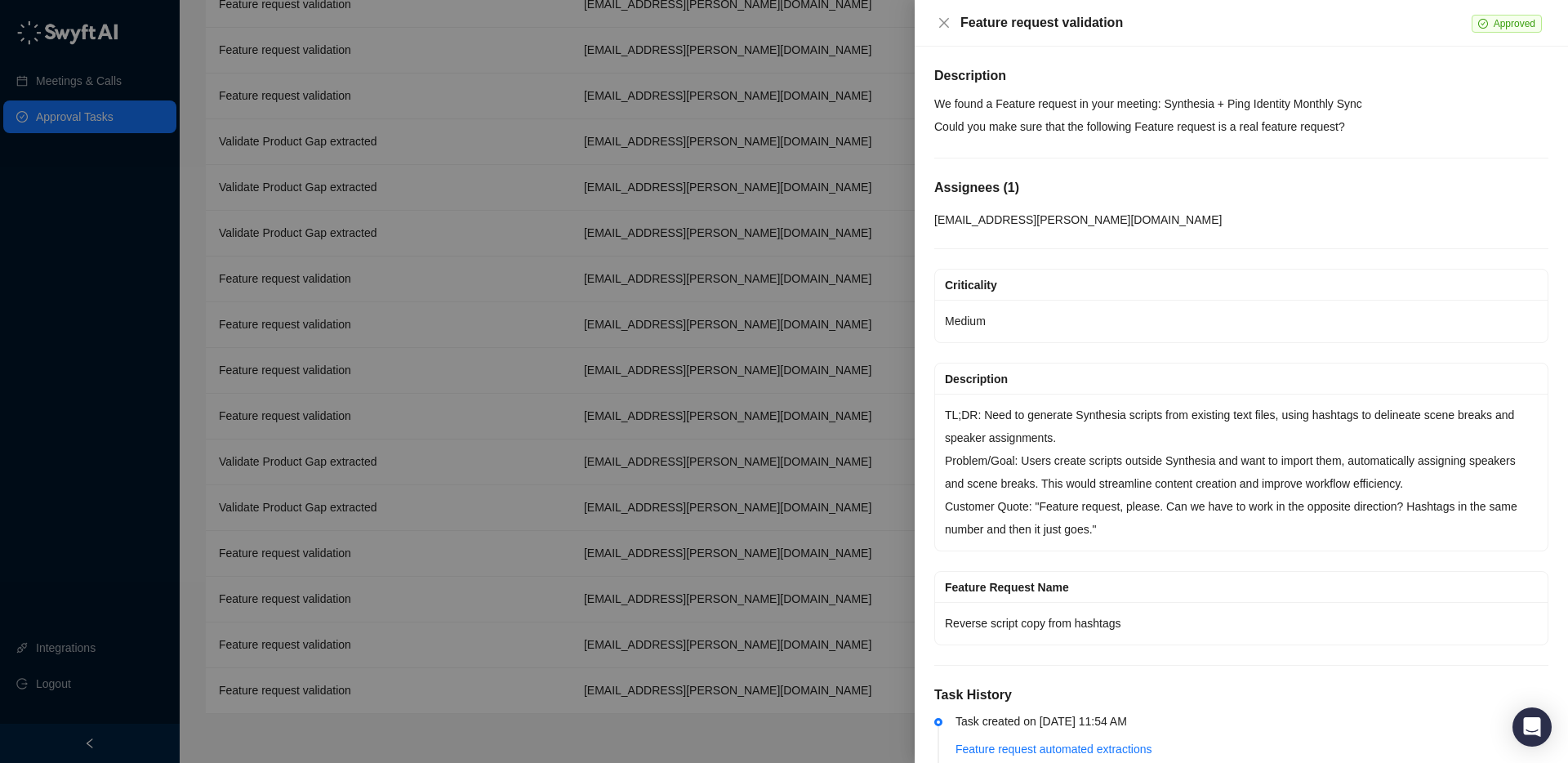
click at [396, 367] on div at bounding box center [784, 381] width 1568 height 763
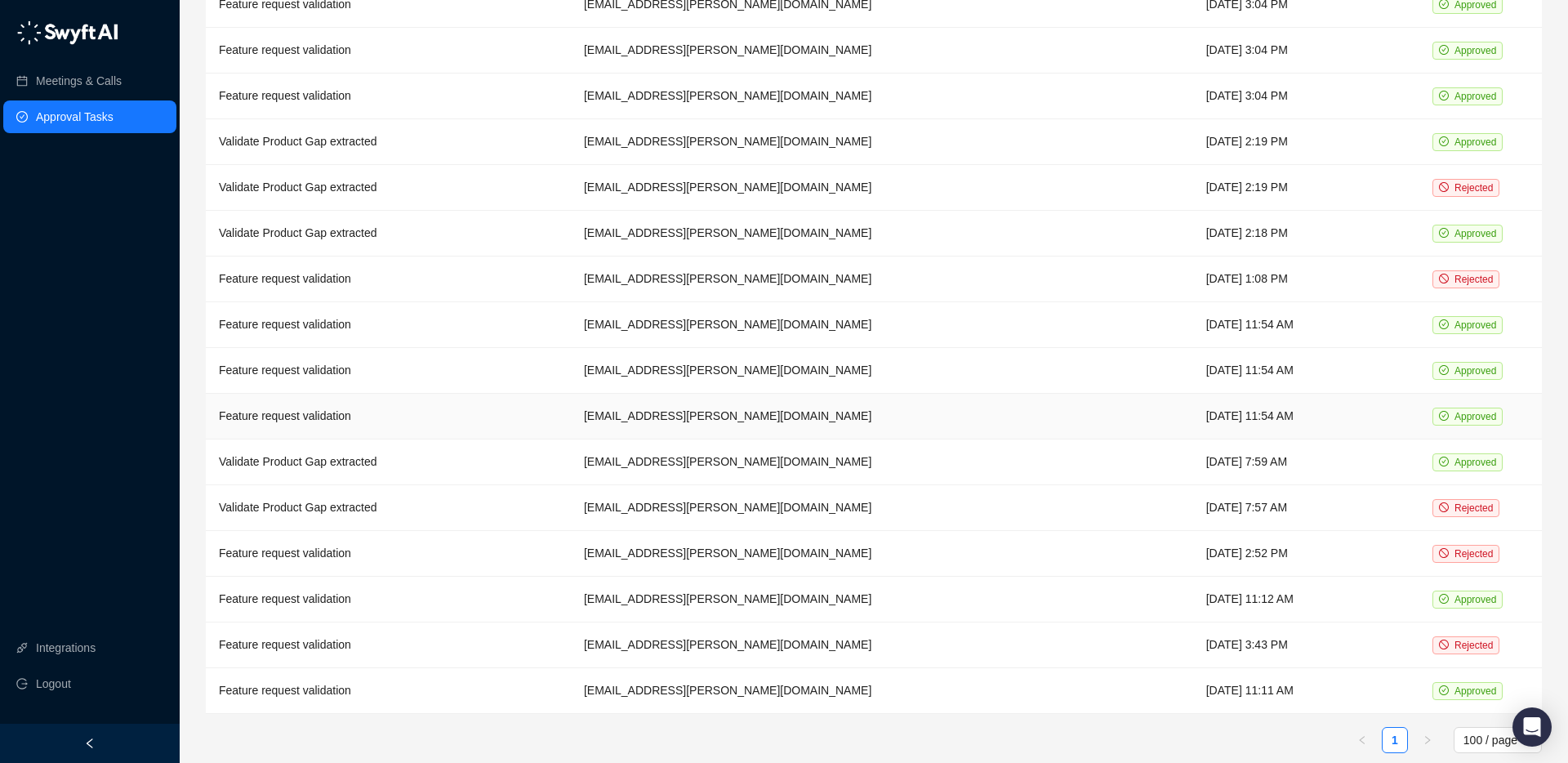
click at [398, 398] on td "Feature request validation" at bounding box center [389, 416] width 365 height 45
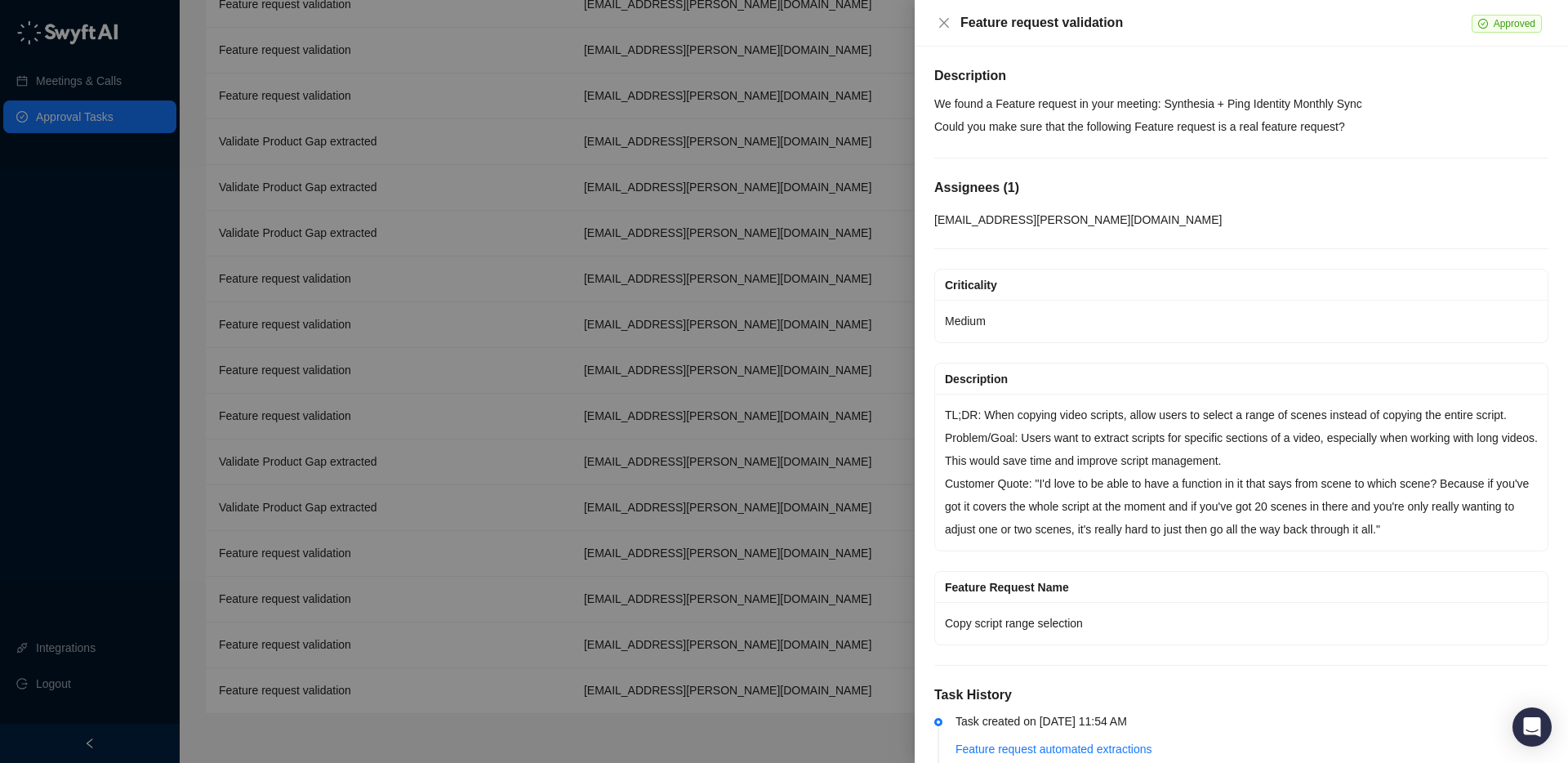
click at [424, 443] on div at bounding box center [784, 381] width 1568 height 763
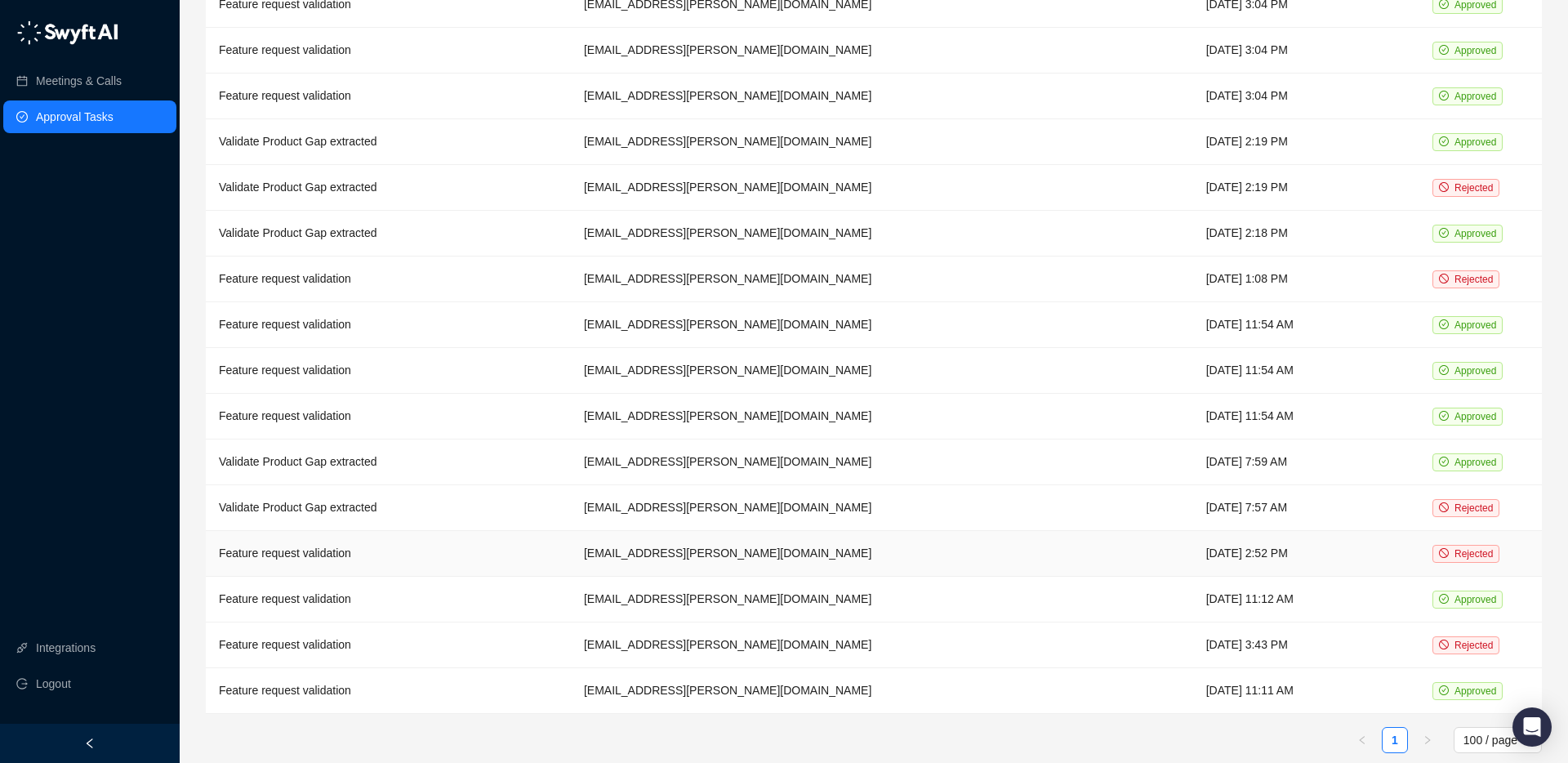
click at [385, 536] on td "Feature request validation" at bounding box center [389, 554] width 365 height 45
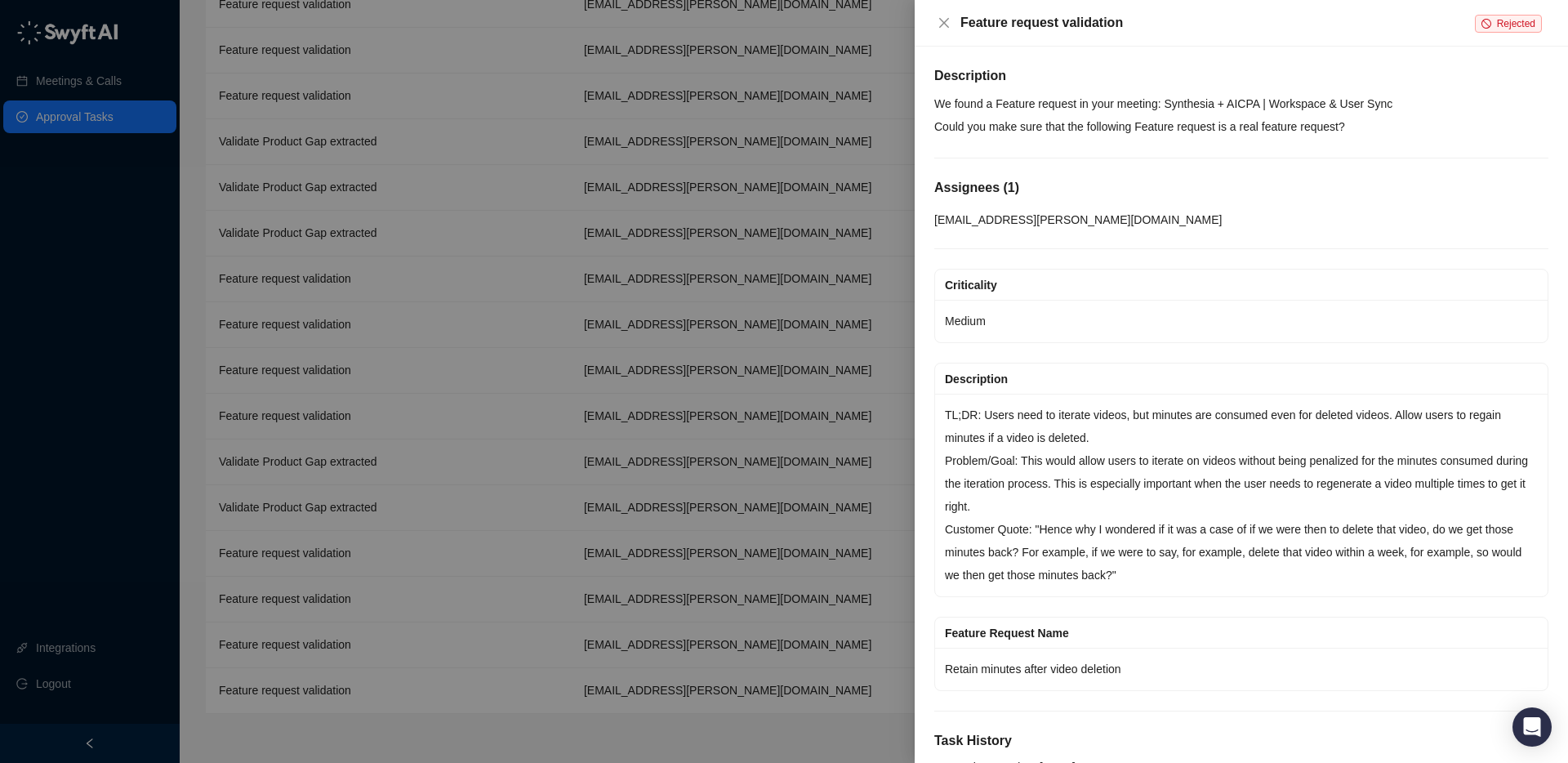
click at [392, 594] on div at bounding box center [784, 381] width 1568 height 763
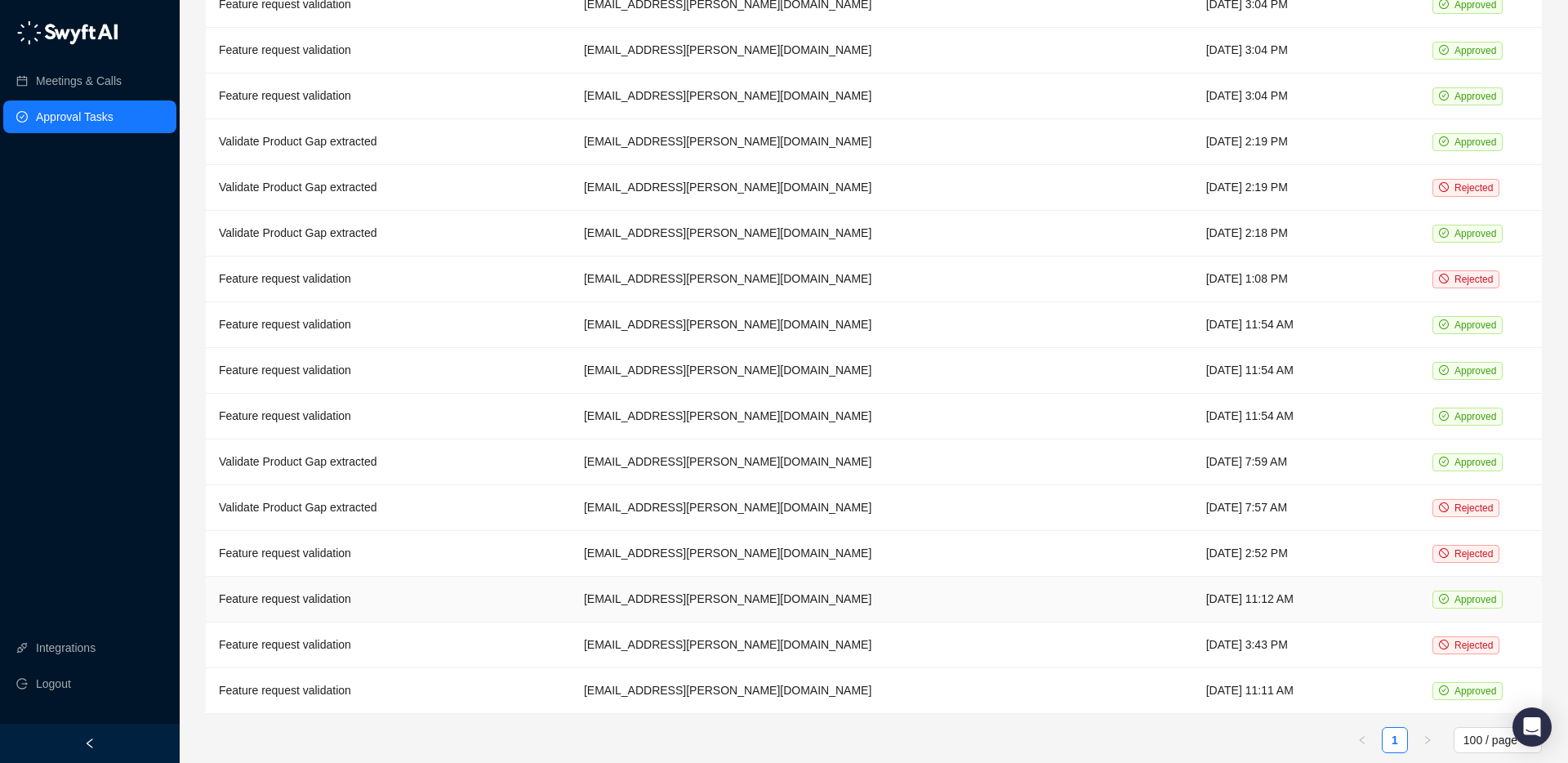
click at [399, 587] on td "Feature request validation" at bounding box center [389, 599] width 365 height 45
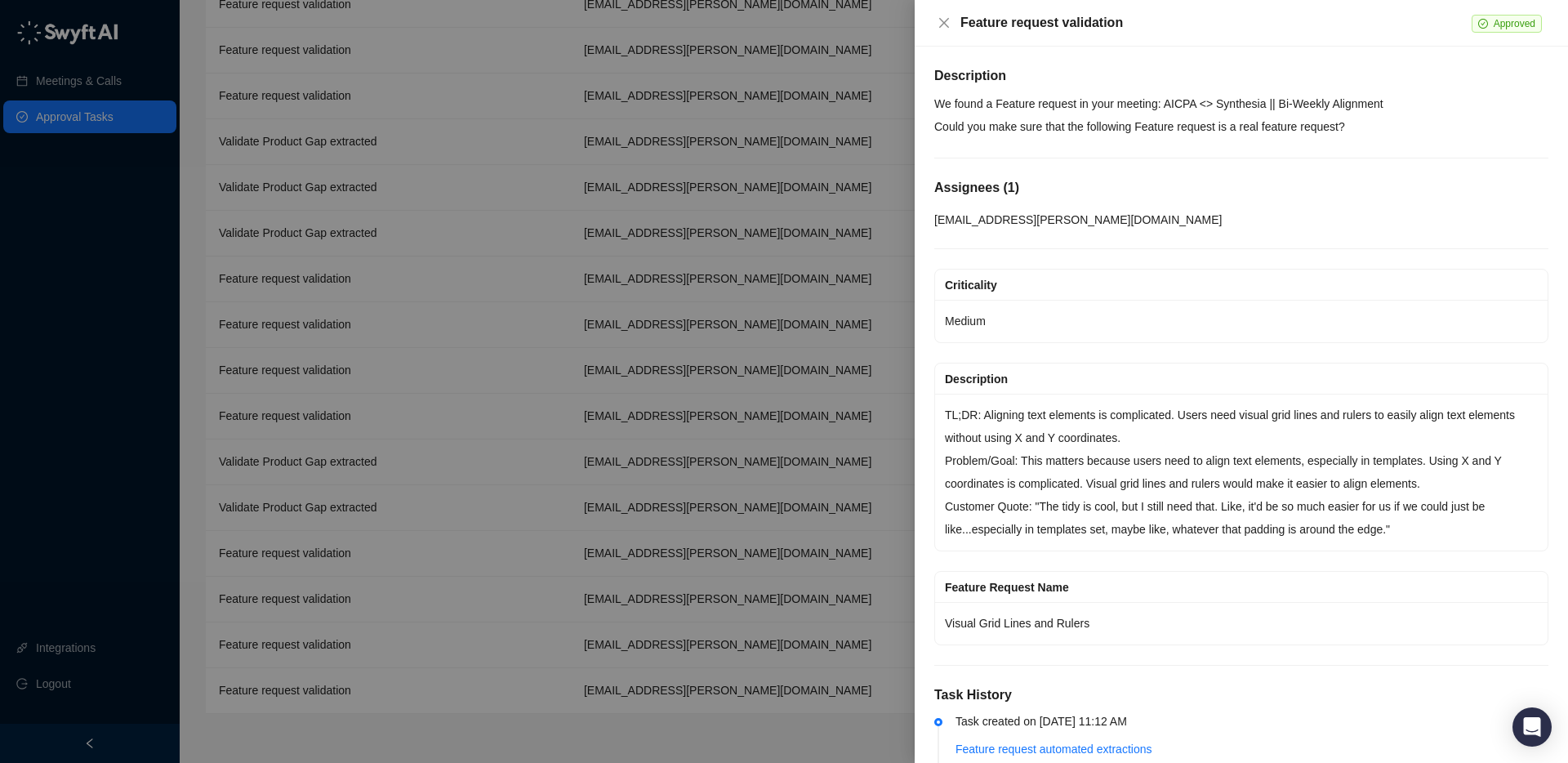
click at [399, 587] on div at bounding box center [784, 381] width 1568 height 763
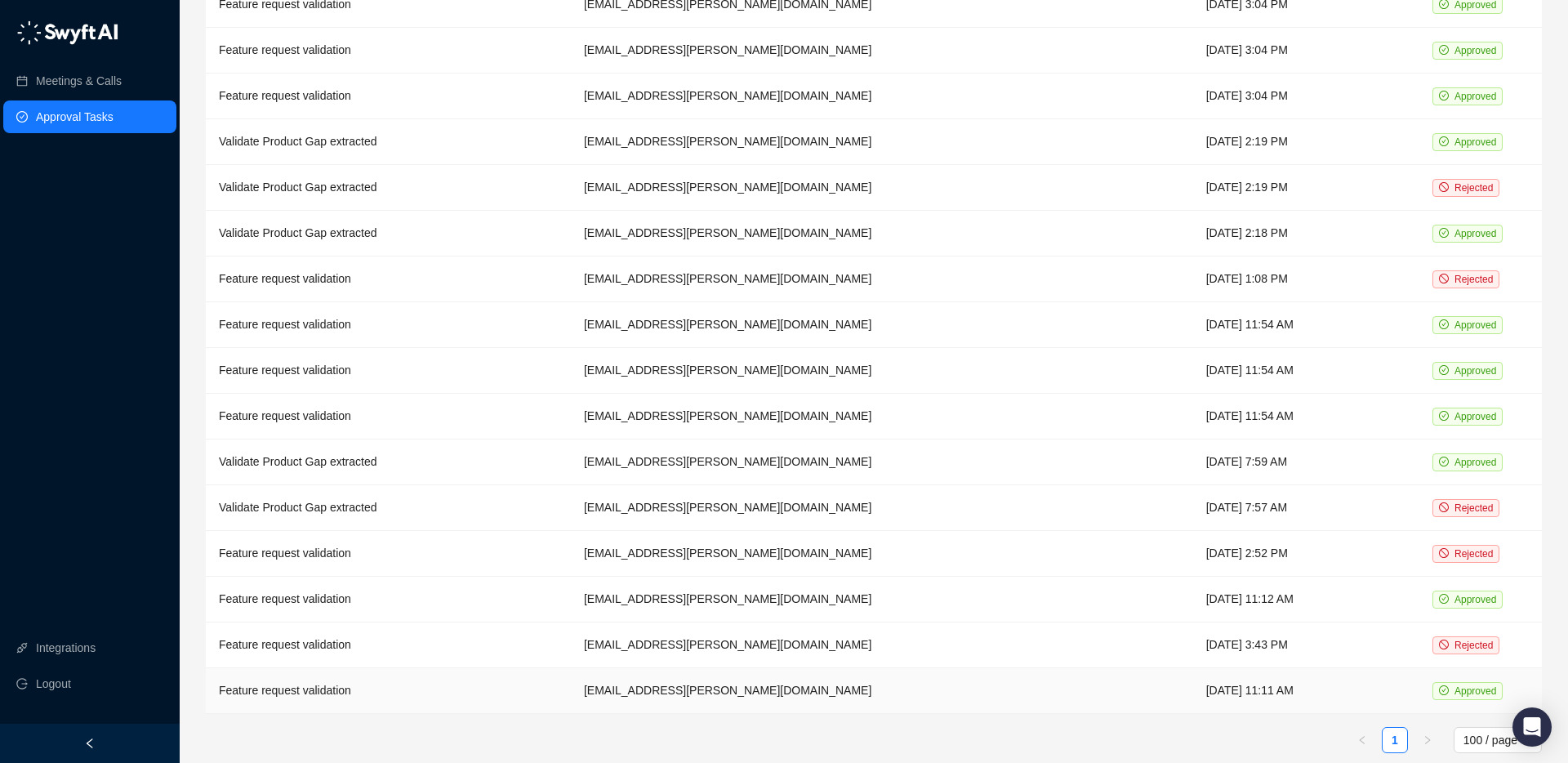
click at [404, 669] on td "Feature request validation" at bounding box center [389, 691] width 365 height 45
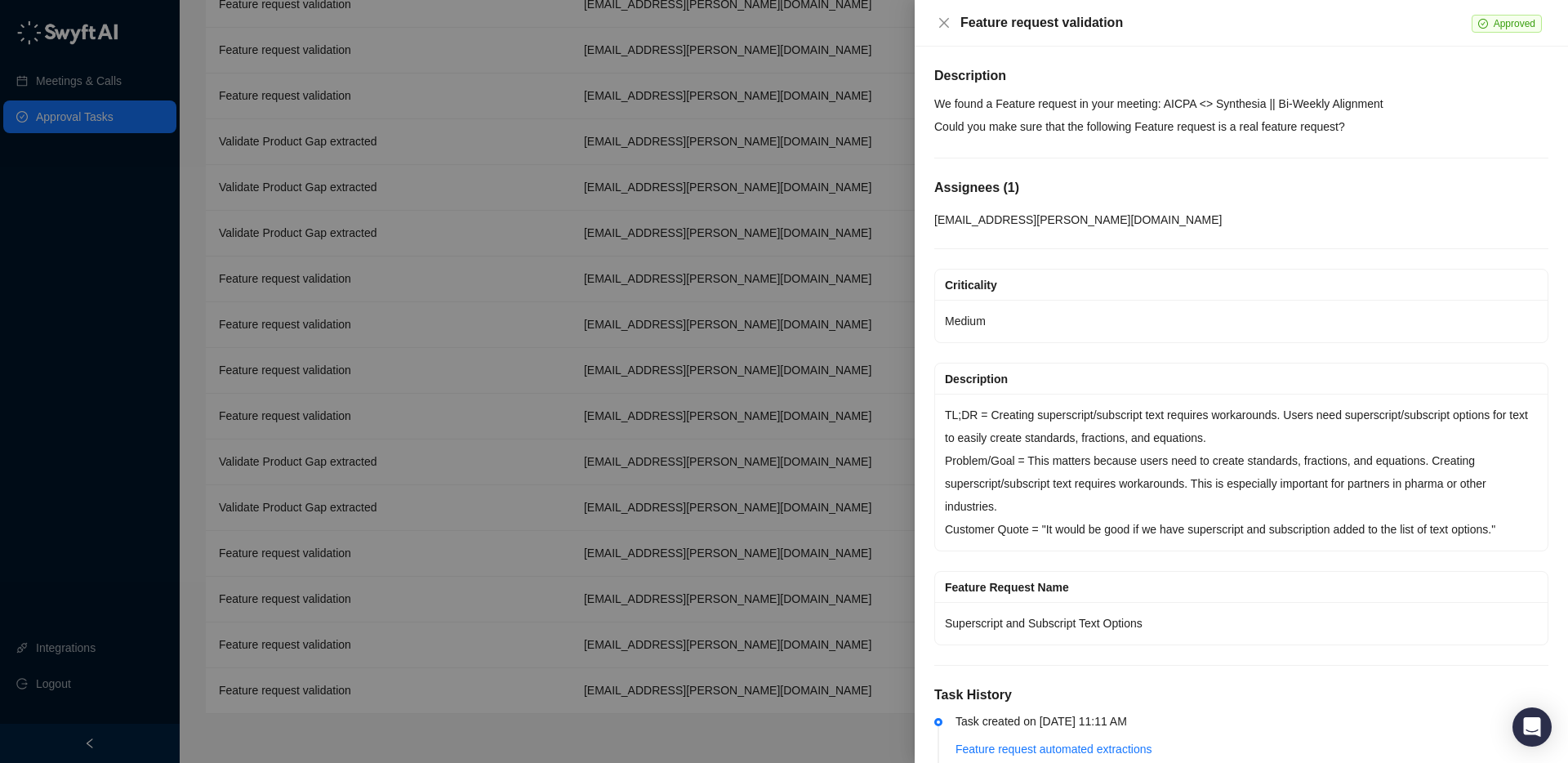
drag, startPoint x: 555, startPoint y: 700, endPoint x: 672, endPoint y: 701, distance: 117.0
click at [554, 700] on div at bounding box center [784, 381] width 1568 height 763
